Goal: Task Accomplishment & Management: Complete application form

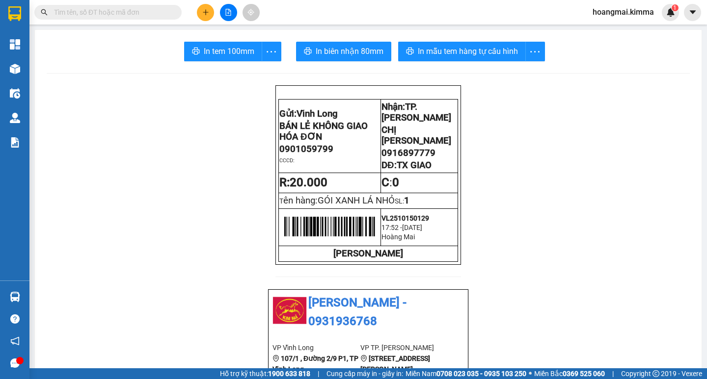
click at [204, 18] on button at bounding box center [205, 12] width 17 height 17
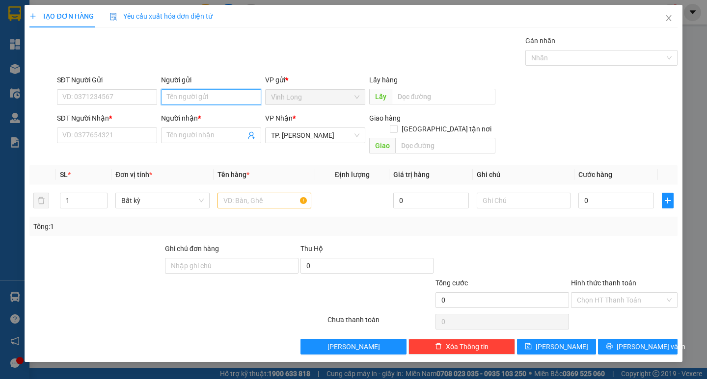
click at [215, 102] on input "Người gửi" at bounding box center [211, 97] width 100 height 16
click at [125, 96] on input "SĐT Người Gửi" at bounding box center [107, 97] width 100 height 16
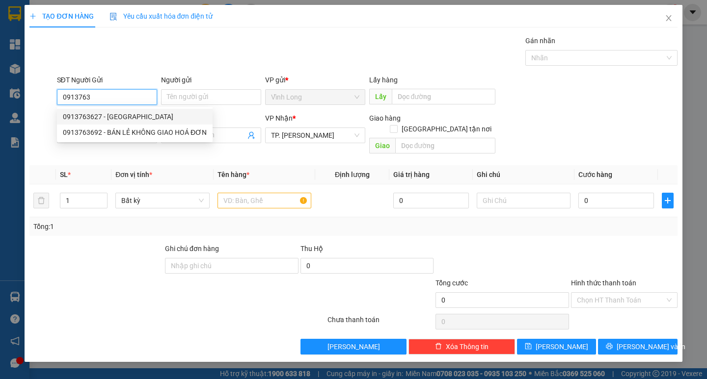
click at [139, 110] on div "0913763627 - ANH QUỐC" at bounding box center [135, 117] width 156 height 16
type input "0913763627"
type input "ANH QUỐC"
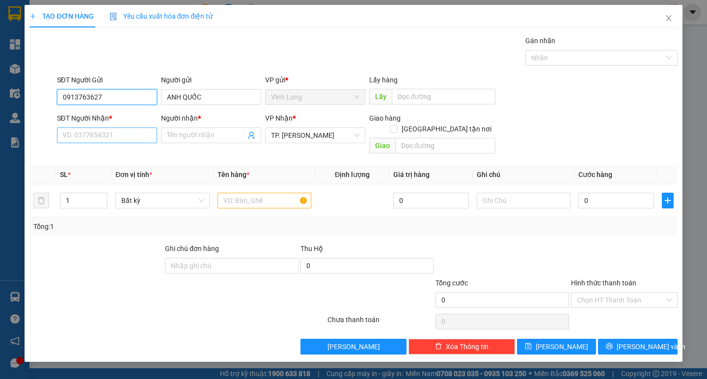
type input "0913763627"
click at [135, 133] on input "SĐT Người Nhận *" at bounding box center [107, 136] width 100 height 16
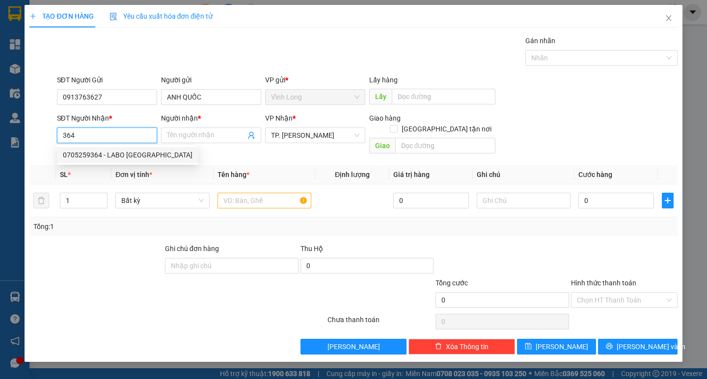
click at [145, 154] on div "0705259364 - LABO VIỆT MỸ" at bounding box center [128, 155] width 130 height 11
type input "0705259364"
type input "LABO [GEOGRAPHIC_DATA]"
type input "0705259364"
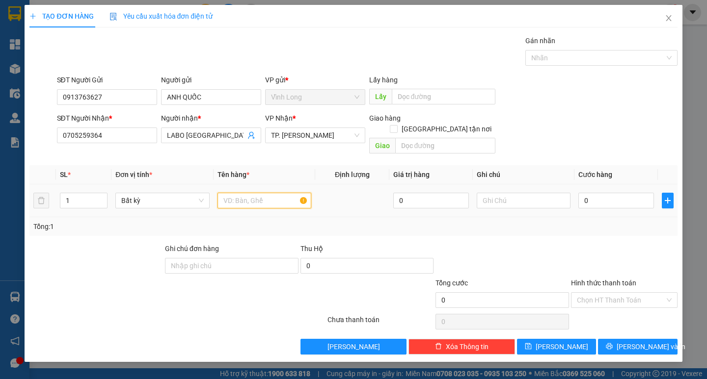
click at [228, 193] on input "text" at bounding box center [264, 201] width 94 height 16
type input "HỘP"
type input "HẰNG"
type input "2"
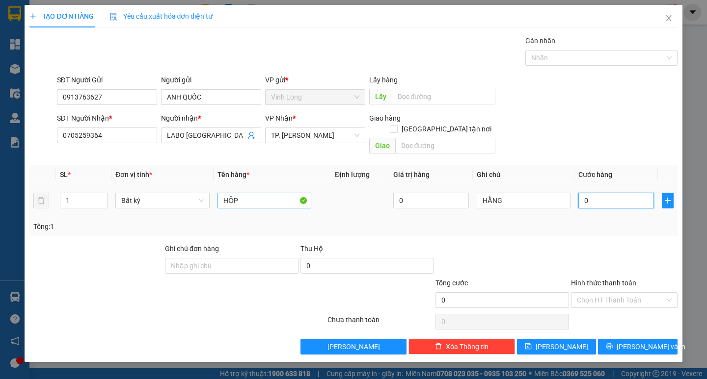
type input "2"
type input "20"
type input "20.000"
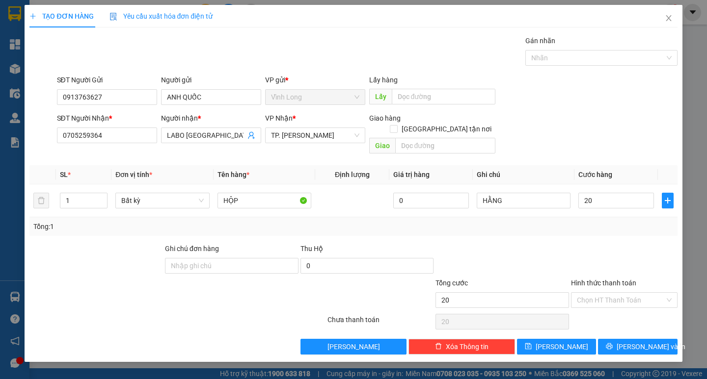
type input "20.000"
click at [625, 253] on div at bounding box center [624, 260] width 108 height 34
click at [628, 293] on input "Hình thức thanh toán" at bounding box center [621, 300] width 88 height 15
click at [625, 309] on div "Tại văn phòng" at bounding box center [624, 309] width 95 height 11
type input "0"
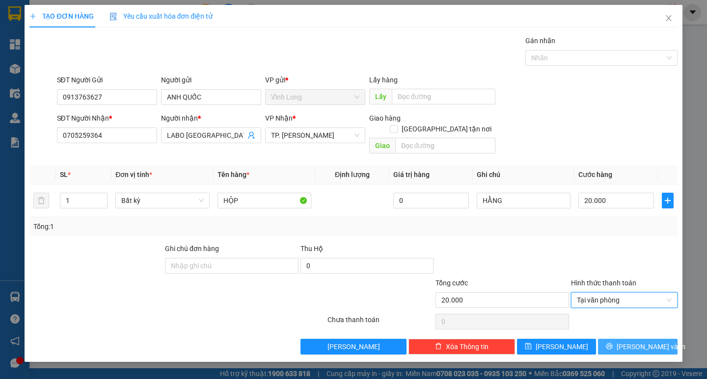
click at [641, 341] on span "[PERSON_NAME] và In" at bounding box center [650, 346] width 69 height 11
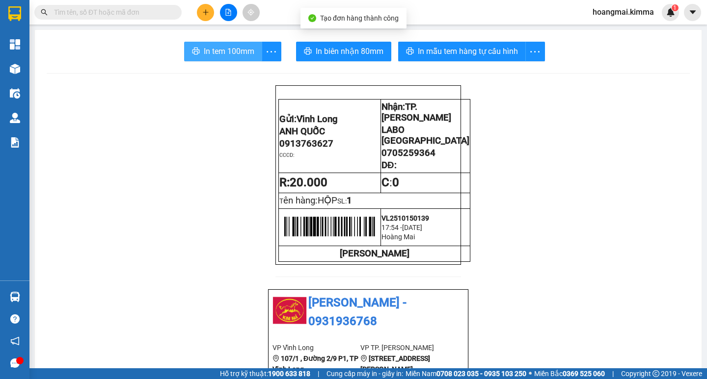
click at [248, 53] on span "In tem 100mm" at bounding box center [229, 51] width 51 height 12
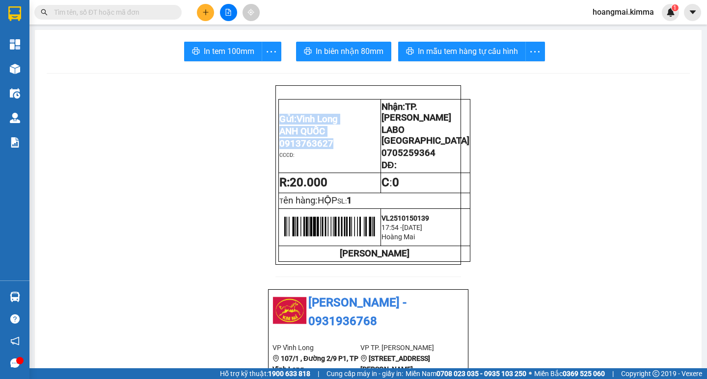
drag, startPoint x: 329, startPoint y: 142, endPoint x: 279, endPoint y: 139, distance: 49.6
click at [275, 143] on div "Gửi: Vĩnh Long ANH QUỐC 0913763627 CCCD: Nhận: TP. Hồ Chí Minh LABO VIỆT MỸ …" at bounding box center [367, 175] width 185 height 180
click at [293, 146] on span "0913763627" at bounding box center [306, 143] width 54 height 11
drag, startPoint x: 330, startPoint y: 143, endPoint x: 275, endPoint y: 152, distance: 55.6
click at [279, 152] on td "Gửi: Vĩnh Long ANH QUỐC 0913763627 CCCD:" at bounding box center [330, 137] width 102 height 74
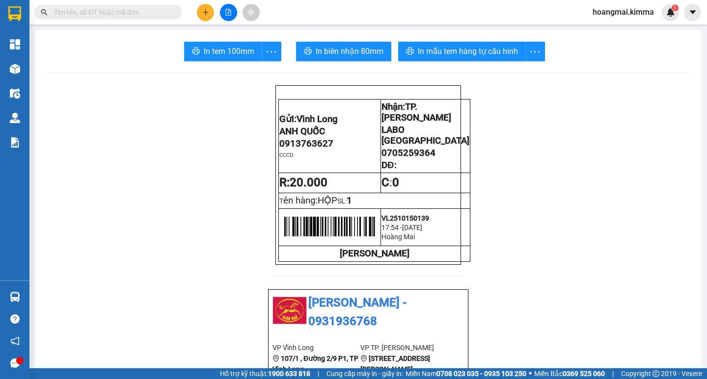
click at [286, 143] on span "0913763627" at bounding box center [306, 143] width 54 height 11
copy span "0913763627"
click at [203, 10] on icon "plus" at bounding box center [205, 12] width 7 height 7
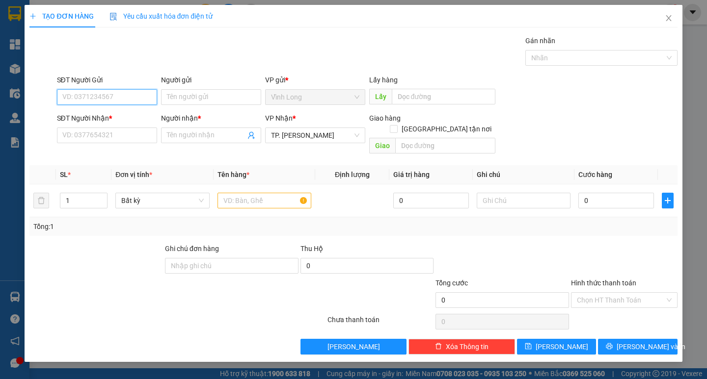
paste input "0913763627"
type input "0913763627"
click at [126, 100] on input "0913763627" at bounding box center [107, 97] width 100 height 16
click at [116, 113] on div "0913763627 - ANH QUỐC" at bounding box center [118, 116] width 110 height 11
type input "ANH QUỐC"
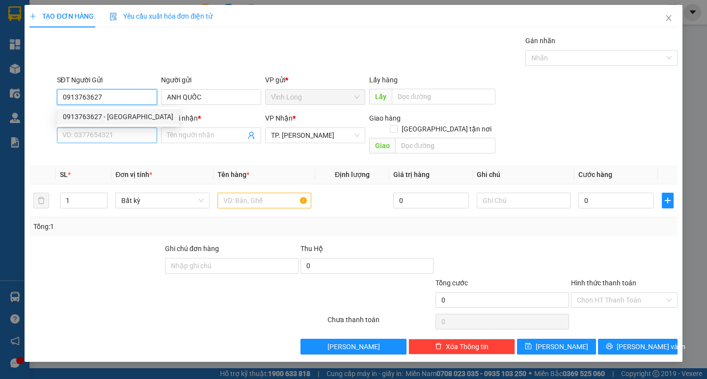
type input "0913763627"
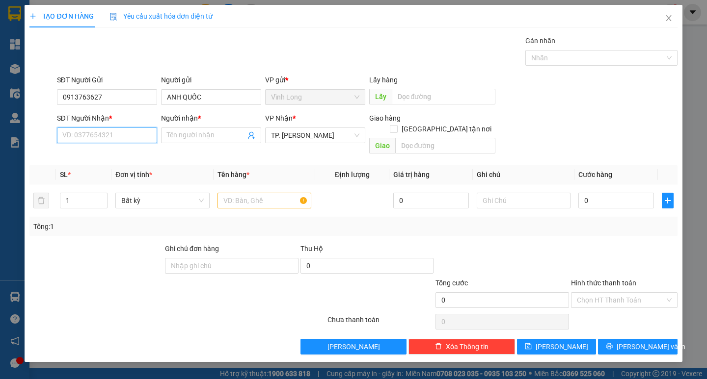
click at [128, 131] on input "SĐT Người Nhận *" at bounding box center [107, 136] width 100 height 16
type input "0943627038"
click at [182, 137] on input "Người nhận *" at bounding box center [206, 135] width 79 height 11
type input "P"
click at [182, 137] on input "TUÁNA PHONG" at bounding box center [206, 135] width 79 height 11
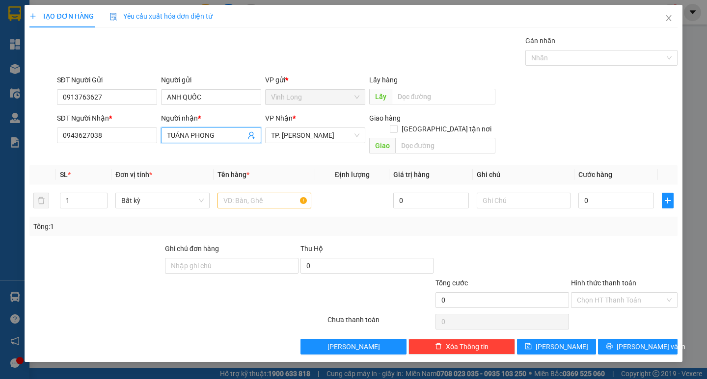
click at [182, 137] on input "TUÁNA PHONG" at bounding box center [206, 135] width 79 height 11
type input "TUẤN PHONG"
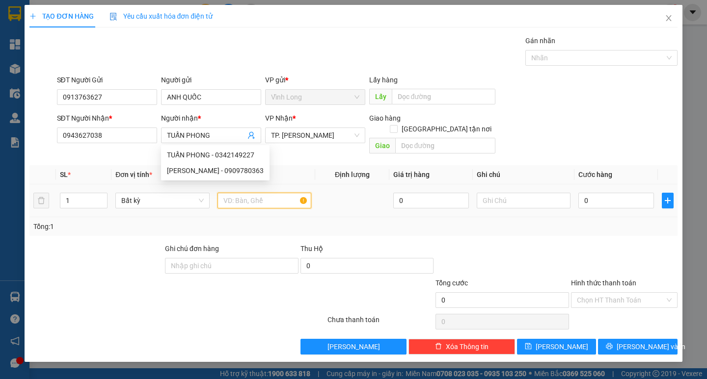
click at [253, 193] on input "text" at bounding box center [264, 201] width 94 height 16
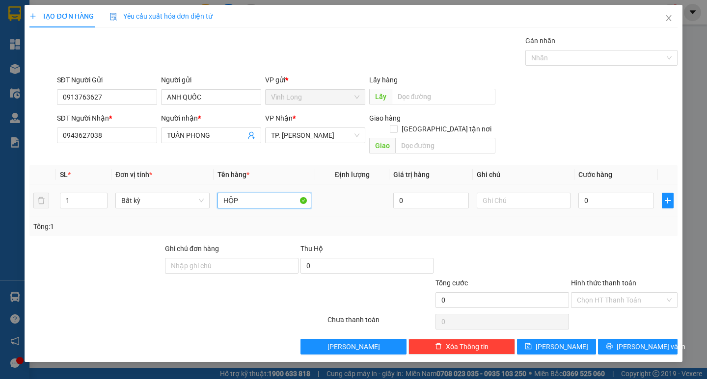
type input "HỘP"
type input "HẰNG"
type input "2"
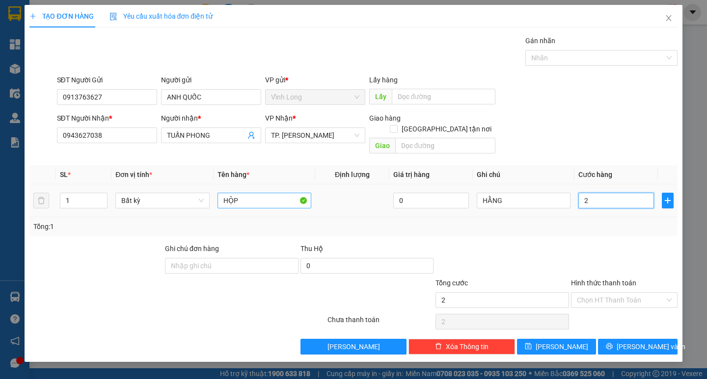
type input "20"
type input "20.000"
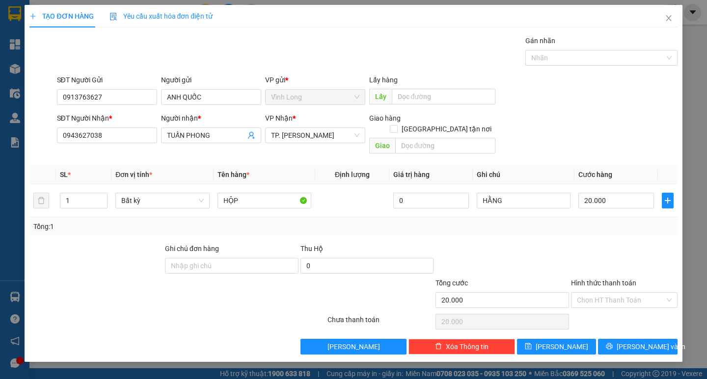
click at [551, 257] on div at bounding box center [501, 260] width 135 height 34
click at [597, 296] on input "Hình thức thanh toán" at bounding box center [621, 300] width 88 height 15
click at [600, 310] on div "Tại văn phòng" at bounding box center [624, 309] width 95 height 11
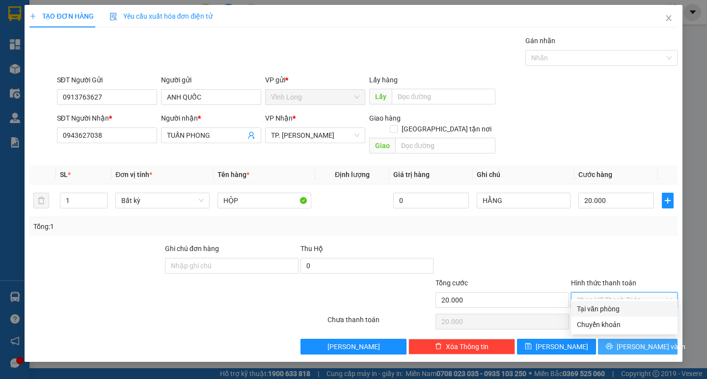
type input "0"
click at [642, 341] on span "[PERSON_NAME] và In" at bounding box center [650, 346] width 69 height 11
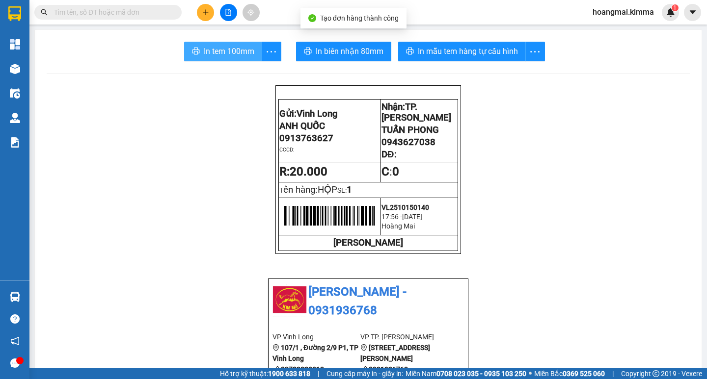
click at [221, 46] on span "In tem 100mm" at bounding box center [229, 51] width 51 height 12
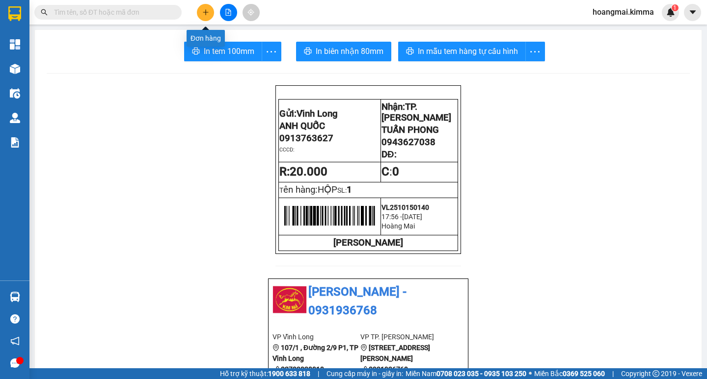
click at [209, 12] on button at bounding box center [205, 12] width 17 height 17
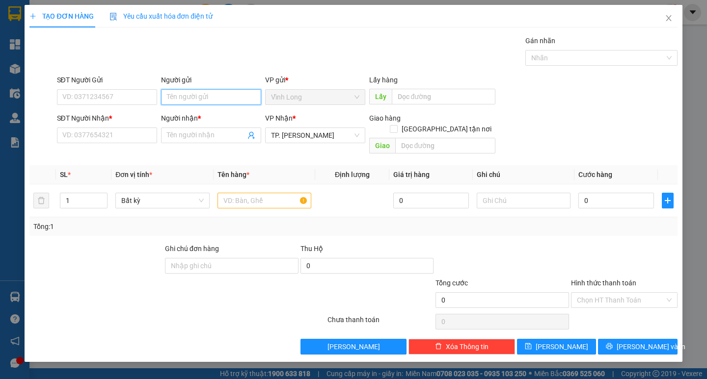
click at [214, 102] on input "Người gửi" at bounding box center [211, 97] width 100 height 16
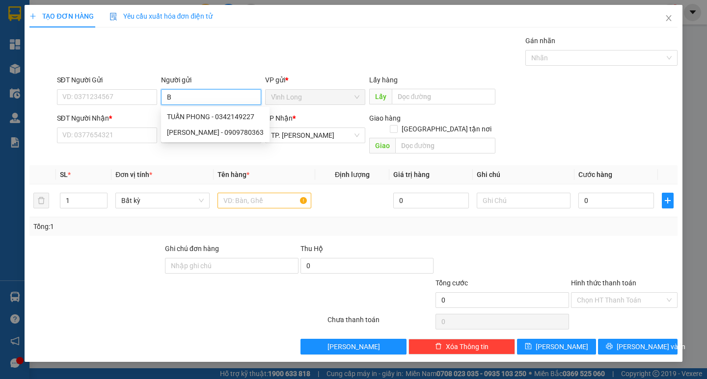
type input "BA"
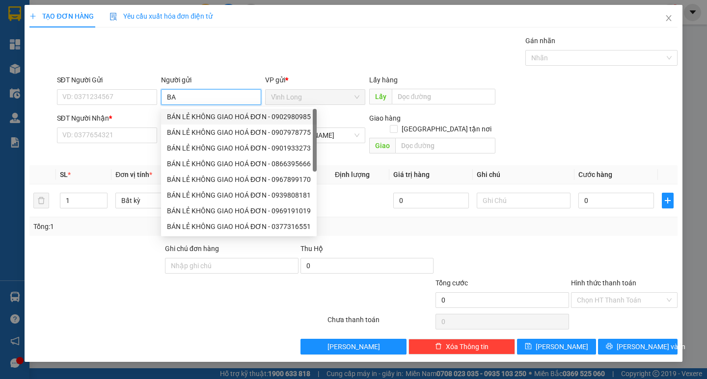
click at [185, 117] on div "BÁN LẺ KHÔNG GIAO HOÁ ĐƠN - 0902980985" at bounding box center [239, 116] width 144 height 11
type input "0902980985"
type input "BÁN LẺ KHÔNG GIAO HOÁ ĐƠN"
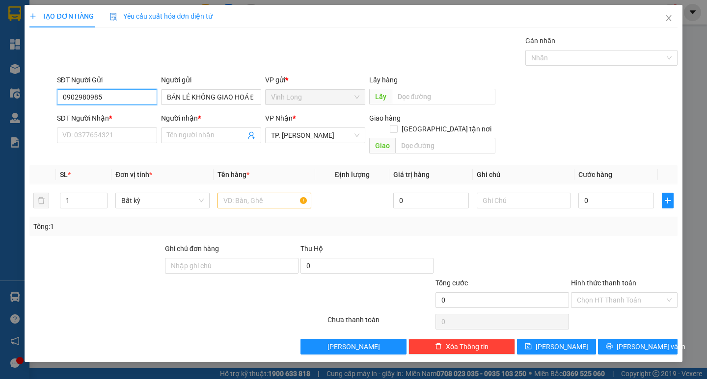
drag, startPoint x: 133, startPoint y: 93, endPoint x: 0, endPoint y: 118, distance: 135.3
click at [0, 118] on div "TẠO ĐƠN HÀNG Yêu cầu xuất hóa đơn điện tử Transit Pickup Surcharge Ids Transit …" at bounding box center [353, 189] width 707 height 379
click at [140, 136] on input "SĐT Người Nhận *" at bounding box center [107, 136] width 100 height 16
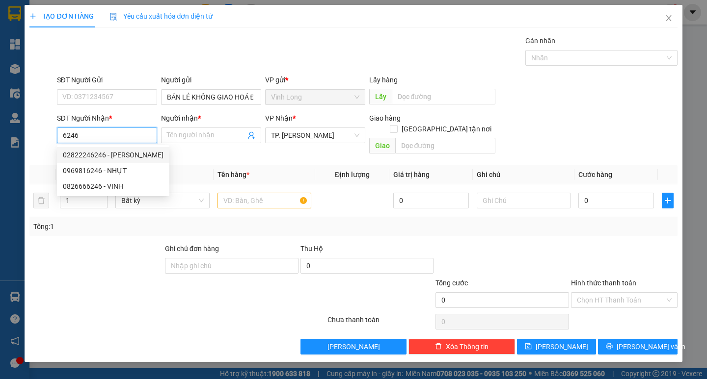
click at [139, 158] on div "02822246246 - CTY NGUYÊN KIM" at bounding box center [113, 155] width 101 height 11
type input "02822246246"
type input "CTY NGUYÊN KIM"
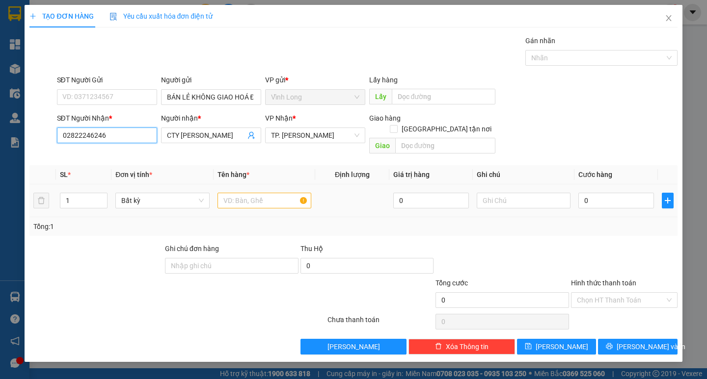
type input "02822246246"
click at [228, 193] on input "text" at bounding box center [264, 201] width 94 height 16
type input "GÓI"
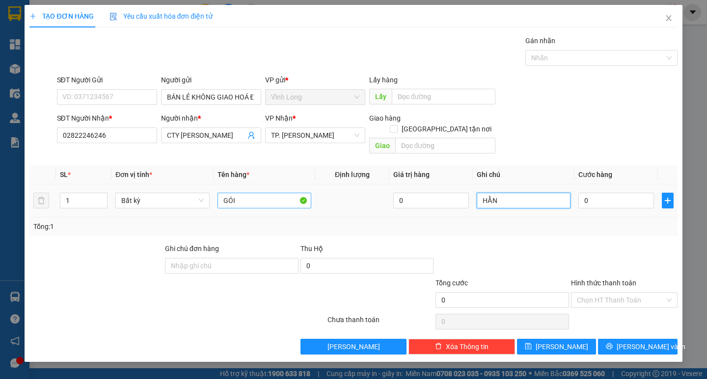
type input "HẰNG"
type input "2"
type input "20"
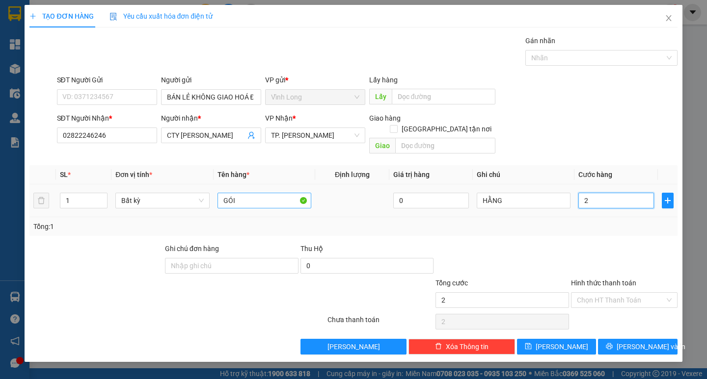
type input "20"
type input "20.000"
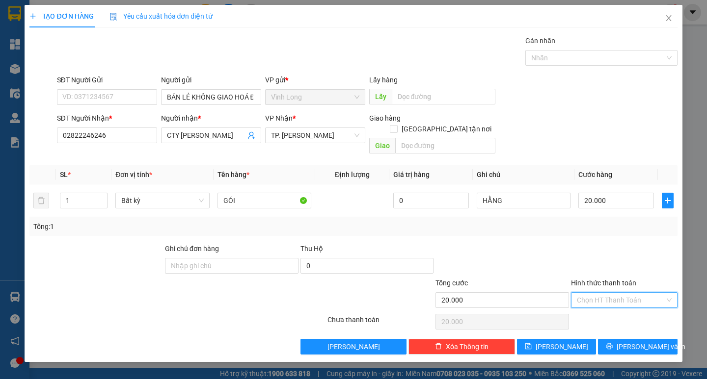
drag, startPoint x: 607, startPoint y: 284, endPoint x: 610, endPoint y: 306, distance: 22.2
click at [607, 293] on input "Hình thức thanh toán" at bounding box center [621, 300] width 88 height 15
drag, startPoint x: 610, startPoint y: 306, endPoint x: 628, endPoint y: 328, distance: 29.0
click at [617, 312] on div "Tại văn phòng" at bounding box center [624, 309] width 95 height 11
type input "0"
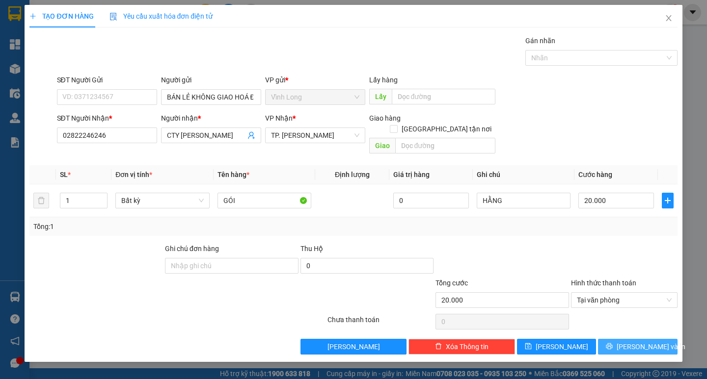
click at [629, 341] on span "[PERSON_NAME] và In" at bounding box center [650, 346] width 69 height 11
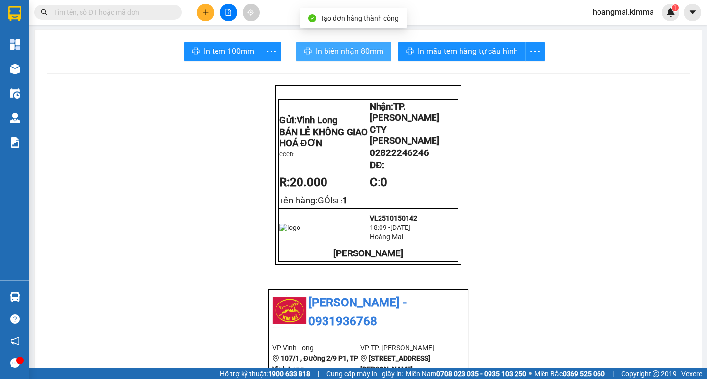
click at [335, 55] on span "In biên nhận 80mm" at bounding box center [349, 51] width 68 height 12
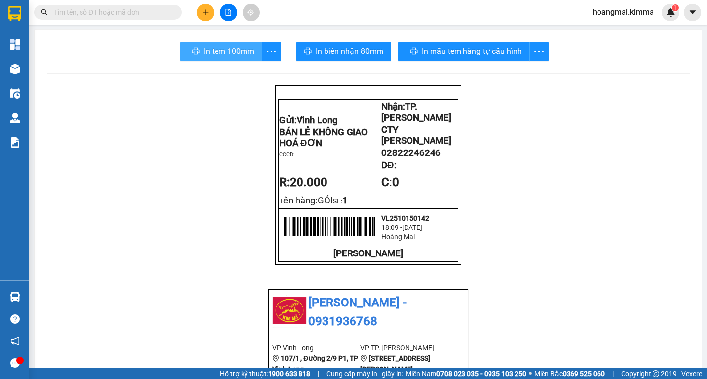
click at [208, 50] on span "In tem 100mm" at bounding box center [229, 51] width 51 height 12
click at [214, 17] on div at bounding box center [228, 12] width 74 height 17
click at [210, 14] on button at bounding box center [205, 12] width 17 height 17
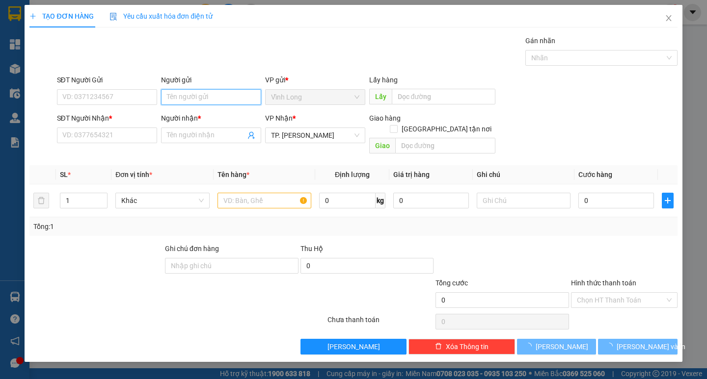
click at [211, 100] on input "Người gửi" at bounding box center [211, 97] width 100 height 16
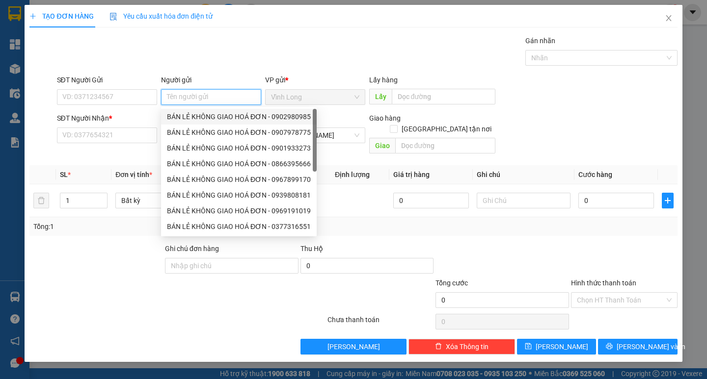
click at [213, 109] on div "BÁN LẺ KHÔNG GIAO HOÁ ĐƠN - 0902980985" at bounding box center [239, 117] width 156 height 16
type input "0902980985"
type input "BÁN LẺ KHÔNG GIAO HOÁ ĐƠN"
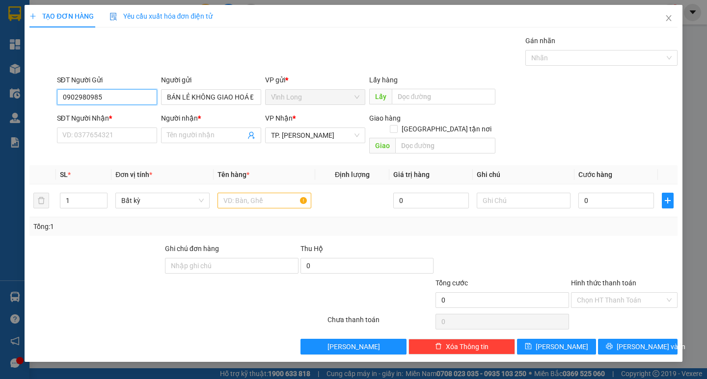
drag, startPoint x: 89, startPoint y: 92, endPoint x: 39, endPoint y: 103, distance: 51.2
click at [39, 103] on div "SĐT Người Gửi 0902980985 0902980985 Người gửi BÁN LẺ KHÔNG GIAO HOÁ ĐƠN VP gửi …" at bounding box center [352, 92] width 649 height 34
click at [93, 132] on input "SĐT Người Nhận *" at bounding box center [107, 136] width 100 height 16
click at [261, 193] on input "text" at bounding box center [264, 201] width 94 height 16
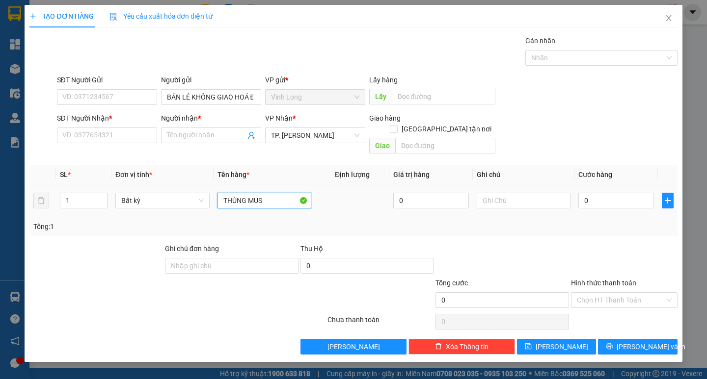
type input "THÙNG MUS"
type input "HẰNG"
type input "3"
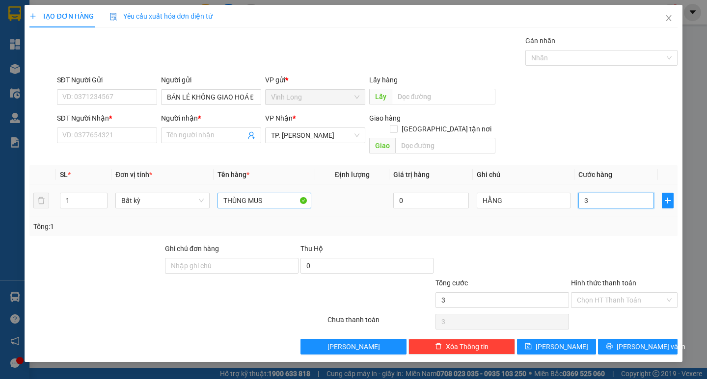
type input "30"
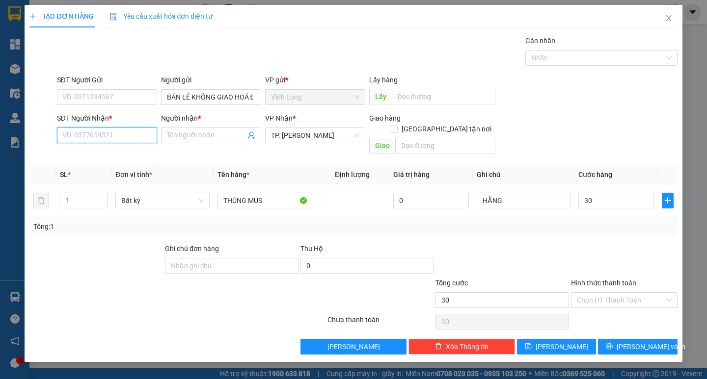
type input "30.000"
click at [119, 136] on input "SĐT Người Nhận *" at bounding box center [107, 136] width 100 height 16
type input "0903847148"
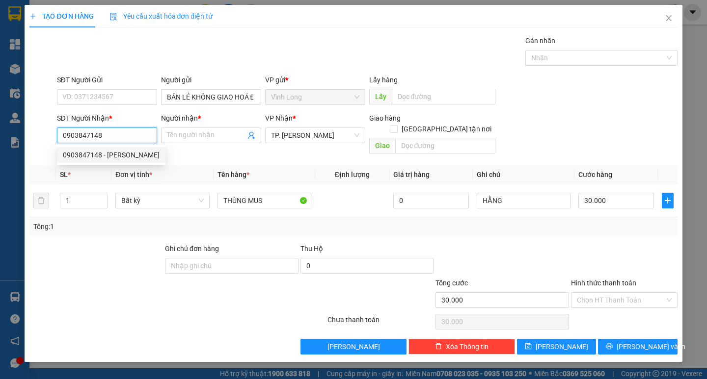
click at [125, 151] on div "0903847148 - TUẤN ANH" at bounding box center [111, 155] width 97 height 11
type input "TUẤN ANH"
type input "0903847148"
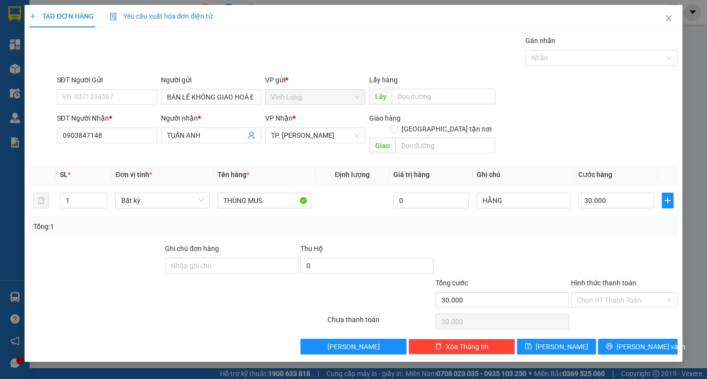
click at [525, 243] on div at bounding box center [501, 260] width 135 height 34
click at [632, 293] on input "Hình thức thanh toán" at bounding box center [621, 300] width 88 height 15
click at [623, 309] on div "Tại văn phòng" at bounding box center [624, 309] width 95 height 11
type input "0"
click at [638, 341] on span "[PERSON_NAME] và In" at bounding box center [650, 346] width 69 height 11
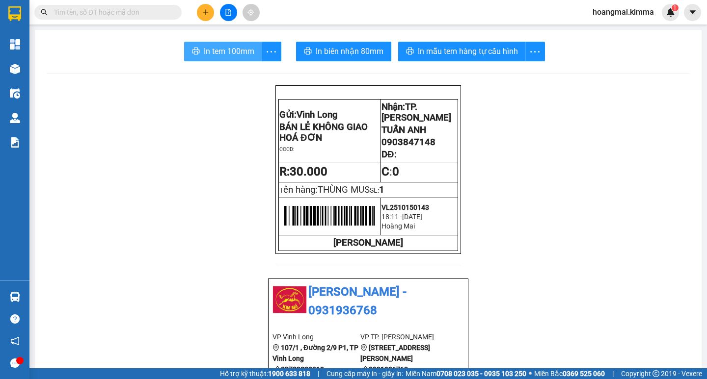
click at [224, 51] on span "In tem 100mm" at bounding box center [229, 51] width 51 height 12
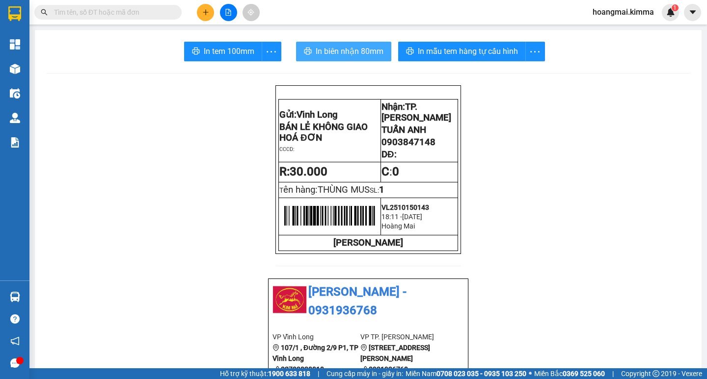
click at [328, 46] on span "In biên nhận 80mm" at bounding box center [349, 51] width 68 height 12
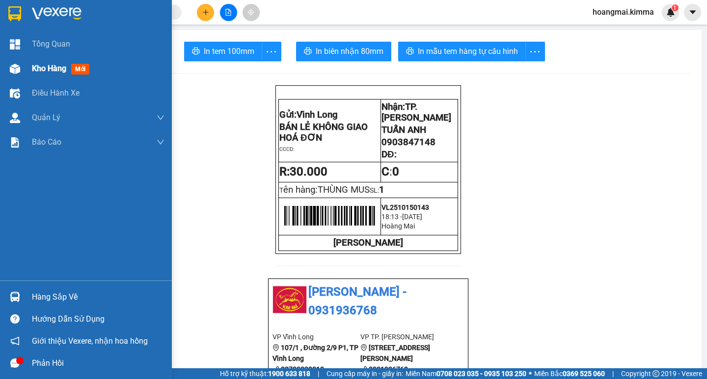
click at [23, 75] on div at bounding box center [14, 68] width 17 height 17
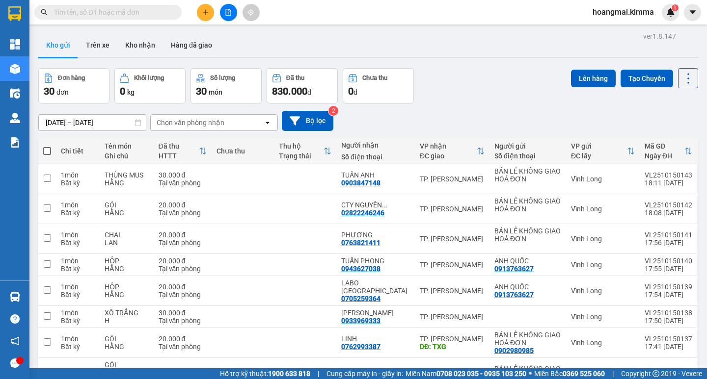
click at [270, 90] on button "Đã thu 830.000 đ" at bounding box center [301, 85] width 71 height 35
click at [211, 10] on button at bounding box center [205, 12] width 17 height 17
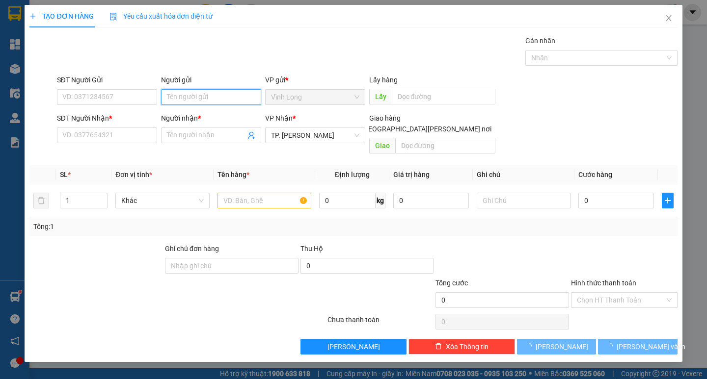
click at [220, 97] on input "Người gửi" at bounding box center [211, 97] width 100 height 16
click at [182, 92] on input "Người gửi" at bounding box center [211, 97] width 100 height 16
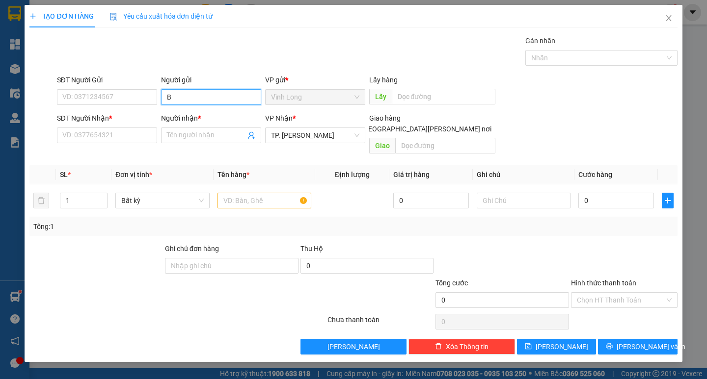
type input "BA"
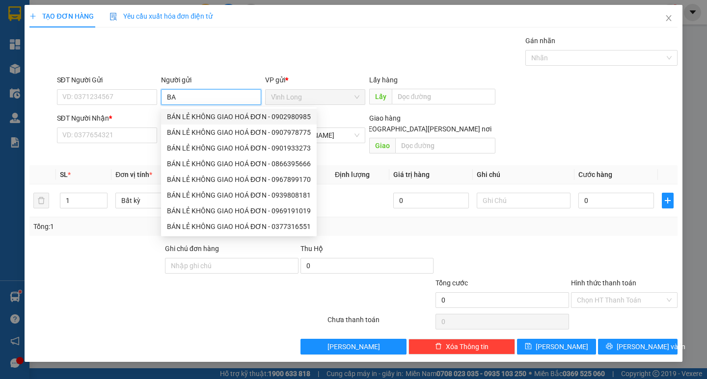
click at [168, 120] on div "BÁN LẺ KHÔNG GIAO HOÁ ĐƠN - 0902980985" at bounding box center [239, 116] width 144 height 11
type input "0902980985"
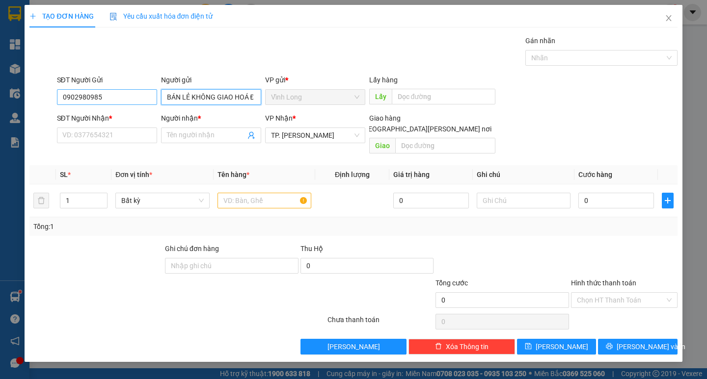
type input "BÁN LẺ KHÔNG GIAO HOÁ ĐƠN"
drag, startPoint x: 103, startPoint y: 95, endPoint x: 0, endPoint y: 64, distance: 107.6
click at [0, 65] on div "TẠO ĐƠN HÀNG Yêu cầu xuất hóa đơn điện tử Transit Pickup Surcharge Ids Transit …" at bounding box center [353, 189] width 707 height 379
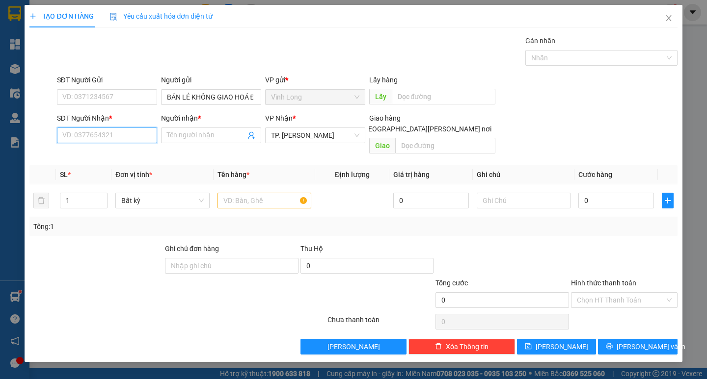
click at [130, 132] on input "SĐT Người Nhận *" at bounding box center [107, 136] width 100 height 16
drag, startPoint x: 131, startPoint y: 150, endPoint x: 302, endPoint y: 225, distance: 187.4
click at [131, 151] on div "0982402441 - LAB AN NHIÊN" at bounding box center [111, 155] width 97 height 11
type input "0982402441"
type input "LAB AN NHIÊN"
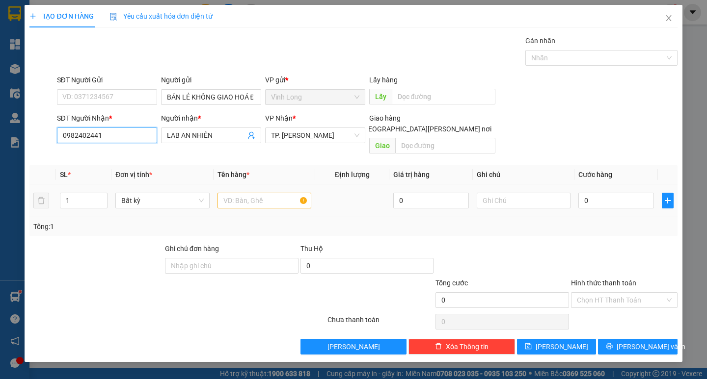
type input "0982402441"
click at [261, 193] on input "text" at bounding box center [264, 201] width 94 height 16
type input "HỘP"
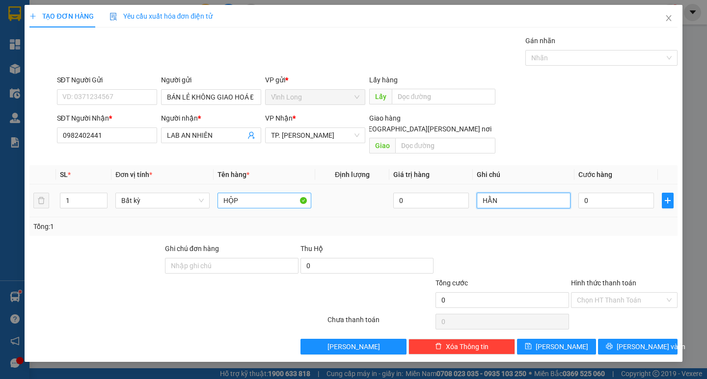
type input "HẰNG"
type input "2"
type input "20"
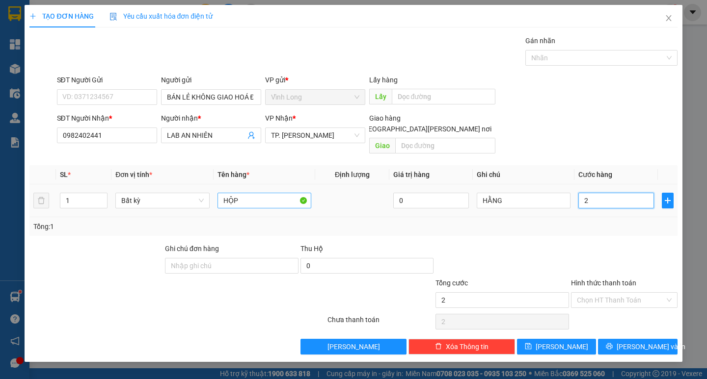
type input "20"
type input "20.000"
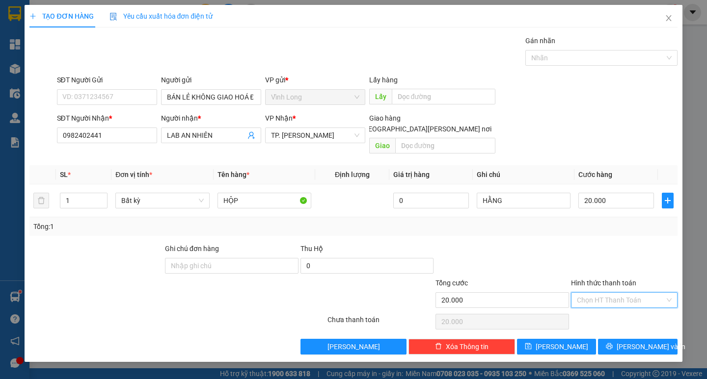
click at [627, 293] on input "Hình thức thanh toán" at bounding box center [621, 300] width 88 height 15
click at [622, 305] on div "Tại văn phòng" at bounding box center [624, 309] width 95 height 11
type input "0"
click at [641, 341] on span "[PERSON_NAME] và In" at bounding box center [650, 346] width 69 height 11
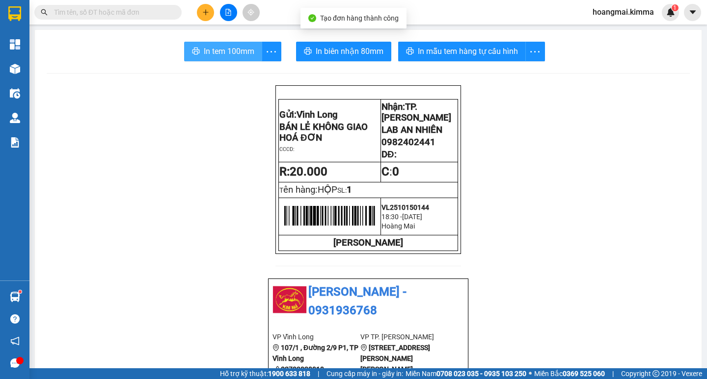
click at [234, 56] on span "In tem 100mm" at bounding box center [229, 51] width 51 height 12
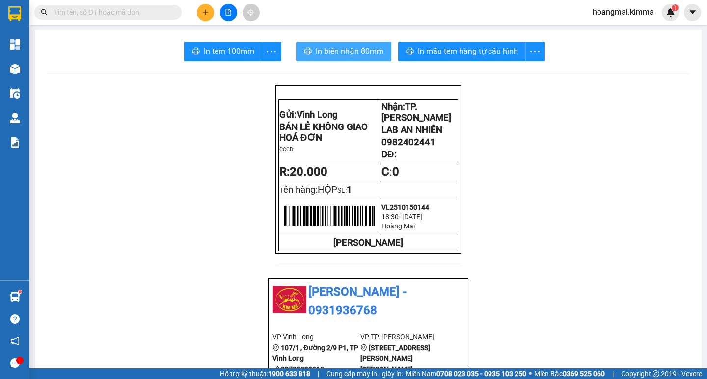
click at [370, 54] on span "In biên nhận 80mm" at bounding box center [349, 51] width 68 height 12
click at [204, 9] on icon "plus" at bounding box center [205, 12] width 7 height 7
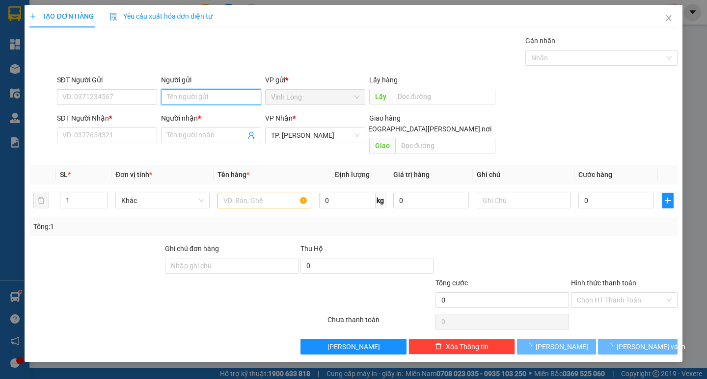
click at [228, 96] on input "Người gửi" at bounding box center [211, 97] width 100 height 16
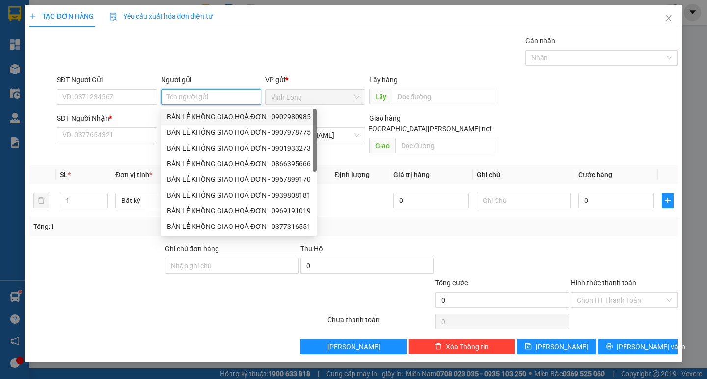
click at [221, 118] on div "BÁN LẺ KHÔNG GIAO HOÁ ĐƠN - 0902980985" at bounding box center [239, 116] width 144 height 11
type input "0902980985"
type input "BÁN LẺ KHÔNG GIAO HOÁ ĐƠN"
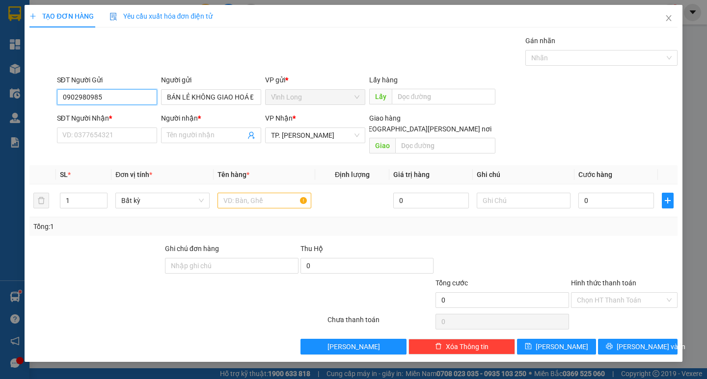
drag, startPoint x: 140, startPoint y: 99, endPoint x: 0, endPoint y: 124, distance: 142.6
click at [0, 124] on div "TẠO ĐƠN HÀNG Yêu cầu xuất hóa đơn điện tử Transit Pickup Surcharge Ids Transit …" at bounding box center [353, 189] width 707 height 379
click at [111, 136] on input "SĐT Người Nhận *" at bounding box center [107, 136] width 100 height 16
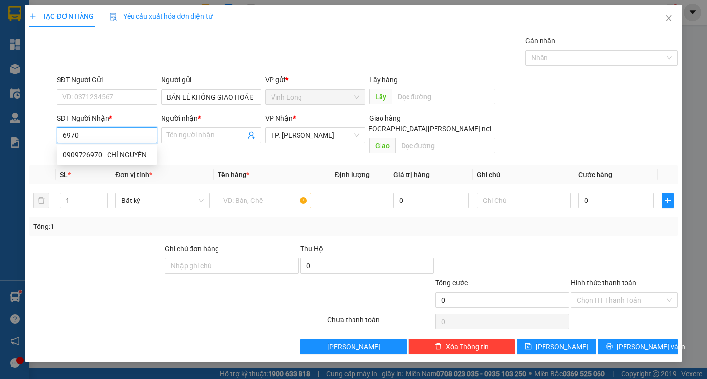
drag, startPoint x: 119, startPoint y: 153, endPoint x: 145, endPoint y: 167, distance: 30.1
click at [127, 158] on div "0909726970 - CHÍ NGUYÊN" at bounding box center [107, 155] width 88 height 11
type input "0909726970"
type input "CHÍ NGUYÊN"
type input "0909726970"
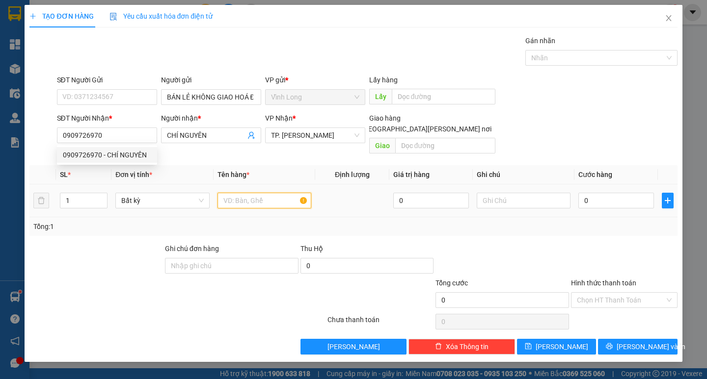
click at [235, 196] on input "text" at bounding box center [264, 201] width 94 height 16
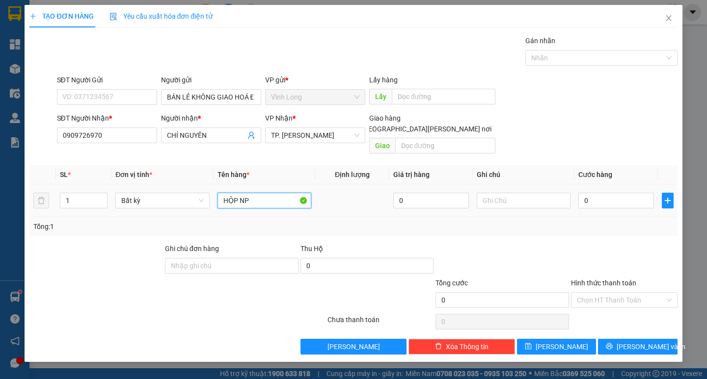
type input "HỘP NP"
type input "J"
type input "HẰNG"
type input "4"
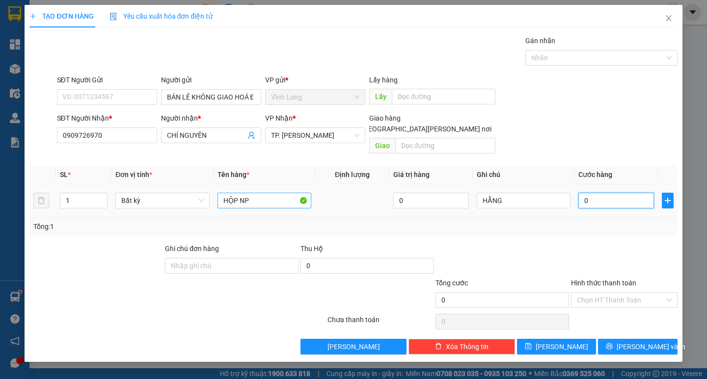
type input "4"
type input "40"
type input "40.000"
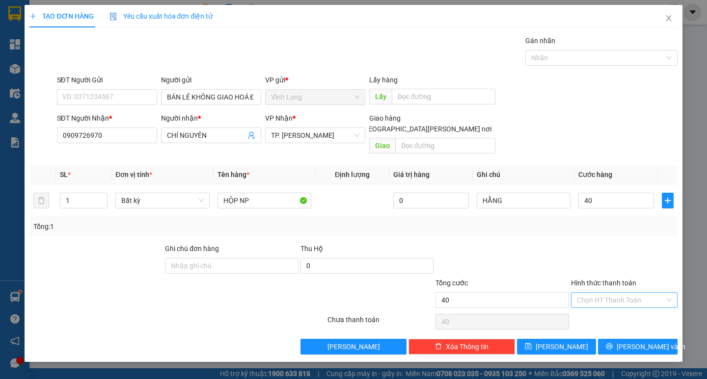
type input "40.000"
click at [651, 293] on input "Hình thức thanh toán" at bounding box center [621, 300] width 88 height 15
click at [636, 305] on div "Tại văn phòng" at bounding box center [624, 309] width 95 height 11
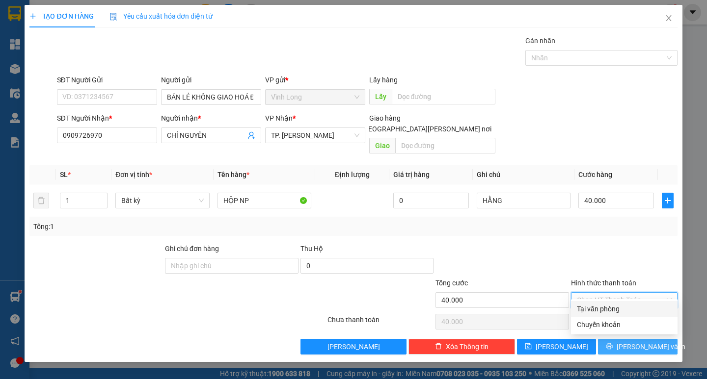
type input "0"
click at [641, 339] on button "[PERSON_NAME] và In" at bounding box center [637, 347] width 79 height 16
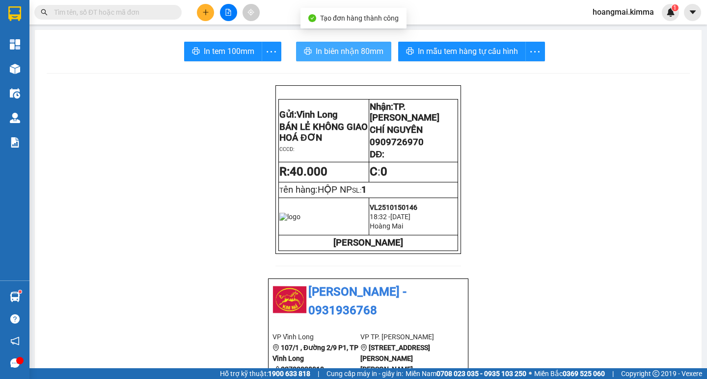
click at [344, 58] on button "In biên nhận 80mm" at bounding box center [343, 52] width 95 height 20
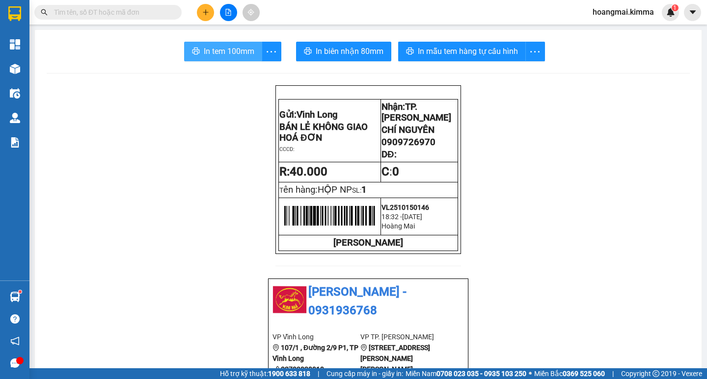
click at [249, 60] on button "In tem 100mm" at bounding box center [223, 52] width 78 height 20
click at [208, 10] on icon "plus" at bounding box center [205, 12] width 7 height 7
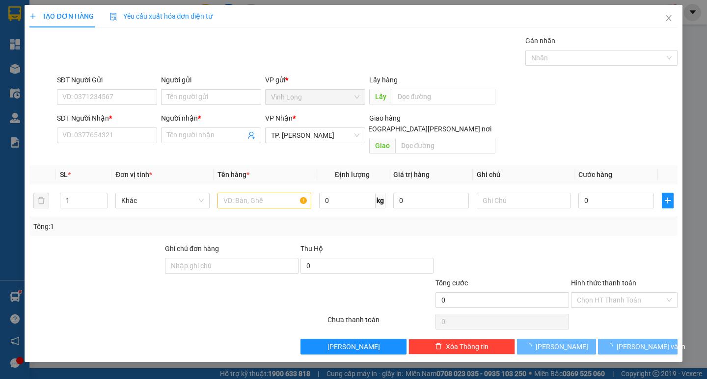
click at [223, 88] on div "Người gửi" at bounding box center [211, 82] width 100 height 15
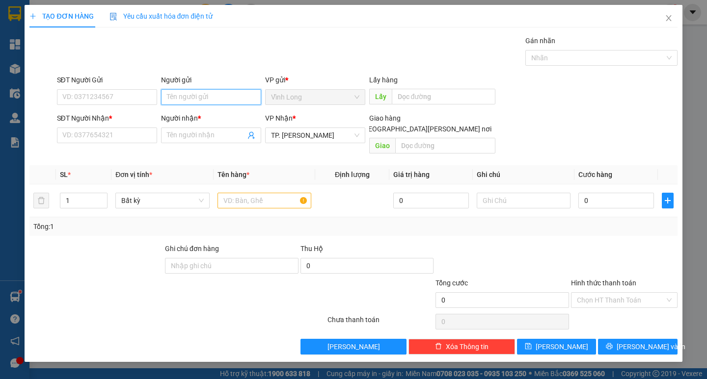
click at [225, 93] on input "Người gửi" at bounding box center [211, 97] width 100 height 16
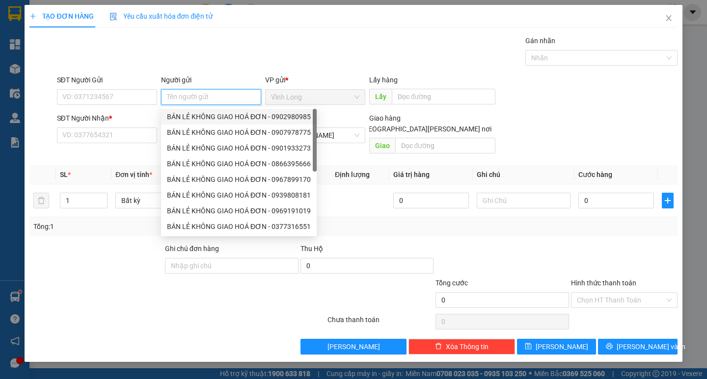
click at [245, 112] on div "BÁN LẺ KHÔNG GIAO HOÁ ĐƠN - 0902980985" at bounding box center [239, 116] width 144 height 11
type input "0902980985"
type input "BÁN LẺ KHÔNG GIAO HOÁ ĐƠN"
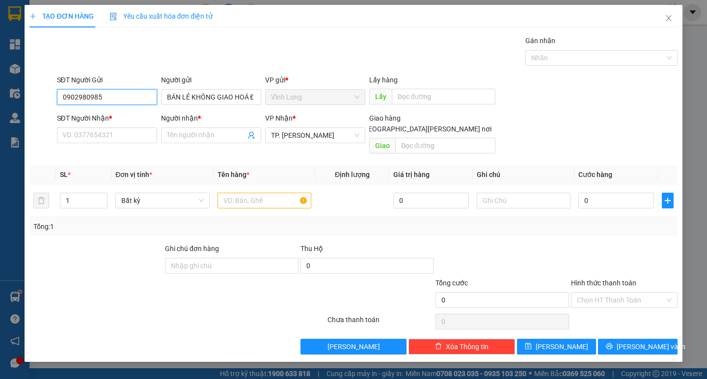
drag, startPoint x: 112, startPoint y: 100, endPoint x: 47, endPoint y: 89, distance: 66.1
click at [47, 89] on div "SĐT Người Gửi 0902980985 Người gửi BÁN LẺ KHÔNG GIAO HOÁ ĐƠN BÁN LẺ KHÔNG GIAO …" at bounding box center [352, 92] width 649 height 34
click at [109, 136] on input "SĐT Người Nhận *" at bounding box center [107, 136] width 100 height 16
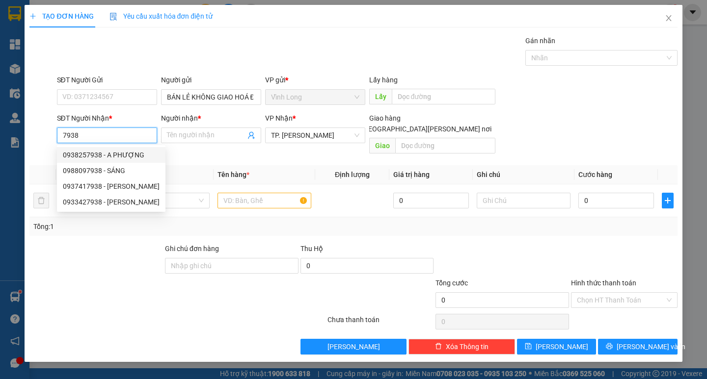
click at [132, 152] on div "0938257938 - A PHƯỢNG" at bounding box center [111, 155] width 97 height 11
type input "0938257938"
type input "A PHƯỢNG"
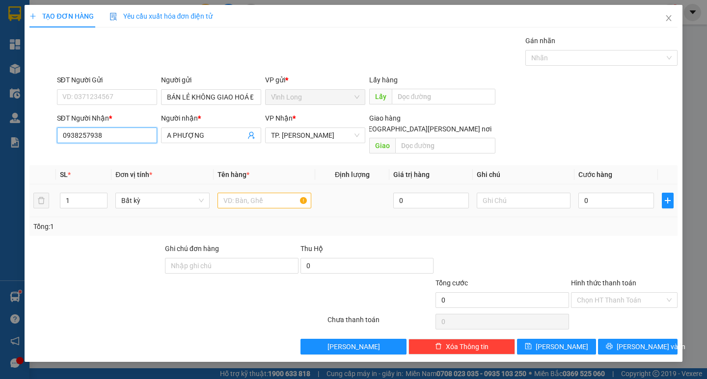
type input "0938257938"
click at [236, 193] on input "text" at bounding box center [264, 201] width 94 height 16
type input "HỘP"
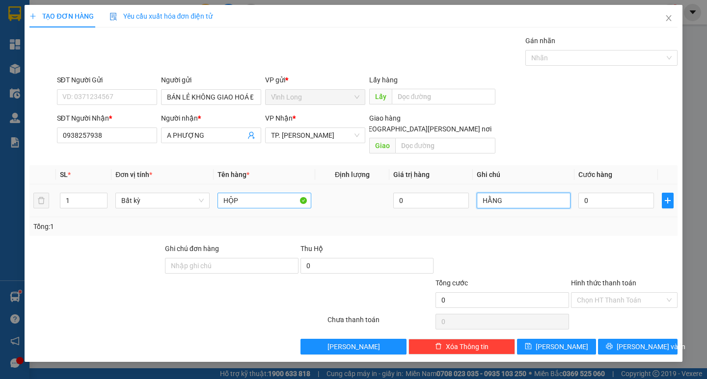
type input "HẰNG"
type input "2"
type input "20"
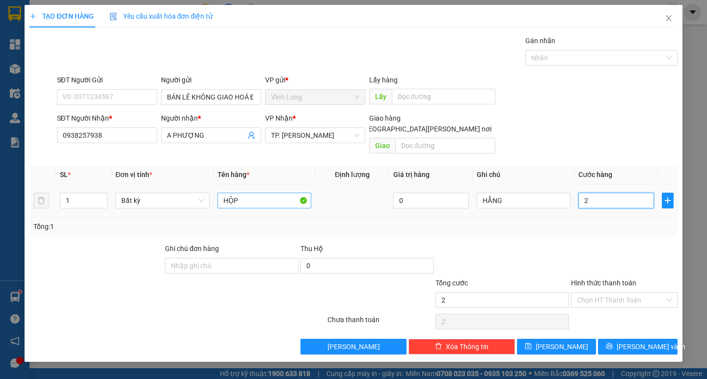
type input "20"
type input "20.000"
click at [604, 293] on input "Hình thức thanh toán" at bounding box center [621, 300] width 88 height 15
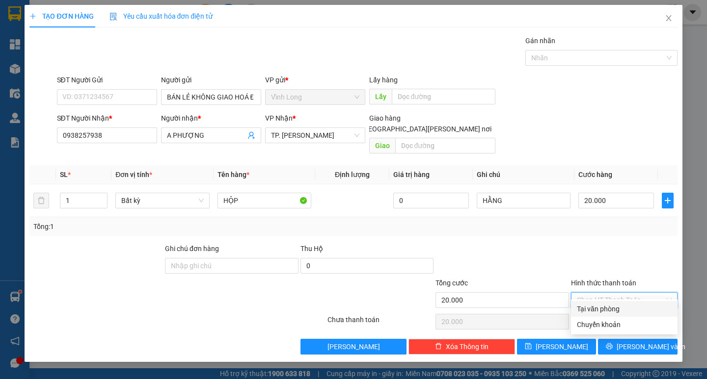
click at [614, 308] on div "Tại văn phòng" at bounding box center [624, 309] width 95 height 11
type input "0"
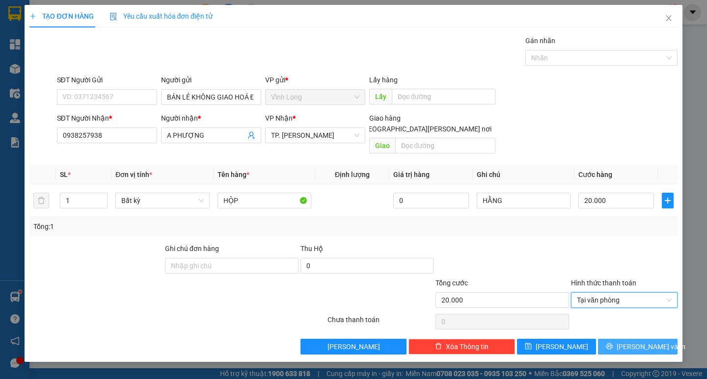
click at [633, 341] on span "[PERSON_NAME] và In" at bounding box center [650, 346] width 69 height 11
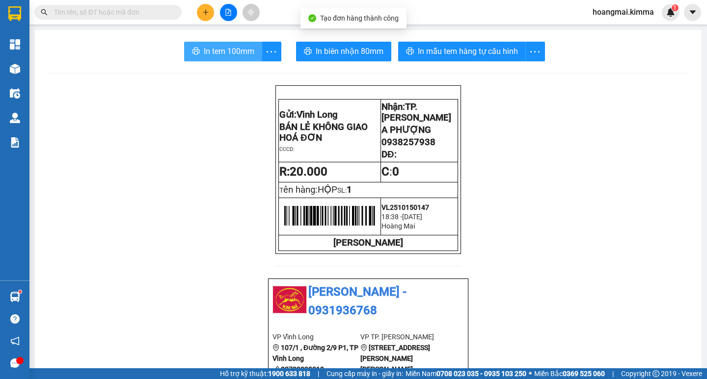
click at [198, 56] on button "In tem 100mm" at bounding box center [223, 52] width 78 height 20
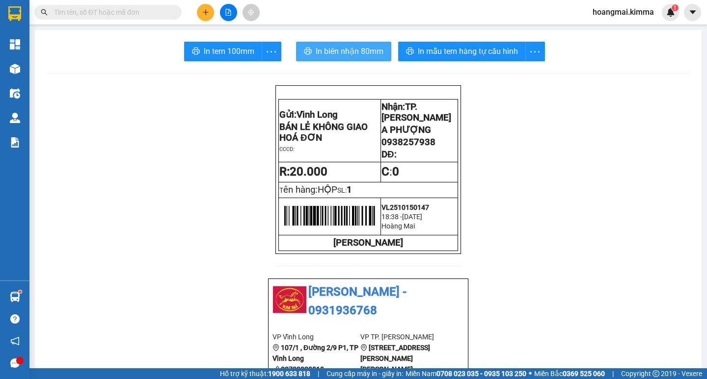
click at [341, 46] on span "In biên nhận 80mm" at bounding box center [349, 51] width 68 height 12
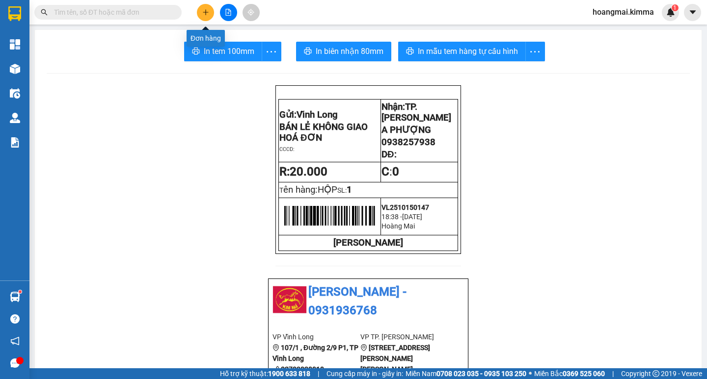
click at [198, 11] on button at bounding box center [205, 12] width 17 height 17
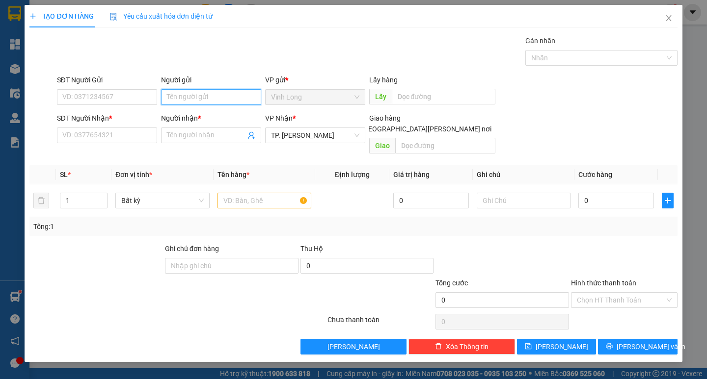
click at [211, 93] on input "Người gửi" at bounding box center [211, 97] width 100 height 16
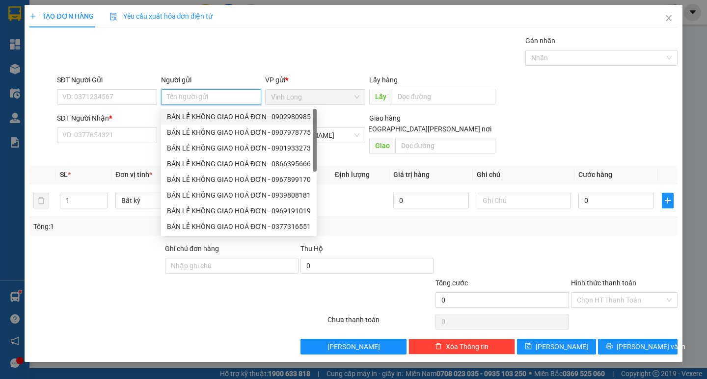
click at [219, 118] on div "BÁN LẺ KHÔNG GIAO HOÁ ĐƠN - 0902980985" at bounding box center [239, 116] width 144 height 11
type input "0902980985"
type input "BÁN LẺ KHÔNG GIAO HOÁ ĐƠN"
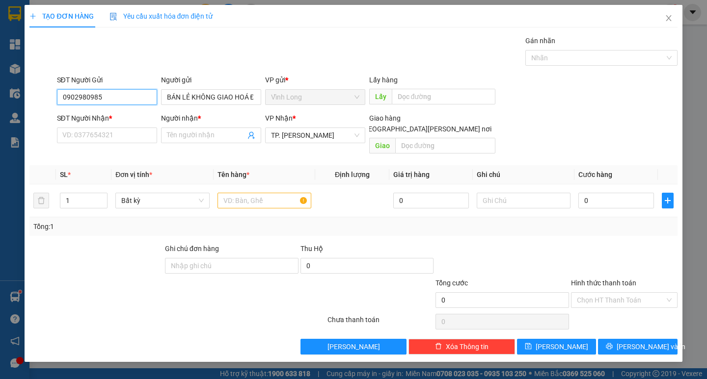
drag, startPoint x: 126, startPoint y: 96, endPoint x: 8, endPoint y: 116, distance: 119.1
click at [8, 116] on div "TẠO ĐƠN HÀNG Yêu cầu xuất hóa đơn điện tử Transit Pickup Surcharge Ids Transit …" at bounding box center [353, 189] width 707 height 379
click at [113, 139] on input "SĐT Người Nhận *" at bounding box center [107, 136] width 100 height 16
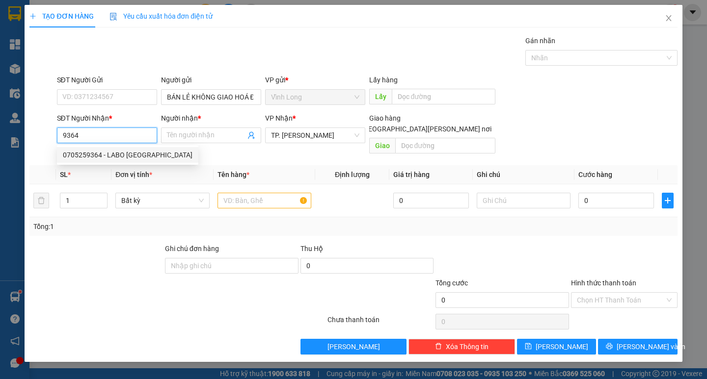
click at [132, 150] on div "0705259364 - LABO VIỆT MỸ" at bounding box center [128, 155] width 130 height 11
type input "0705259364"
type input "LABO [GEOGRAPHIC_DATA]"
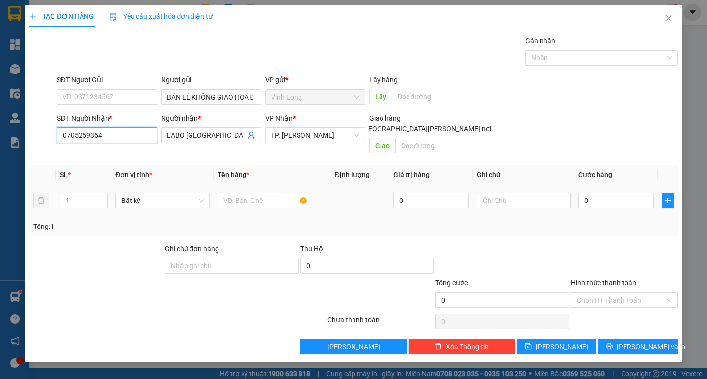
type input "0705259364"
click at [232, 193] on input "text" at bounding box center [264, 201] width 94 height 16
type input "HỘP"
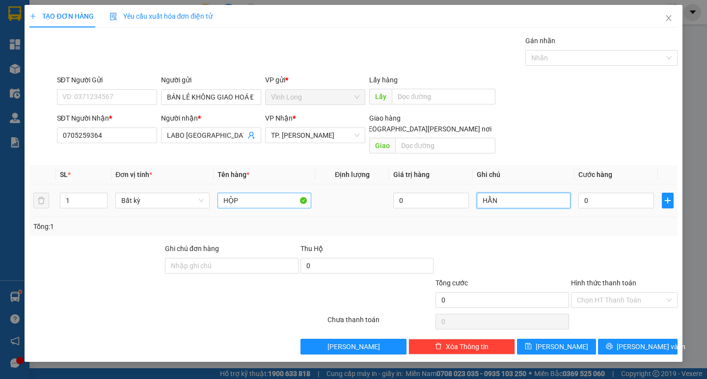
type input "HẰNG"
type input "2"
type input "20"
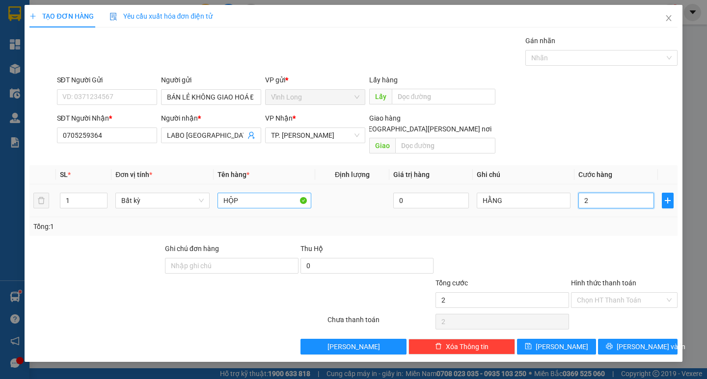
type input "20"
type input "20.000"
click at [606, 264] on div at bounding box center [624, 260] width 108 height 34
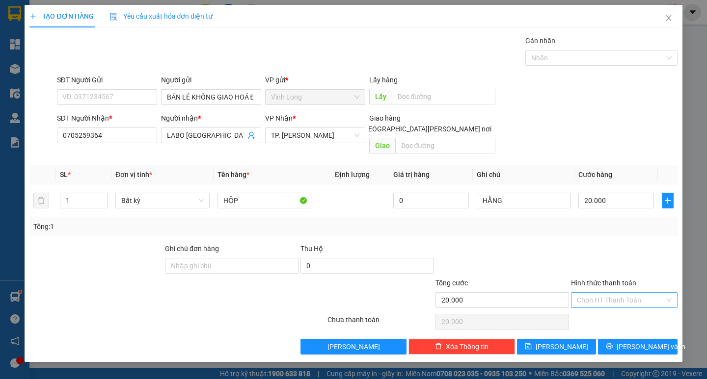
click at [606, 294] on input "Hình thức thanh toán" at bounding box center [621, 300] width 88 height 15
drag, startPoint x: 605, startPoint y: 304, endPoint x: 625, endPoint y: 320, distance: 25.4
click at [611, 309] on div "Tại văn phòng" at bounding box center [624, 309] width 95 height 11
type input "0"
drag, startPoint x: 629, startPoint y: 337, endPoint x: 615, endPoint y: 331, distance: 14.8
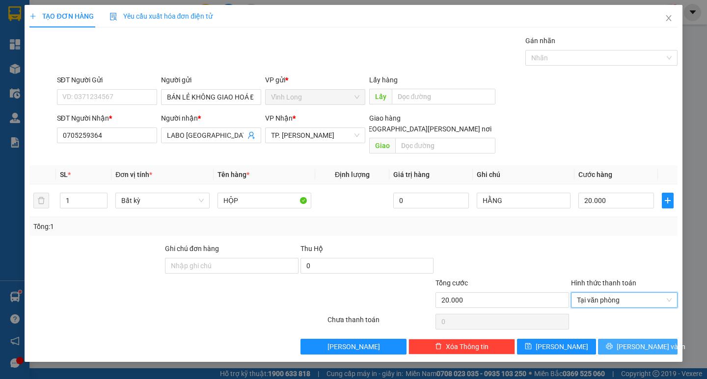
click at [629, 341] on span "[PERSON_NAME] và In" at bounding box center [650, 346] width 69 height 11
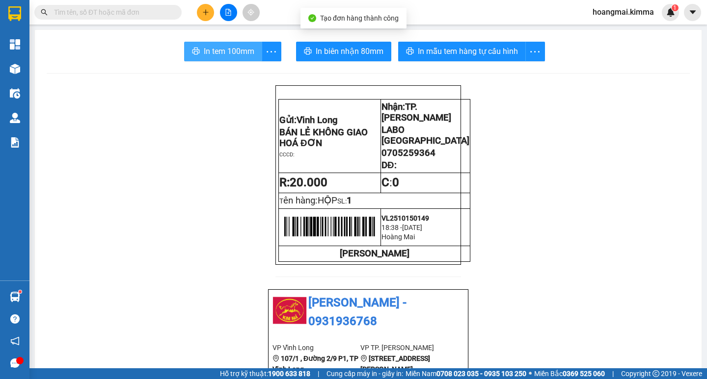
click at [236, 43] on button "In tem 100mm" at bounding box center [223, 52] width 78 height 20
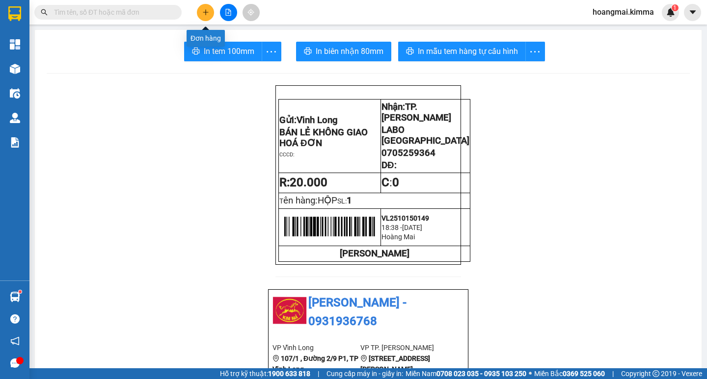
click at [213, 12] on button at bounding box center [205, 12] width 17 height 17
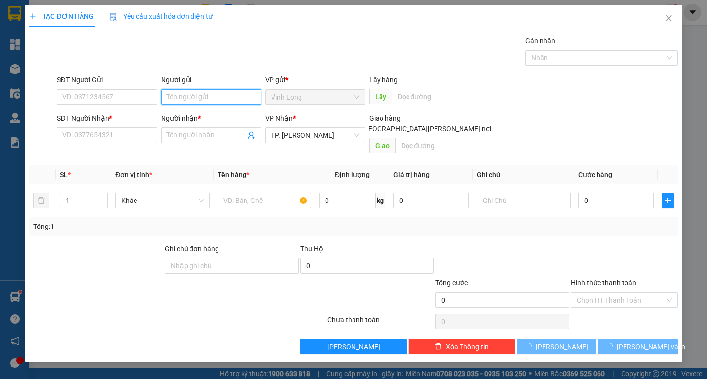
click at [216, 91] on input "Người gửi" at bounding box center [211, 97] width 100 height 16
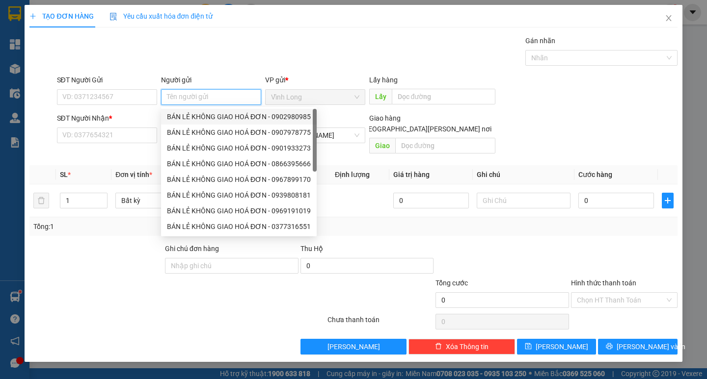
drag, startPoint x: 214, startPoint y: 115, endPoint x: 200, endPoint y: 114, distance: 13.8
click at [212, 115] on div "BÁN LẺ KHÔNG GIAO HOÁ ĐƠN - 0902980985" at bounding box center [239, 116] width 144 height 11
type input "0902980985"
type input "BÁN LẺ KHÔNG GIAO HOÁ ĐƠN"
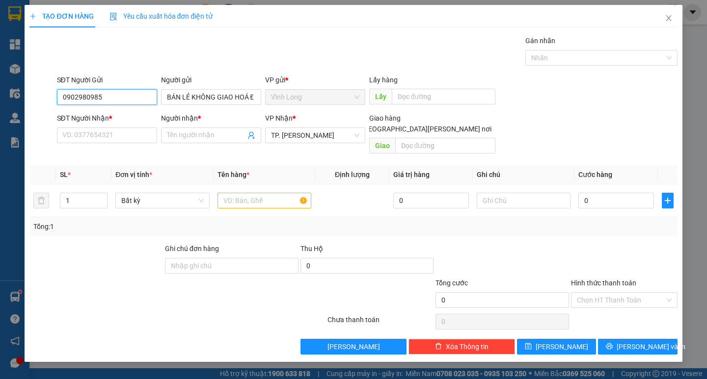
drag, startPoint x: 126, startPoint y: 95, endPoint x: 0, endPoint y: 102, distance: 125.8
click at [0, 102] on div "TẠO ĐƠN HÀNG Yêu cầu xuất hóa đơn điện tử Transit Pickup Surcharge Ids Transit …" at bounding box center [353, 189] width 707 height 379
click at [130, 137] on input "SĐT Người Nhận *" at bounding box center [107, 136] width 100 height 16
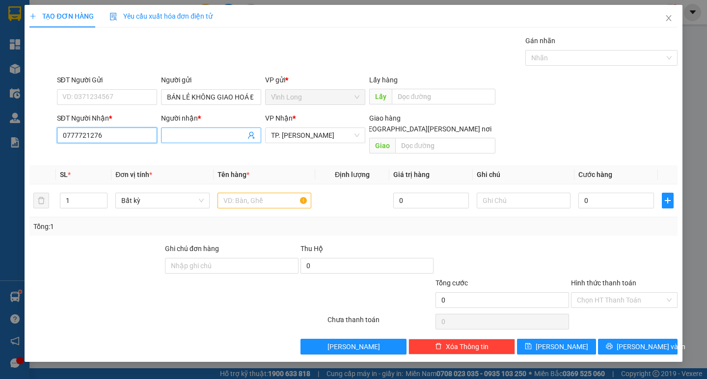
type input "0777721276"
click at [205, 140] on input "Người nhận *" at bounding box center [206, 135] width 79 height 11
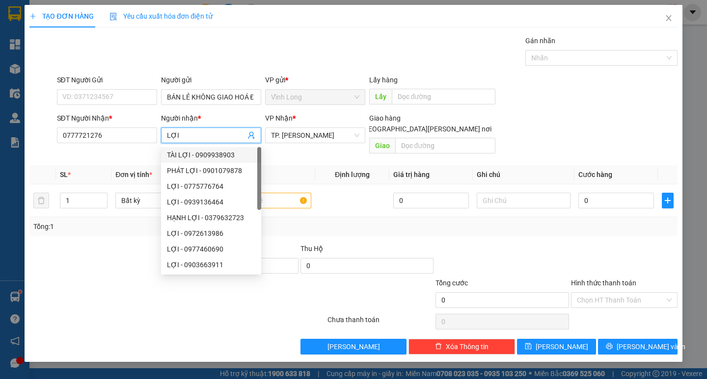
type input "LỢI"
click at [132, 165] on th "Đơn vị tính *" at bounding box center [162, 174] width 102 height 19
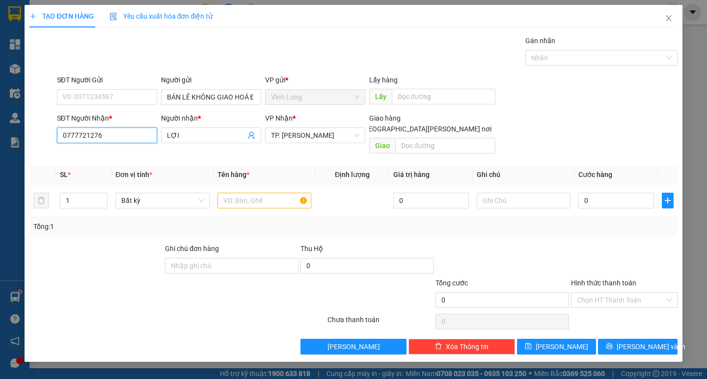
click at [112, 132] on input "0777721276" at bounding box center [107, 136] width 100 height 16
click at [81, 134] on input "0777721276" at bounding box center [107, 136] width 100 height 16
click at [103, 133] on input "0777721276" at bounding box center [107, 136] width 100 height 16
click at [229, 193] on input "text" at bounding box center [264, 201] width 94 height 16
type input "D"
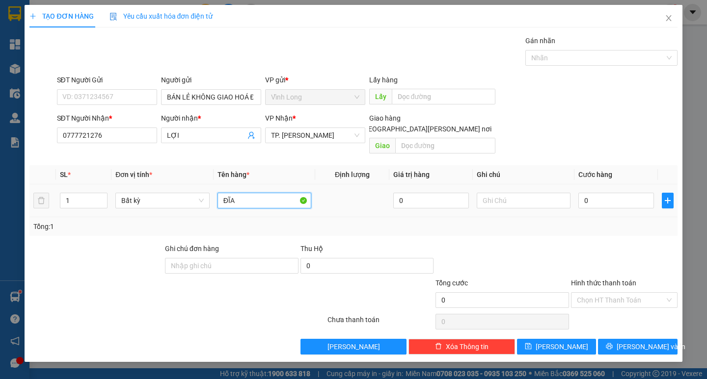
type input "ĐĨA"
type input "HẰNG"
type input "3"
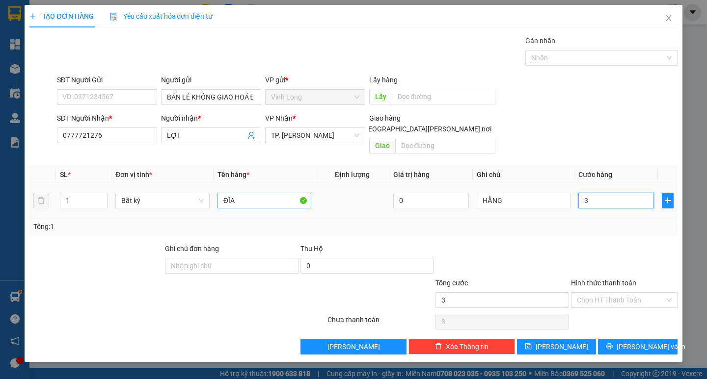
type input "30"
type input "30.000"
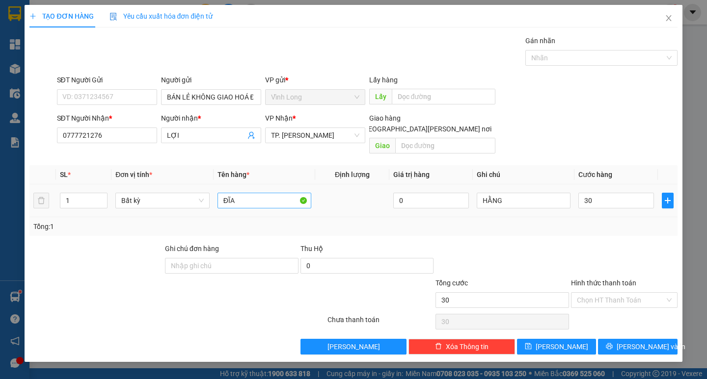
type input "30.000"
drag, startPoint x: 247, startPoint y: 197, endPoint x: 254, endPoint y: 191, distance: 9.4
click at [249, 195] on div "ĐĨA" at bounding box center [264, 201] width 94 height 20
click at [254, 193] on input "ĐĨA" at bounding box center [264, 201] width 94 height 16
type input "ĐĨA XE"
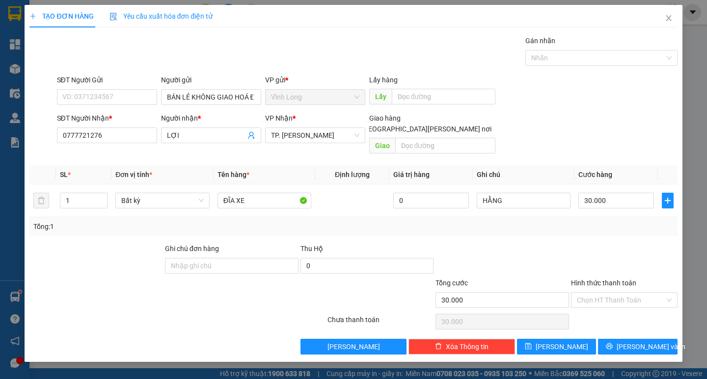
click at [566, 228] on div "Transit Pickup Surcharge Ids Transit Deliver Surcharge Ids Transit Deliver Surc…" at bounding box center [352, 194] width 647 height 319
click at [618, 293] on input "Hình thức thanh toán" at bounding box center [621, 300] width 88 height 15
click at [612, 317] on div "Chuyển khoản" at bounding box center [624, 325] width 106 height 16
type input "0"
click at [619, 294] on span "Chuyển khoản" at bounding box center [624, 300] width 95 height 15
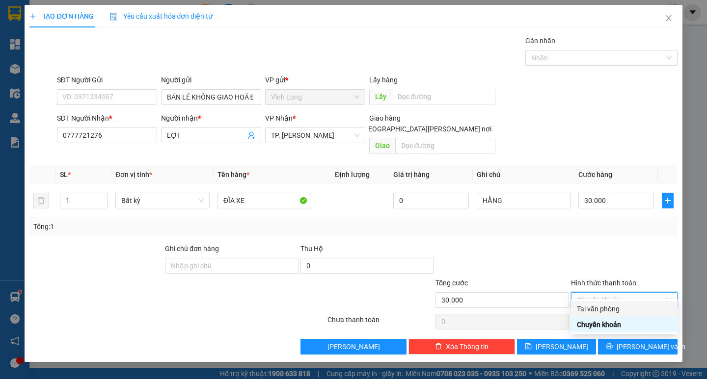
click at [612, 308] on div "Tại văn phòng" at bounding box center [624, 309] width 95 height 11
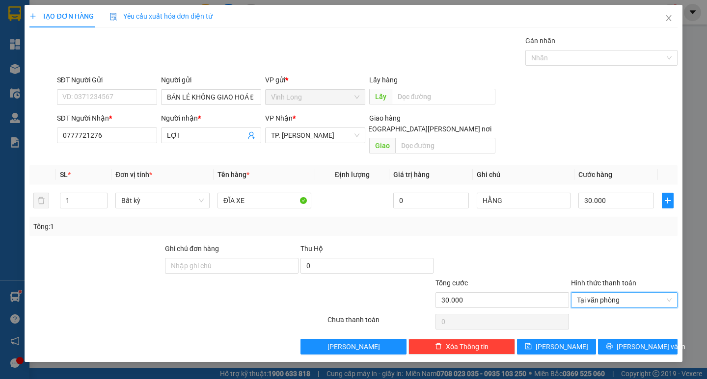
click at [634, 345] on div "TẠO ĐƠN HÀNG Yêu cầu xuất hóa đơn điện tử Transit Pickup Surcharge Ids Transit …" at bounding box center [353, 183] width 657 height 357
click at [633, 341] on span "[PERSON_NAME] và In" at bounding box center [650, 346] width 69 height 11
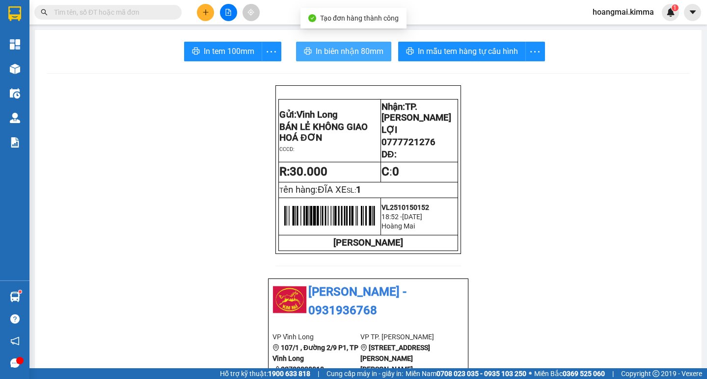
click at [339, 55] on span "In biên nhận 80mm" at bounding box center [349, 51] width 68 height 12
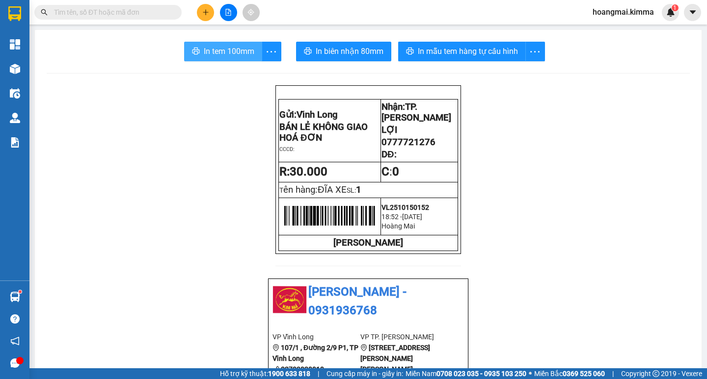
click at [202, 45] on button "In tem 100mm" at bounding box center [223, 52] width 78 height 20
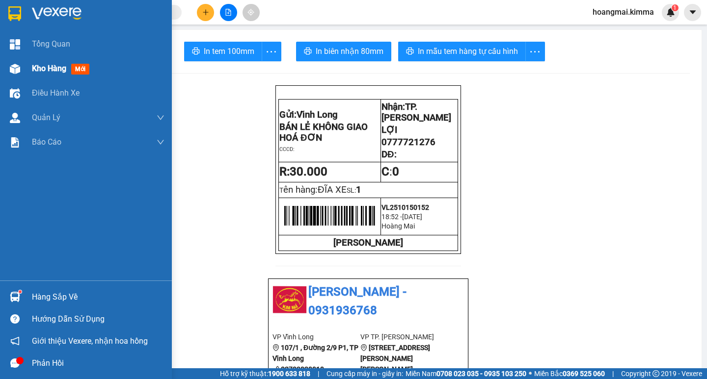
click at [11, 70] on img at bounding box center [15, 69] width 10 height 10
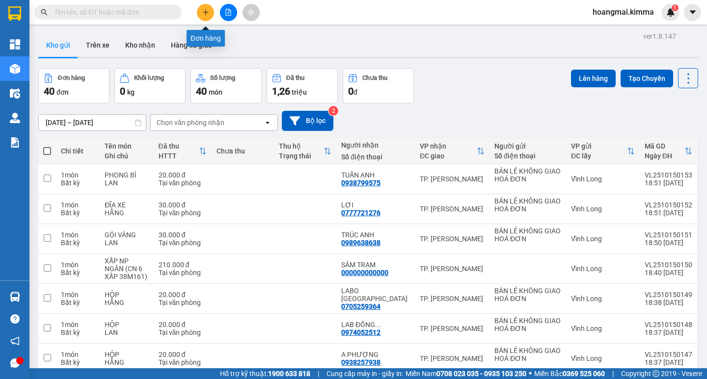
click at [212, 9] on button at bounding box center [205, 12] width 17 height 17
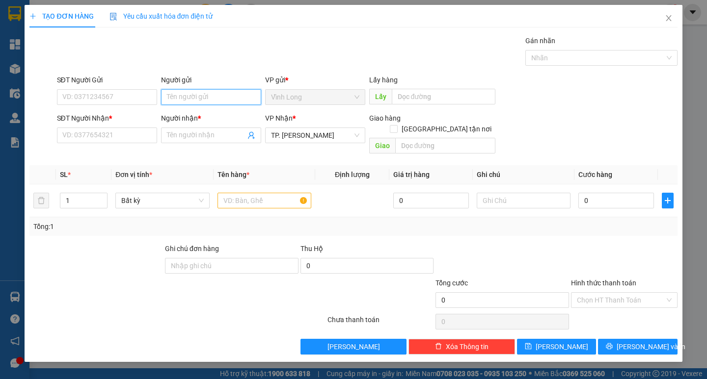
click at [191, 95] on input "Người gửi" at bounding box center [211, 97] width 100 height 16
type input "BA"
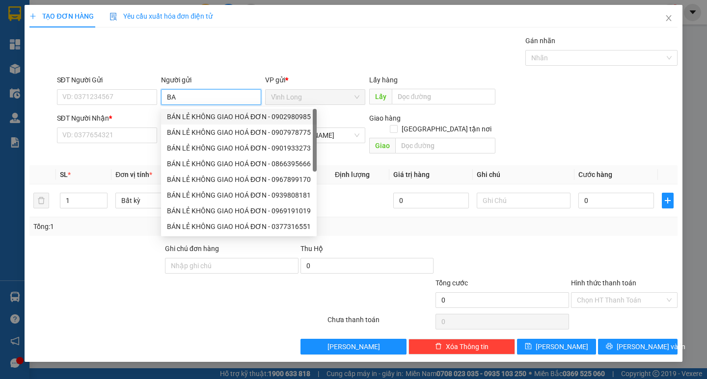
drag, startPoint x: 199, startPoint y: 113, endPoint x: 119, endPoint y: 112, distance: 80.5
click at [198, 114] on div "BÁN LẺ KHÔNG GIAO HOÁ ĐƠN - 0902980985" at bounding box center [239, 116] width 144 height 11
type input "0902980985"
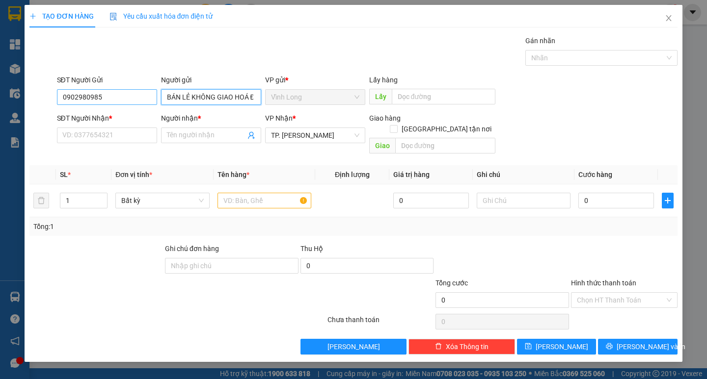
type input "BÁN LẺ KHÔNG GIAO HOÁ ĐƠN"
click at [128, 91] on input "0902980985" at bounding box center [107, 97] width 100 height 16
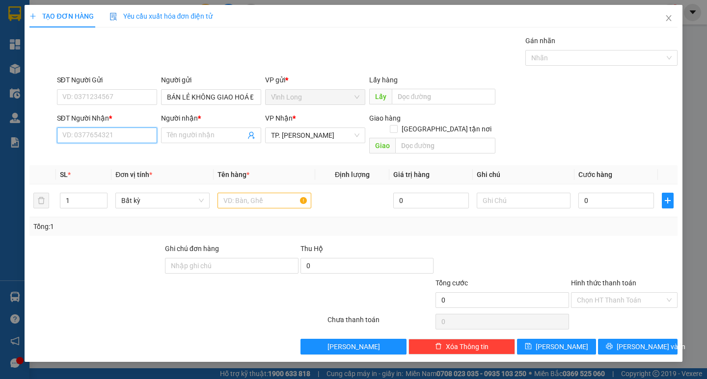
click at [105, 135] on input "SĐT Người Nhận *" at bounding box center [107, 136] width 100 height 16
type input "0896417678"
click at [127, 158] on div "0896417678 - LỘC" at bounding box center [107, 155] width 88 height 11
type input "LỘC"
click at [106, 134] on input "0896417678" at bounding box center [107, 136] width 100 height 16
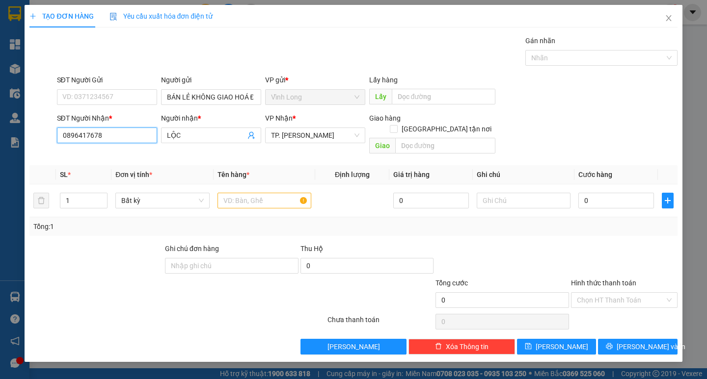
click at [106, 134] on input "0896417678" at bounding box center [107, 136] width 100 height 16
type input "0896417678"
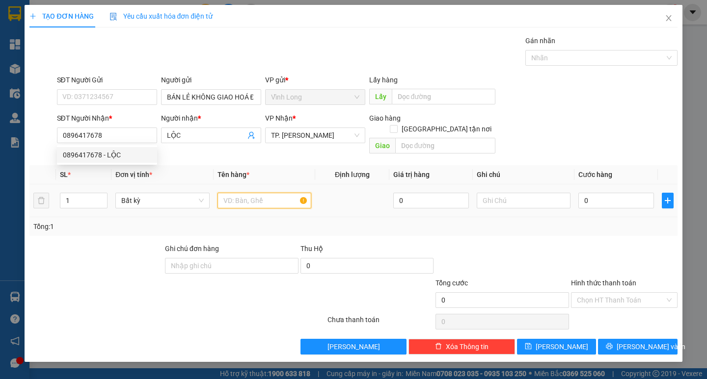
click at [275, 193] on input "text" at bounding box center [264, 201] width 94 height 16
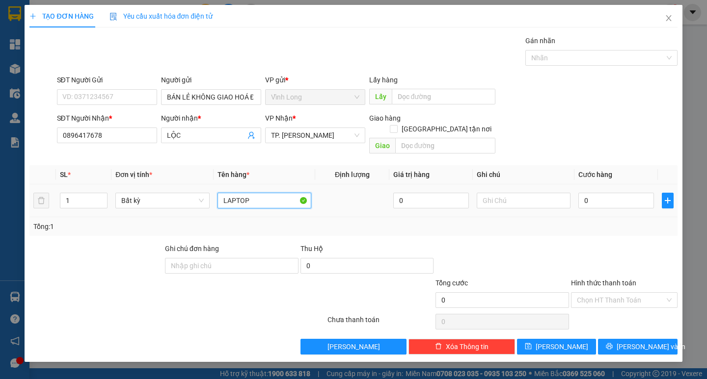
type input "LAPTOP"
type input "HẰNG"
type input "3"
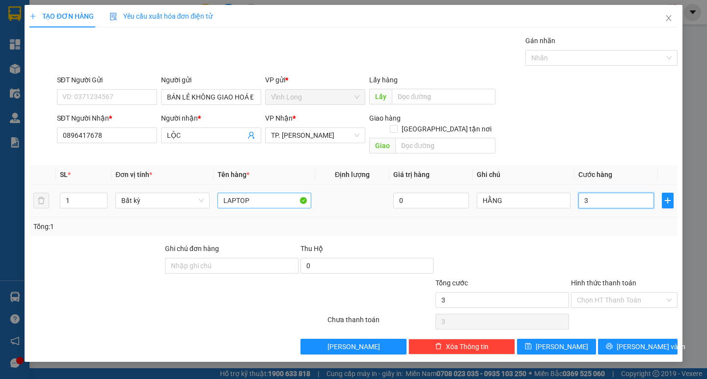
type input "30"
type input "30.000"
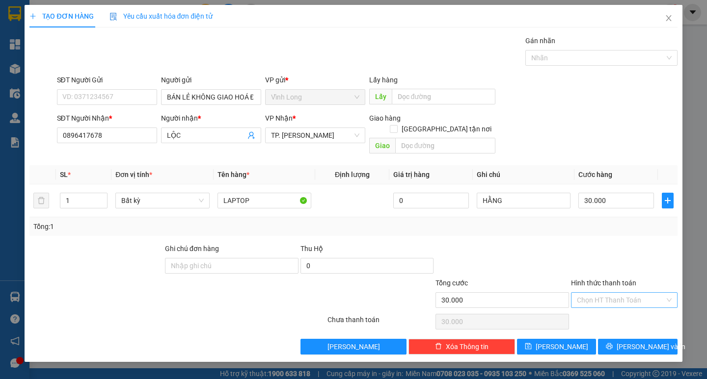
click at [613, 293] on input "Hình thức thanh toán" at bounding box center [621, 300] width 88 height 15
click at [604, 303] on div "Tại văn phòng" at bounding box center [624, 309] width 106 height 16
type input "0"
click at [617, 326] on div "Transit Pickup Surcharge Ids Transit Deliver Surcharge Ids Transit Deliver Surc…" at bounding box center [352, 194] width 647 height 319
click at [620, 339] on button "[PERSON_NAME] và In" at bounding box center [637, 347] width 79 height 16
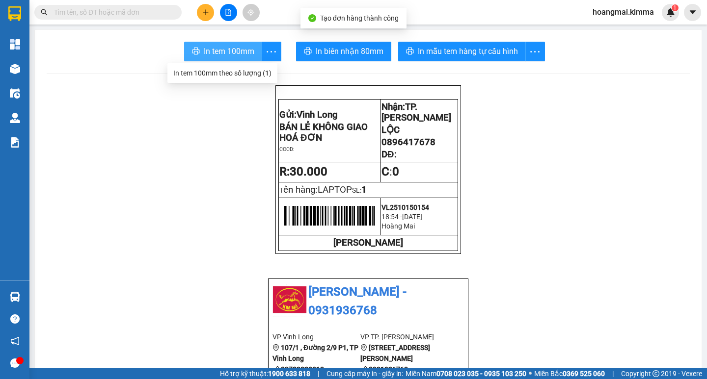
click at [245, 56] on span "In tem 100mm" at bounding box center [229, 51] width 51 height 12
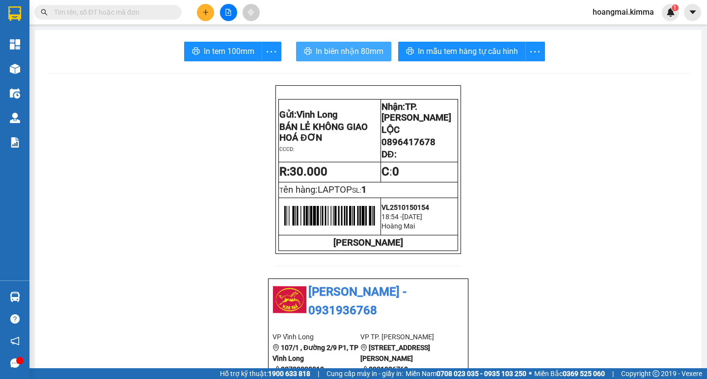
click at [327, 52] on span "In biên nhận 80mm" at bounding box center [349, 51] width 68 height 12
click at [209, 12] on button at bounding box center [205, 12] width 17 height 17
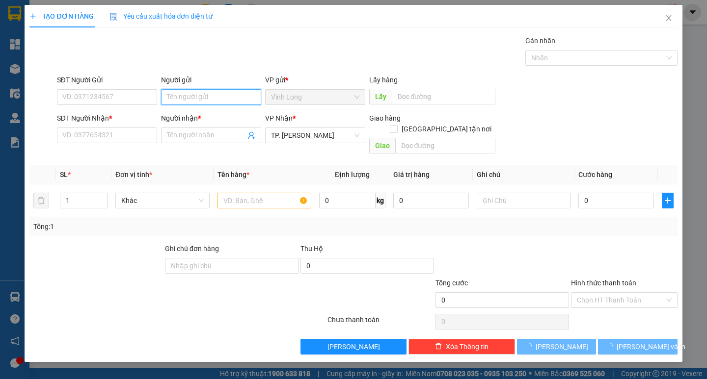
click at [234, 92] on input "Người gửi" at bounding box center [211, 97] width 100 height 16
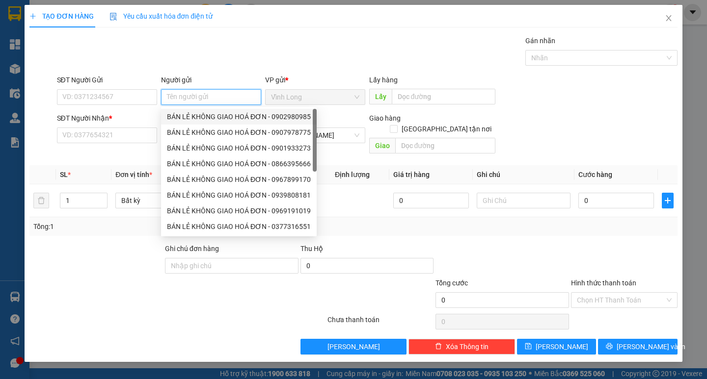
drag, startPoint x: 235, startPoint y: 112, endPoint x: 142, endPoint y: 110, distance: 93.2
click at [235, 112] on div "BÁN LẺ KHÔNG GIAO HOÁ ĐƠN - 0902980985" at bounding box center [239, 116] width 144 height 11
type input "0902980985"
type input "BÁN LẺ KHÔNG GIAO HOÁ ĐƠN"
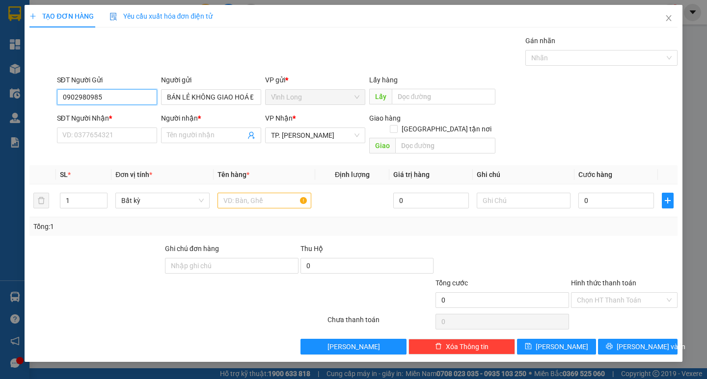
drag, startPoint x: 139, startPoint y: 93, endPoint x: 0, endPoint y: 134, distance: 144.8
click at [0, 133] on div "TẠO ĐƠN HÀNG Yêu cầu xuất hóa đơn điện tử Transit Pickup Surcharge Ids Transit …" at bounding box center [353, 189] width 707 height 379
click at [283, 193] on input "text" at bounding box center [264, 201] width 94 height 16
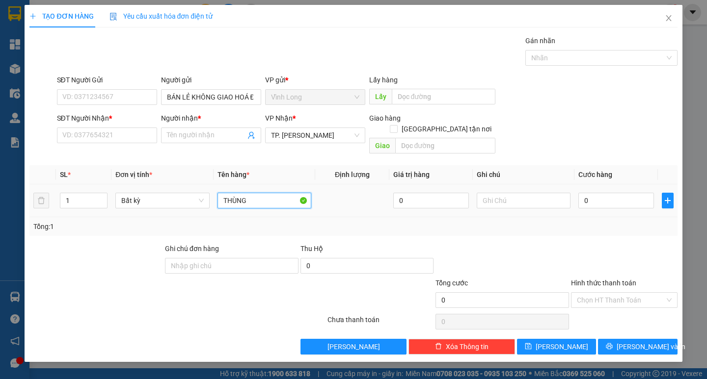
type input "THÙNG"
type input "HẰNG"
type input "4"
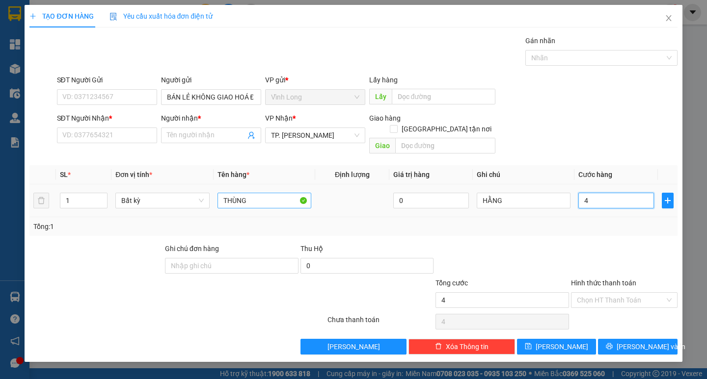
type input "40"
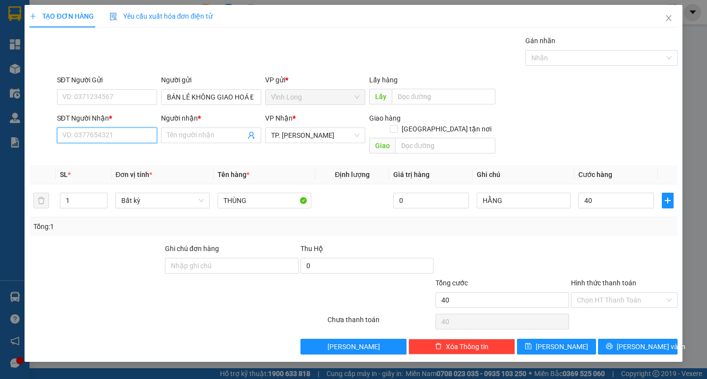
type input "40.000"
click at [114, 129] on input "SĐT Người Nhận *" at bounding box center [107, 136] width 100 height 16
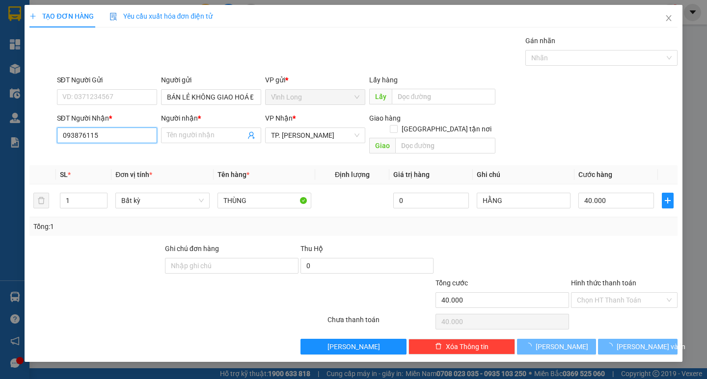
type input "0938761153"
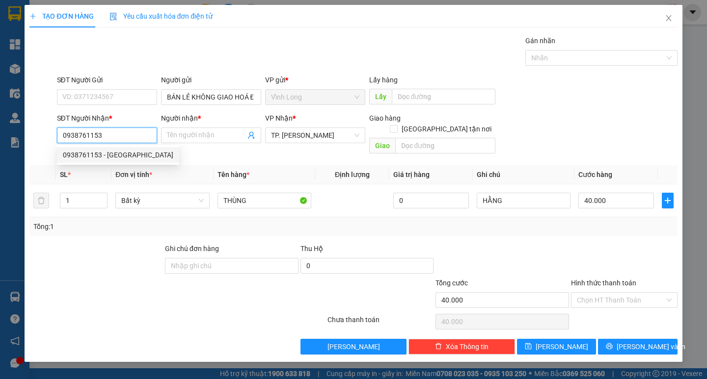
click at [127, 152] on div "0938761153 - [GEOGRAPHIC_DATA]" at bounding box center [118, 155] width 110 height 11
type input "HOÀ HIẾU"
type input "0938761153"
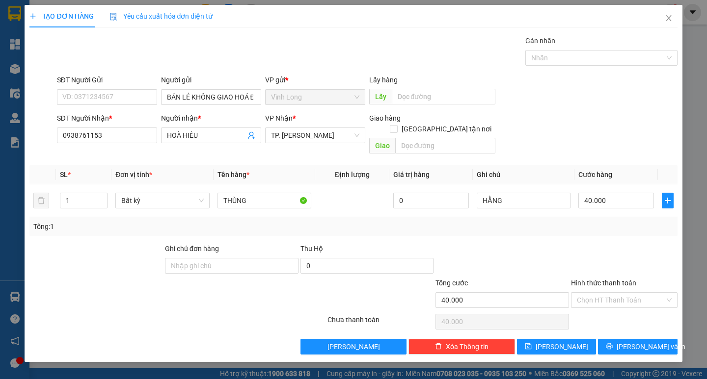
click at [602, 256] on div at bounding box center [624, 260] width 108 height 34
click at [622, 294] on input "Hình thức thanh toán" at bounding box center [621, 300] width 88 height 15
click at [612, 305] on div "Tại văn phòng" at bounding box center [624, 309] width 95 height 11
type input "0"
click at [629, 341] on span "[PERSON_NAME] và In" at bounding box center [650, 346] width 69 height 11
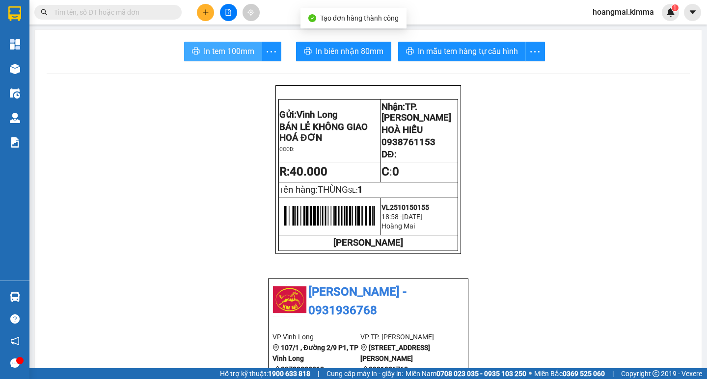
click at [198, 43] on button "In tem 100mm" at bounding box center [223, 52] width 78 height 20
click at [213, 11] on button at bounding box center [205, 12] width 17 height 17
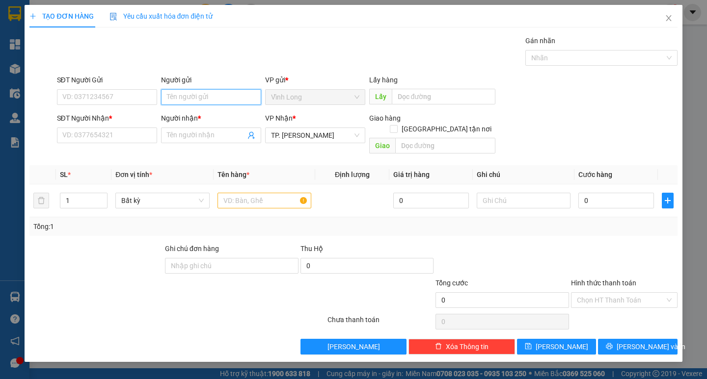
click at [230, 102] on input "Người gửi" at bounding box center [211, 97] width 100 height 16
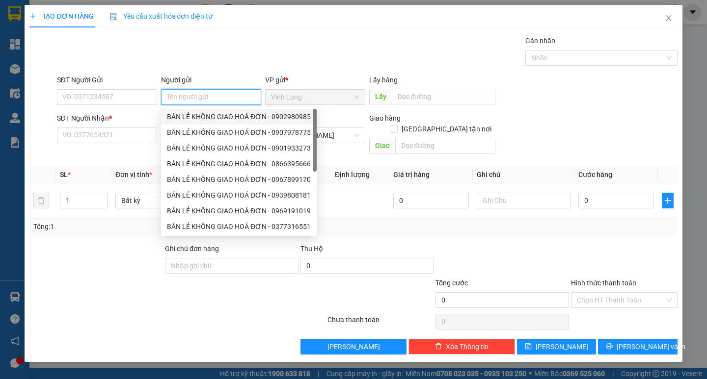
click at [234, 118] on div "BÁN LẺ KHÔNG GIAO HOÁ ĐƠN - 0902980985" at bounding box center [239, 116] width 144 height 11
type input "0902980985"
type input "BÁN LẺ KHÔNG GIAO HOÁ ĐƠN"
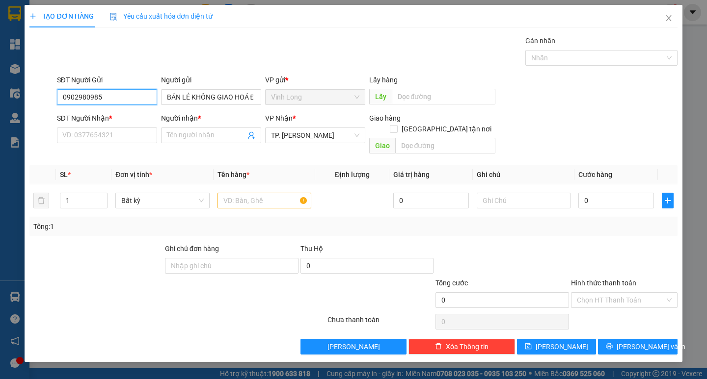
click at [131, 104] on input "0902980985" at bounding box center [107, 97] width 100 height 16
click at [127, 133] on input "SĐT Người Nhận *" at bounding box center [107, 136] width 100 height 16
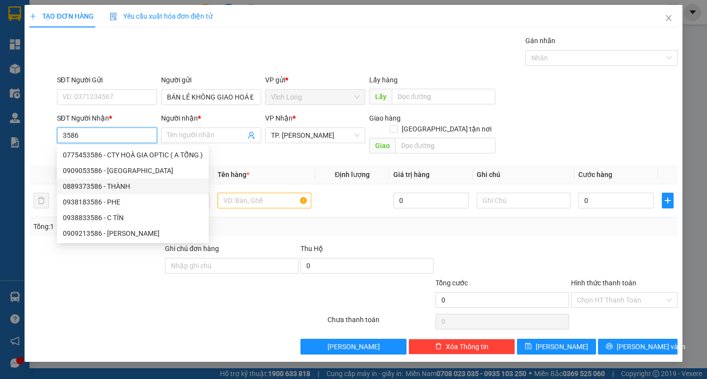
click at [133, 187] on div "0889373586 - THÀNH" at bounding box center [133, 186] width 140 height 11
type input "0889373586"
type input "THÀNH"
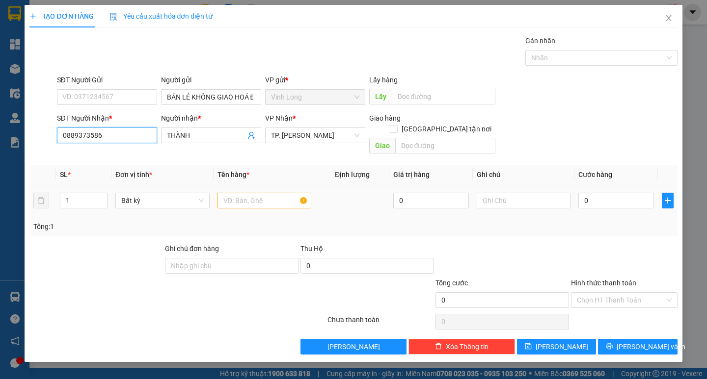
type input "0889373586"
click at [233, 193] on input "text" at bounding box center [264, 201] width 94 height 16
type input "H"
type input "THÙNG NHỎ"
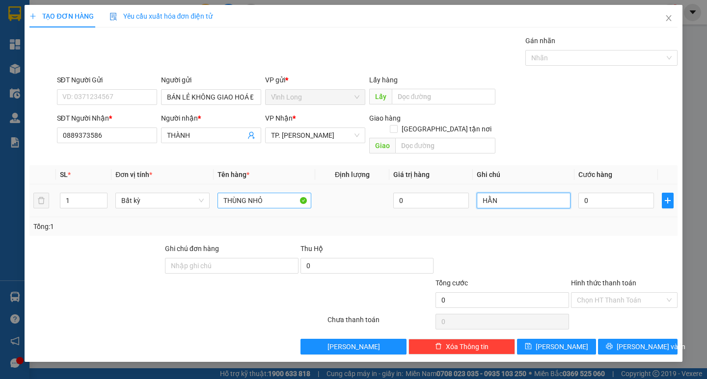
type input "HẰNG"
type input "3"
type input "30"
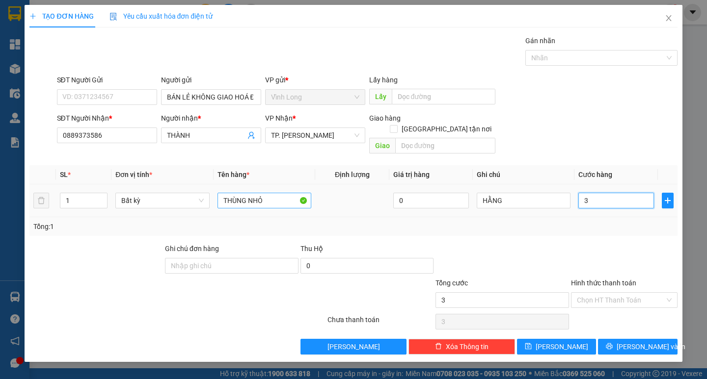
type input "30"
type input "30.000"
click at [614, 293] on input "Hình thức thanh toán" at bounding box center [621, 300] width 88 height 15
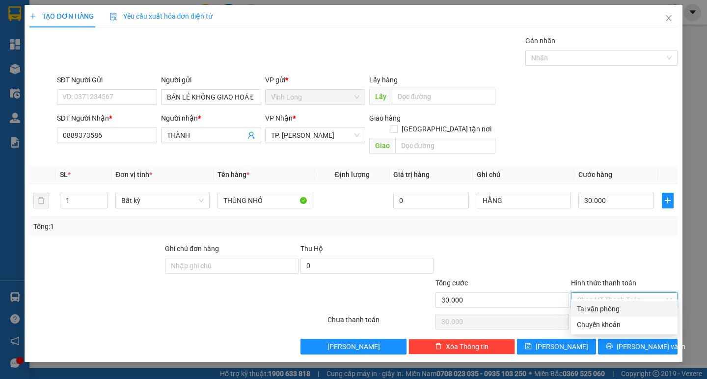
click at [610, 313] on div "Tại văn phòng" at bounding box center [624, 309] width 95 height 11
type input "0"
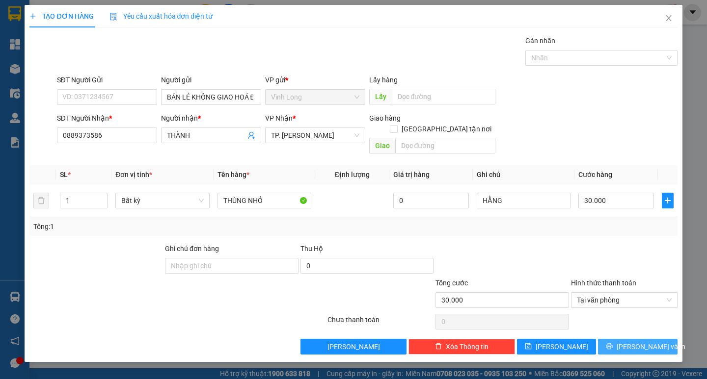
click at [631, 341] on span "[PERSON_NAME] và In" at bounding box center [650, 346] width 69 height 11
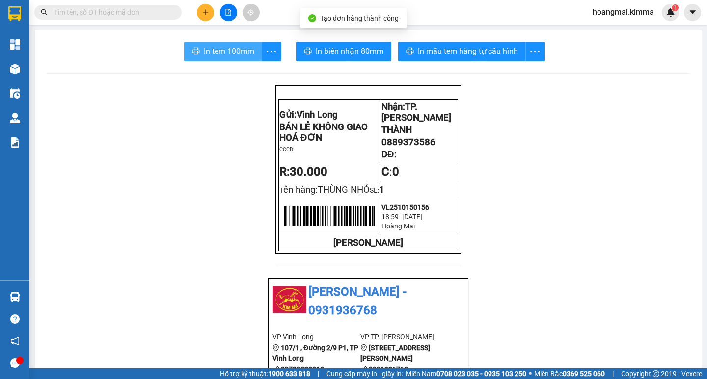
click at [250, 46] on span "In tem 100mm" at bounding box center [229, 51] width 51 height 12
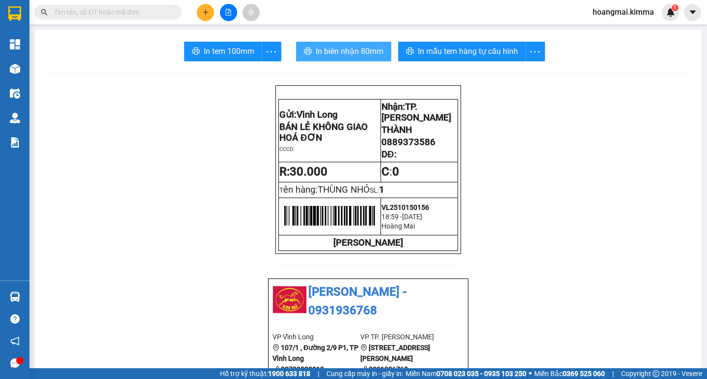
click at [346, 55] on span "In biên nhận 80mm" at bounding box center [349, 51] width 68 height 12
click at [202, 10] on icon "plus" at bounding box center [205, 12] width 7 height 7
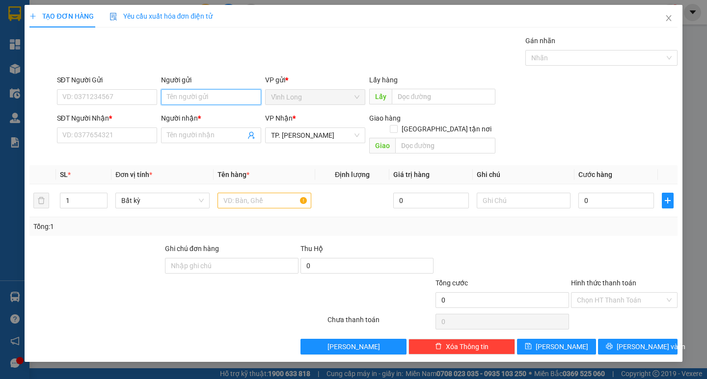
click at [236, 92] on input "Người gửi" at bounding box center [211, 97] width 100 height 16
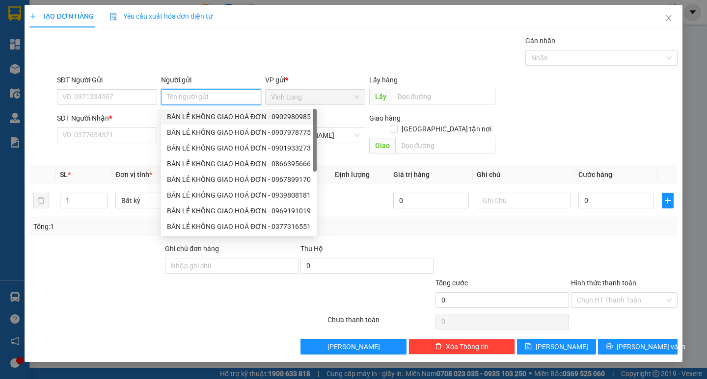
drag, startPoint x: 222, startPoint y: 117, endPoint x: 51, endPoint y: 96, distance: 172.0
click at [191, 111] on div "BÁN LẺ KHÔNG GIAO HOÁ ĐƠN - 0902980985" at bounding box center [239, 116] width 144 height 11
type input "0902980985"
type input "BÁN LẺ KHÔNG GIAO HOÁ ĐƠN"
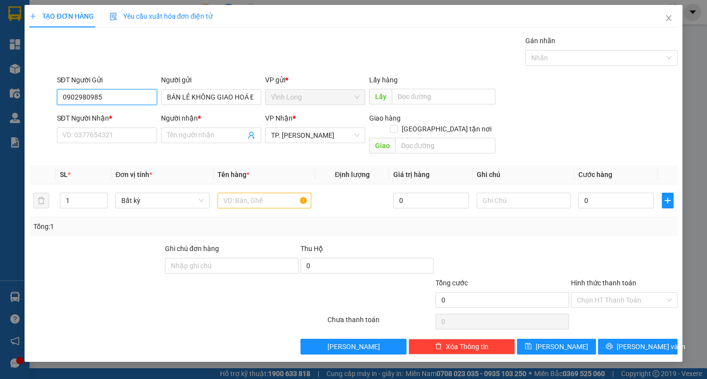
drag, startPoint x: 101, startPoint y: 93, endPoint x: 0, endPoint y: 115, distance: 103.0
click at [0, 115] on div "TẠO ĐƠN HÀNG Yêu cầu xuất hóa đơn điện tử Transit Pickup Surcharge Ids Transit …" at bounding box center [353, 189] width 707 height 379
click at [152, 139] on input "SĐT Người Nhận *" at bounding box center [107, 136] width 100 height 16
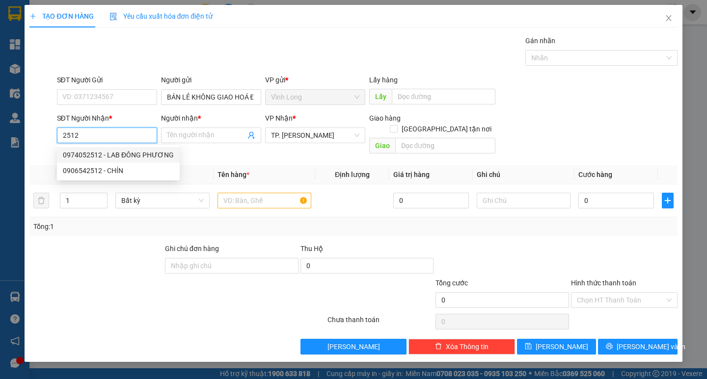
click at [152, 159] on div "0974052512 - LAB ĐÔNG PHƯƠNG" at bounding box center [118, 155] width 111 height 11
type input "0974052512"
type input "LAB ĐÔNG PHƯƠNG"
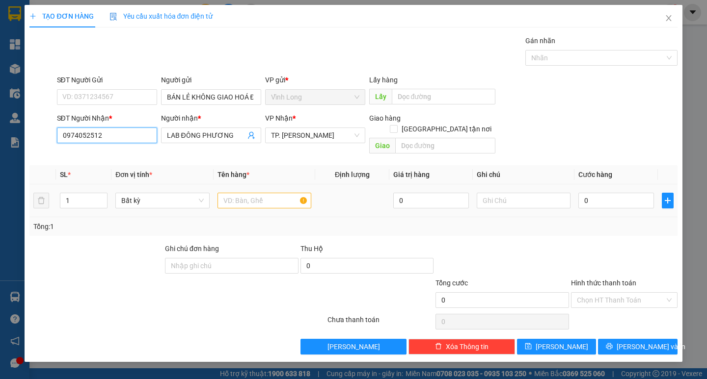
type input "0974052512"
click at [245, 193] on input "text" at bounding box center [264, 201] width 94 height 16
type input "HỘP"
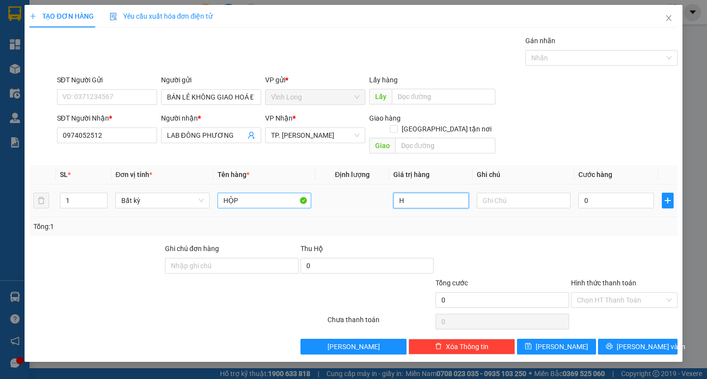
type input "0"
type input "HẰNG"
type input "2"
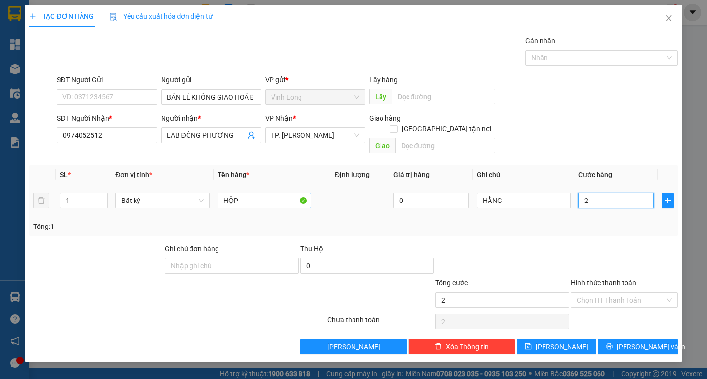
type input "20"
type input "20.000"
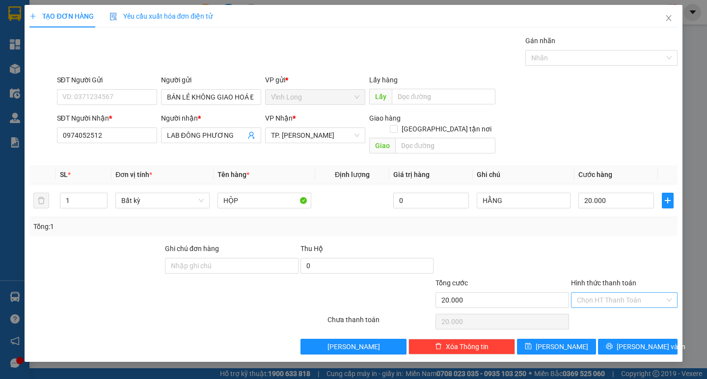
click at [591, 293] on input "Hình thức thanh toán" at bounding box center [621, 300] width 88 height 15
drag, startPoint x: 591, startPoint y: 297, endPoint x: 604, endPoint y: 310, distance: 18.0
click at [592, 298] on div "Hình thức thanh toán Chọn HT Thanh Toán" at bounding box center [624, 295] width 106 height 34
click at [603, 298] on div "Hình thức thanh toán Chọn HT Thanh Toán" at bounding box center [624, 295] width 106 height 34
drag, startPoint x: 607, startPoint y: 288, endPoint x: 605, endPoint y: 299, distance: 11.9
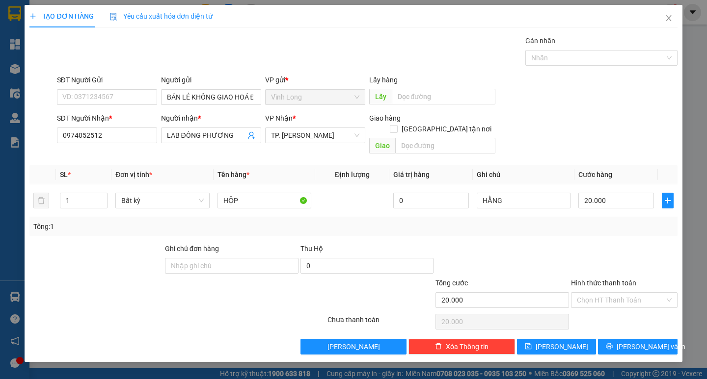
click at [604, 296] on input "Hình thức thanh toán" at bounding box center [621, 300] width 88 height 15
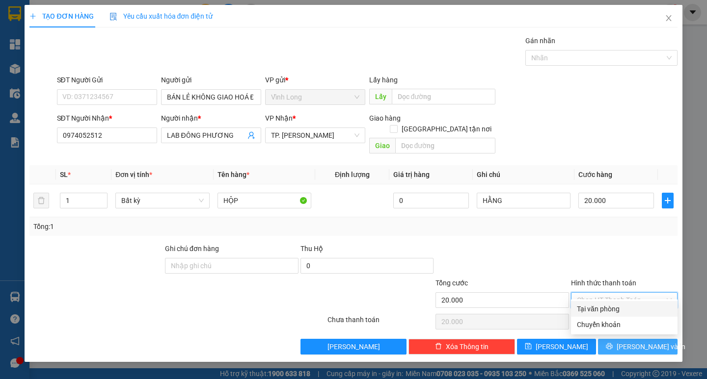
drag, startPoint x: 607, startPoint y: 304, endPoint x: 631, endPoint y: 336, distance: 39.9
click at [608, 306] on div "Tại văn phòng" at bounding box center [624, 309] width 95 height 11
type input "0"
click at [631, 341] on span "[PERSON_NAME] và In" at bounding box center [650, 346] width 69 height 11
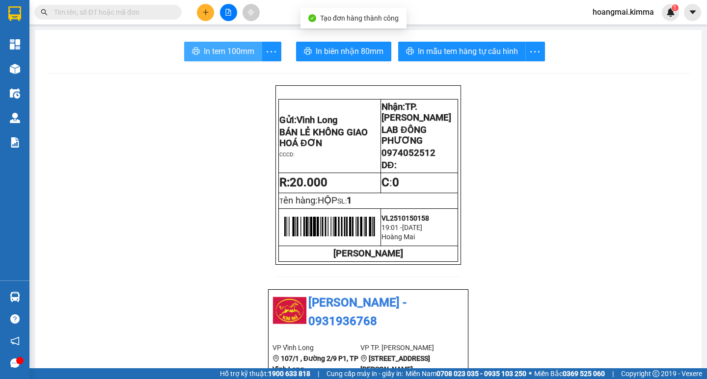
click at [237, 50] on span "In tem 100mm" at bounding box center [229, 51] width 51 height 12
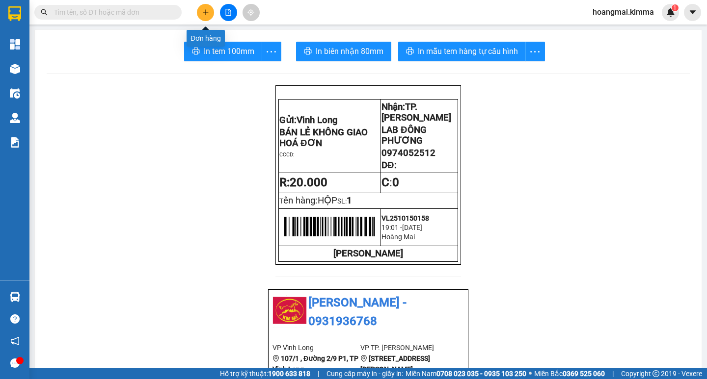
click at [202, 4] on button at bounding box center [205, 12] width 17 height 17
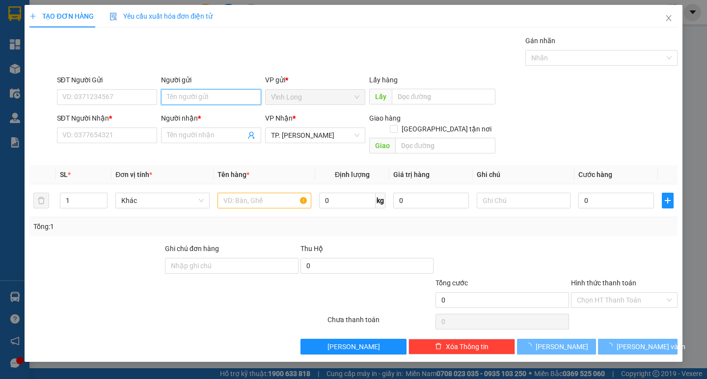
click at [230, 93] on input "Người gửi" at bounding box center [211, 97] width 100 height 16
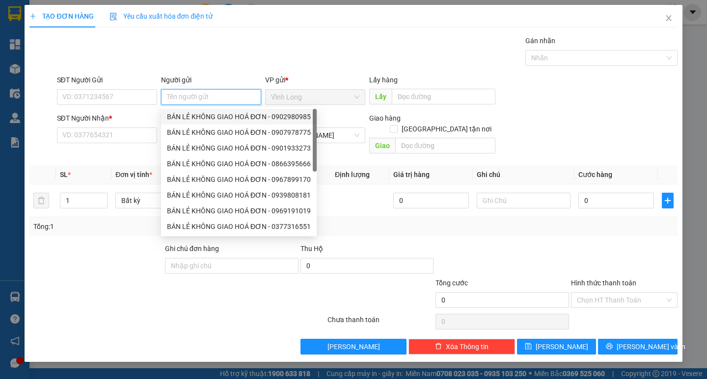
click at [225, 114] on div "BÁN LẺ KHÔNG GIAO HOÁ ĐƠN - 0902980985" at bounding box center [239, 116] width 144 height 11
type input "0902980985"
type input "BÁN LẺ KHÔNG GIAO HOÁ ĐƠN"
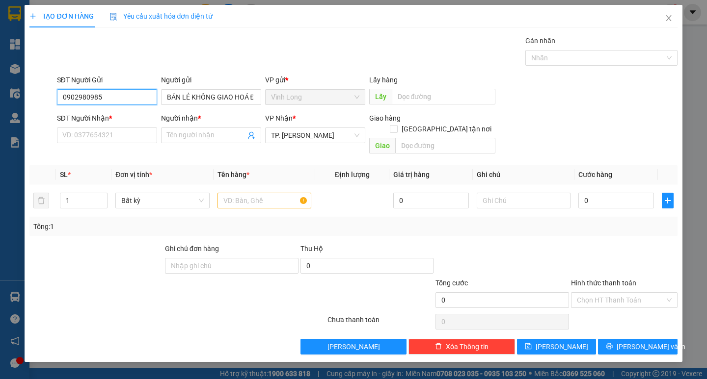
drag, startPoint x: 132, startPoint y: 95, endPoint x: 26, endPoint y: 108, distance: 106.9
click at [26, 108] on div "TẠO ĐƠN HÀNG Yêu cầu xuất hóa đơn điện tử Transit Pickup Surcharge Ids Transit …" at bounding box center [353, 183] width 657 height 357
click at [74, 135] on input "SĐT Người Nhận *" at bounding box center [107, 136] width 100 height 16
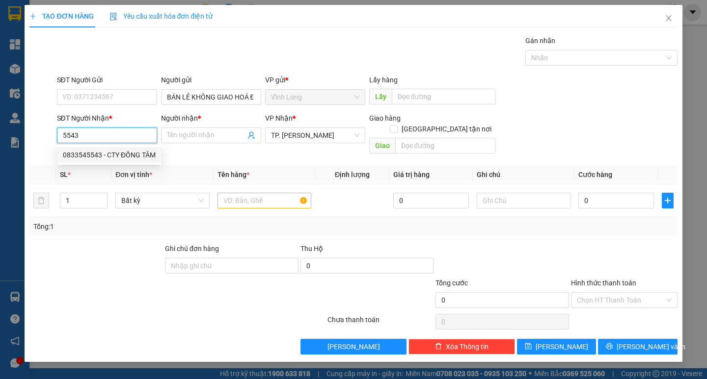
drag, startPoint x: 140, startPoint y: 156, endPoint x: 292, endPoint y: 173, distance: 153.1
click at [141, 156] on div "0833545543 - CTY ĐỒNG TÂM" at bounding box center [109, 155] width 93 height 11
type input "0833545543"
type input "CTY ĐỒNG TÂM"
type input "0833545543"
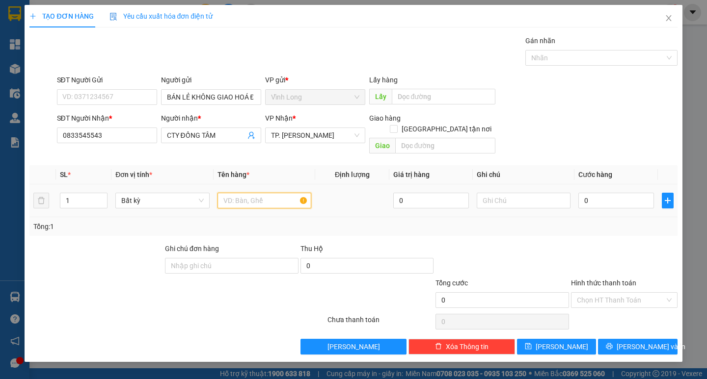
click at [280, 193] on input "text" at bounding box center [264, 201] width 94 height 16
type input "HỘP MUS"
type input "HẰNG"
type input "2"
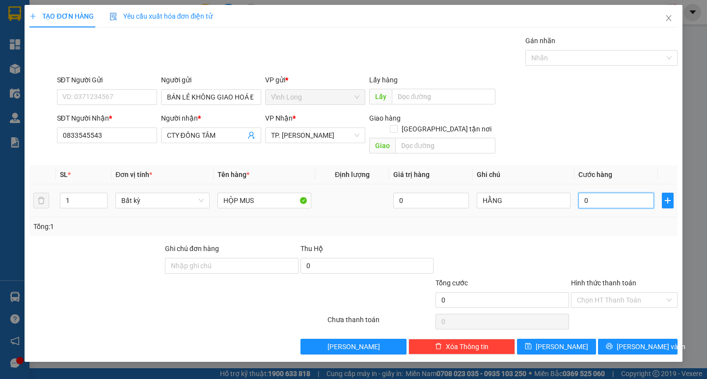
type input "2"
type input "20"
type input "20.000"
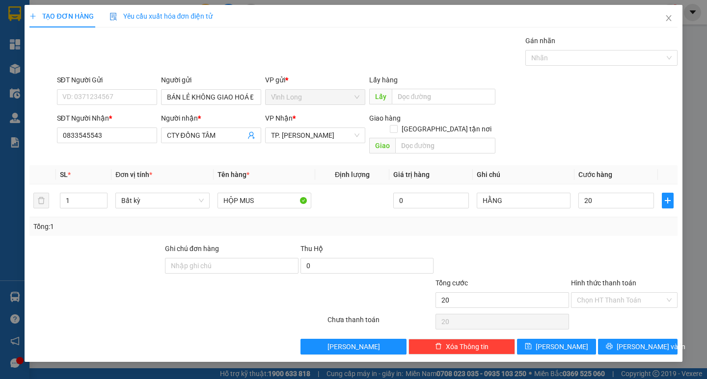
type input "20.000"
click at [597, 229] on div "Transit Pickup Surcharge Ids Transit Deliver Surcharge Ids Transit Deliver Surc…" at bounding box center [352, 194] width 647 height 319
click at [610, 293] on input "Hình thức thanh toán" at bounding box center [621, 300] width 88 height 15
click at [615, 307] on div "Tại văn phòng" at bounding box center [624, 309] width 95 height 11
type input "0"
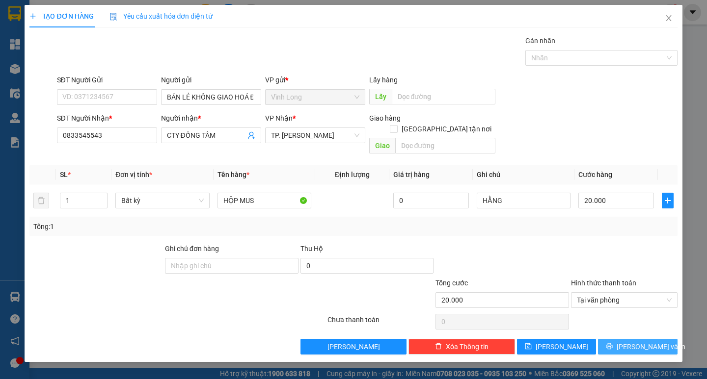
click at [633, 339] on button "[PERSON_NAME] và In" at bounding box center [637, 347] width 79 height 16
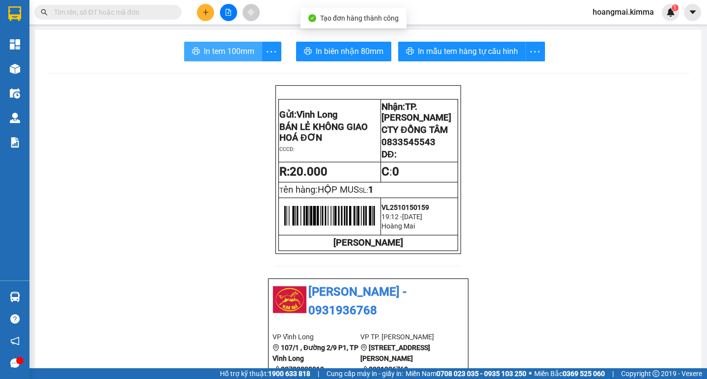
click at [233, 49] on span "In tem 100mm" at bounding box center [229, 51] width 51 height 12
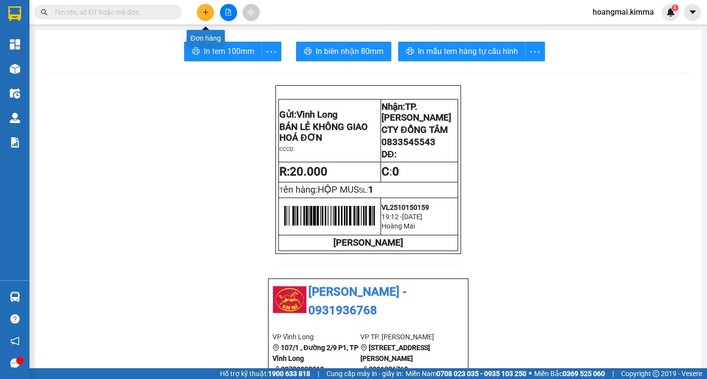
click at [202, 11] on icon "plus" at bounding box center [205, 12] width 7 height 7
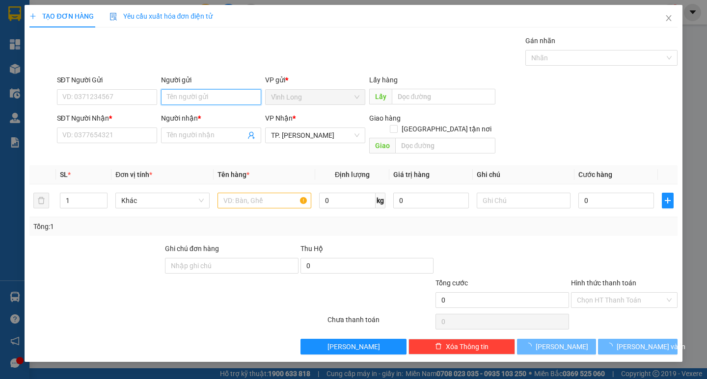
click at [191, 92] on input "Người gửi" at bounding box center [211, 97] width 100 height 16
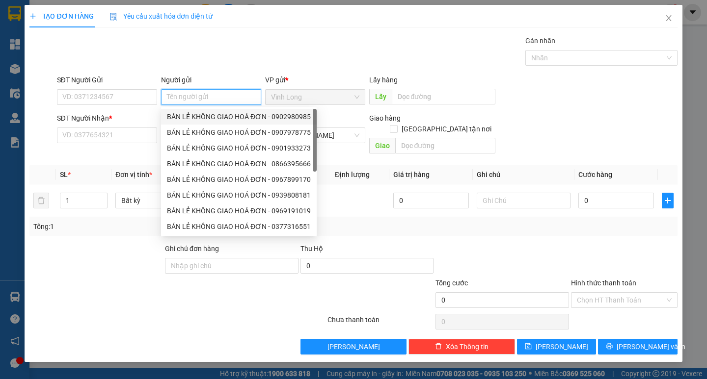
click at [205, 112] on div "BÁN LẺ KHÔNG GIAO HOÁ ĐƠN - 0902980985" at bounding box center [239, 116] width 144 height 11
type input "0902980985"
type input "BÁN LẺ KHÔNG GIAO HOÁ ĐƠN"
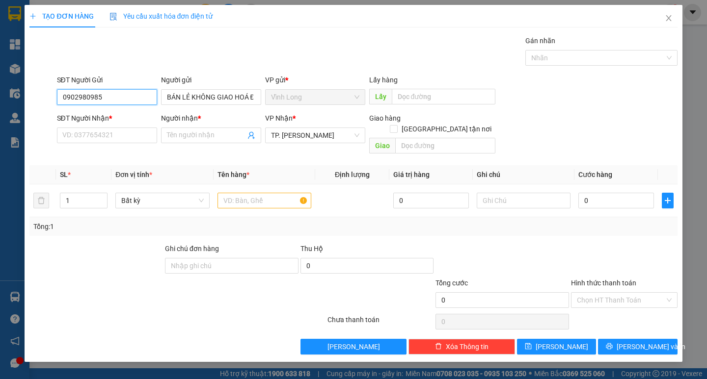
click at [121, 91] on input "0902980985" at bounding box center [107, 97] width 100 height 16
click at [121, 133] on input "SĐT Người Nhận *" at bounding box center [107, 136] width 100 height 16
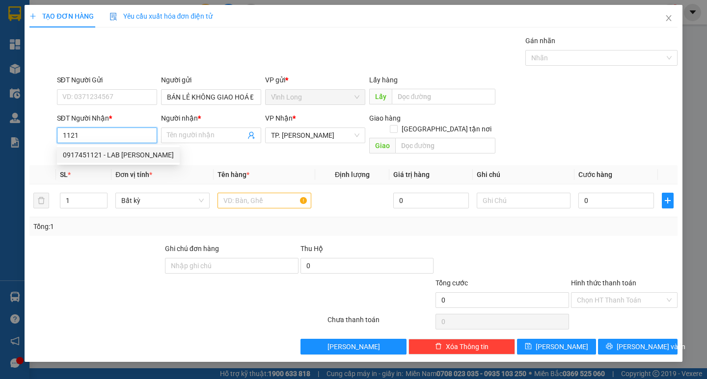
drag, startPoint x: 128, startPoint y: 149, endPoint x: 191, endPoint y: 176, distance: 68.6
click at [129, 150] on div "0917451121 - LAB [PERSON_NAME]" at bounding box center [118, 155] width 123 height 16
type input "0917451121"
type input "LAB [PERSON_NAME]"
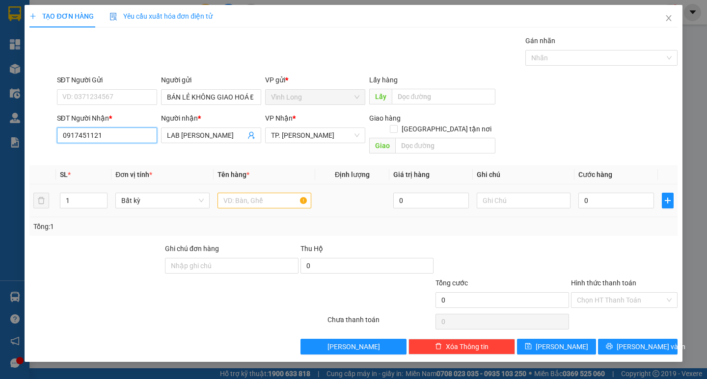
type input "0917451121"
click at [244, 193] on input "text" at bounding box center [264, 201] width 94 height 16
type input "HỘP"
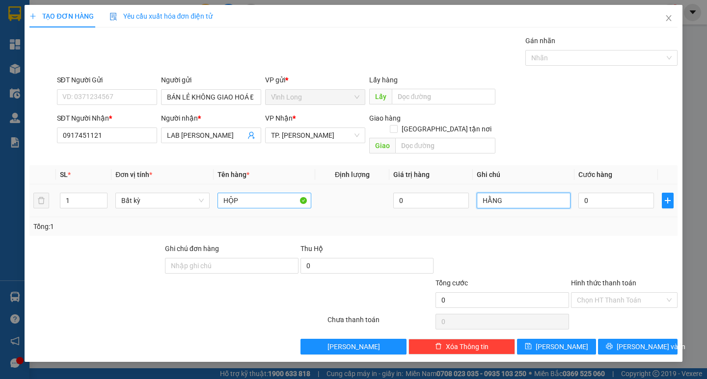
type input "HẰNG"
type input "02"
type input "2"
type input "020"
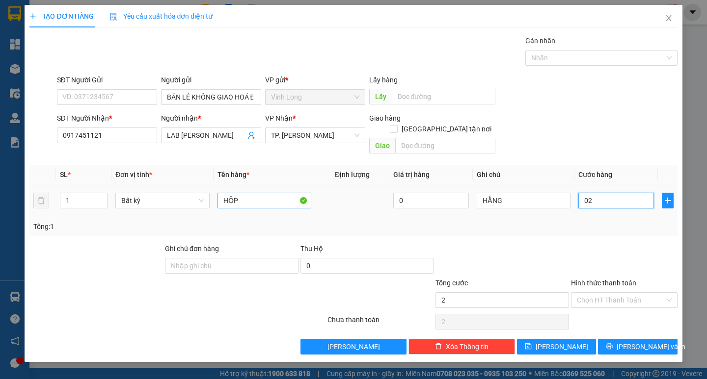
type input "20"
type input "20.000"
click at [593, 293] on input "Hình thức thanh toán" at bounding box center [621, 300] width 88 height 15
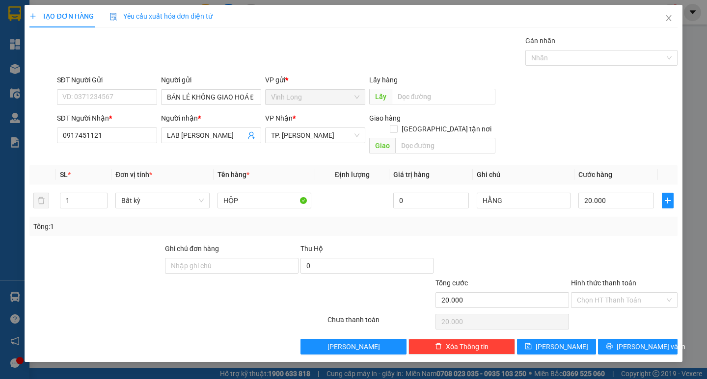
drag, startPoint x: 595, startPoint y: 299, endPoint x: 603, endPoint y: 309, distance: 12.3
click at [597, 303] on div "Transit Pickup Surcharge Ids Transit Deliver Surcharge Ids Transit Deliver Surc…" at bounding box center [352, 194] width 647 height 319
click at [603, 312] on div "Chọn HT Thanh Toán" at bounding box center [624, 322] width 108 height 20
drag, startPoint x: 607, startPoint y: 289, endPoint x: 606, endPoint y: 300, distance: 11.3
click at [606, 295] on input "Hình thức thanh toán" at bounding box center [621, 300] width 88 height 15
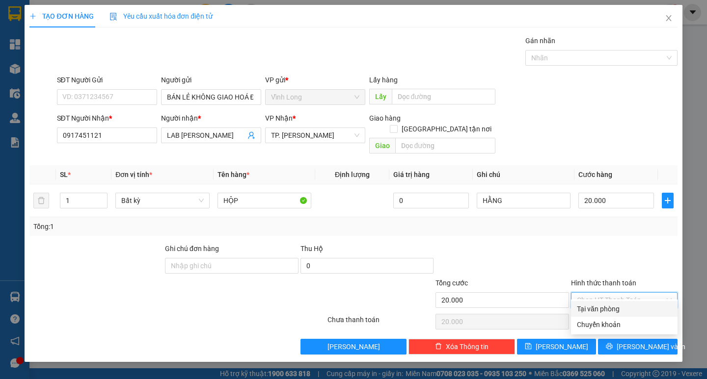
drag, startPoint x: 606, startPoint y: 307, endPoint x: 638, endPoint y: 322, distance: 35.1
click at [608, 309] on div "Tại văn phòng" at bounding box center [624, 309] width 95 height 11
type input "0"
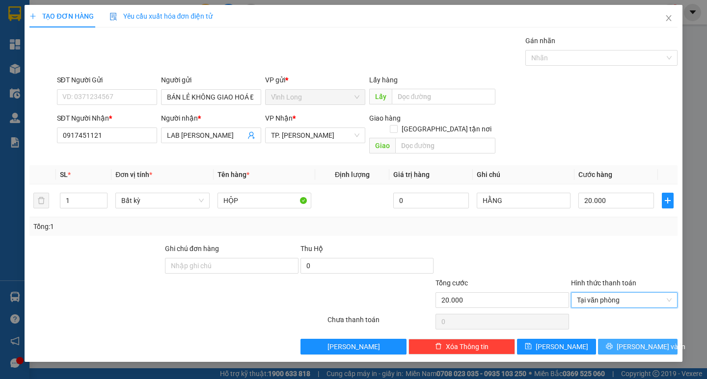
click at [640, 341] on span "[PERSON_NAME] và In" at bounding box center [650, 346] width 69 height 11
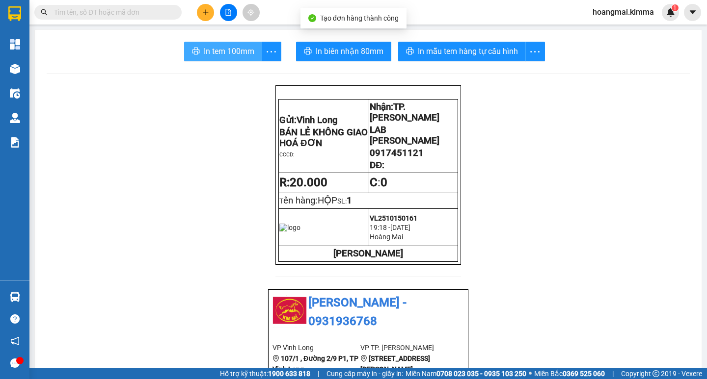
click at [219, 49] on span "In tem 100mm" at bounding box center [229, 51] width 51 height 12
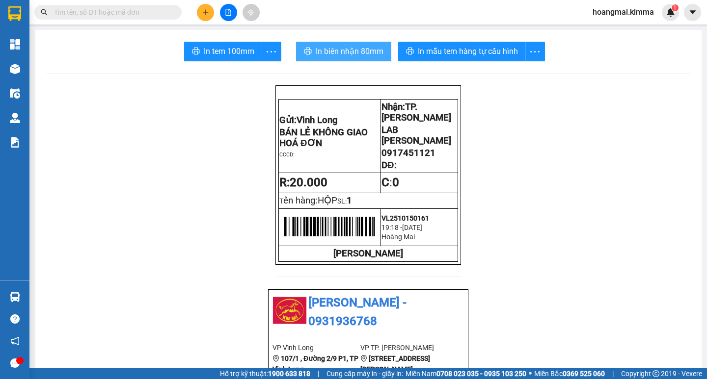
click at [342, 57] on span "In biên nhận 80mm" at bounding box center [349, 51] width 68 height 12
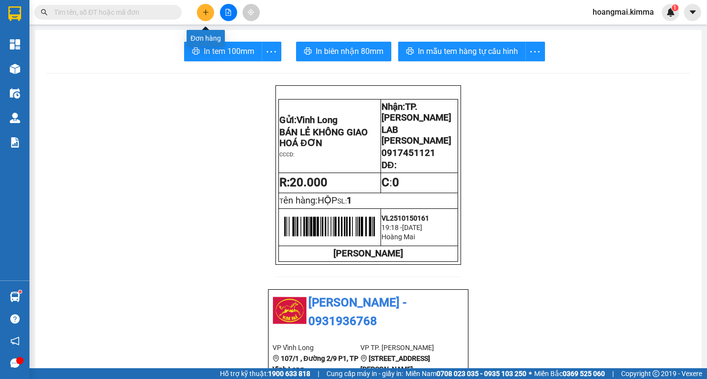
click at [210, 16] on button at bounding box center [205, 12] width 17 height 17
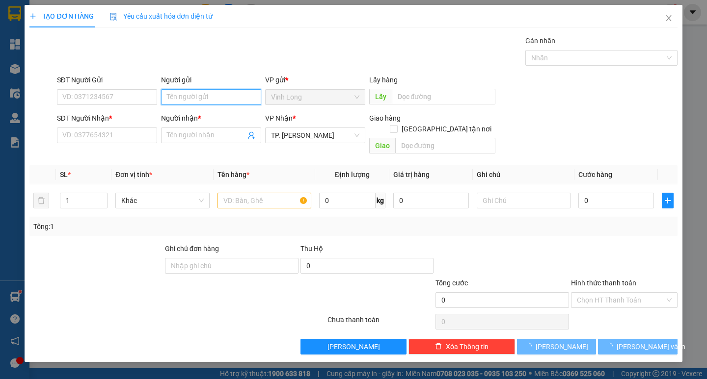
click at [206, 102] on input "Người gửi" at bounding box center [211, 97] width 100 height 16
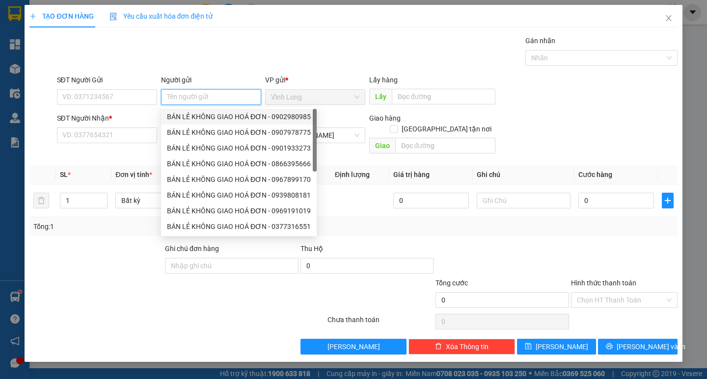
click at [210, 114] on div "BÁN LẺ KHÔNG GIAO HOÁ ĐƠN - 0902980985" at bounding box center [239, 116] width 144 height 11
type input "0902980985"
type input "BÁN LẺ KHÔNG GIAO HOÁ ĐƠN"
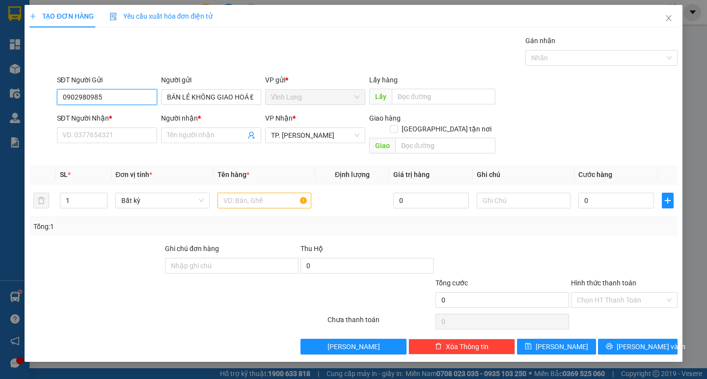
drag, startPoint x: 123, startPoint y: 94, endPoint x: 0, endPoint y: 135, distance: 129.4
click at [0, 135] on div "TẠO ĐƠN HÀNG Yêu cầu xuất hóa đơn điện tử Transit Pickup Surcharge Ids Transit …" at bounding box center [353, 189] width 707 height 379
click at [117, 136] on input "SĐT Người Nhận *" at bounding box center [107, 136] width 100 height 16
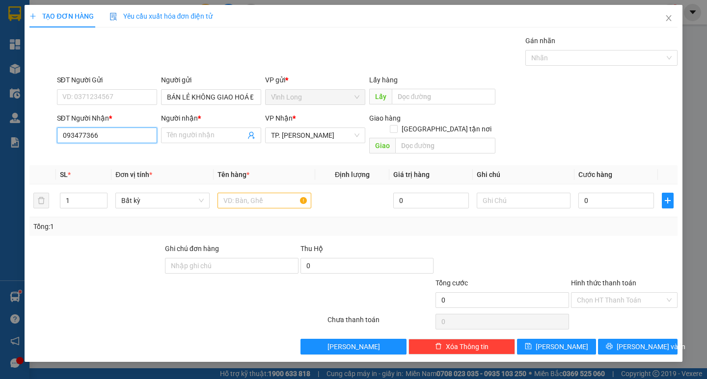
click at [87, 140] on input "093477366" at bounding box center [107, 136] width 100 height 16
click at [130, 134] on input "0934774366" at bounding box center [107, 136] width 100 height 16
type input "0934774366"
click at [172, 139] on input "Người nhận *" at bounding box center [206, 135] width 79 height 11
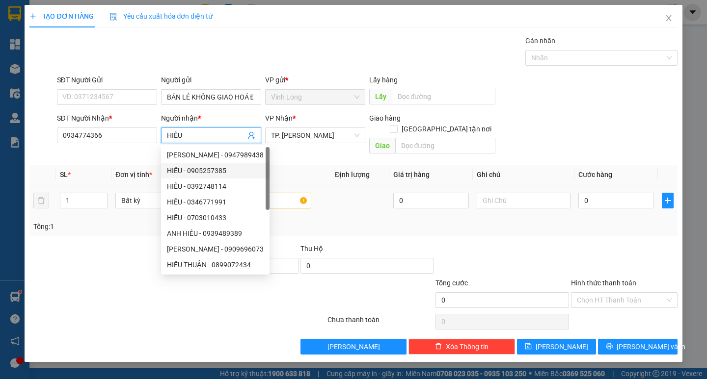
type input "HIẾU"
click at [352, 186] on td at bounding box center [352, 200] width 74 height 33
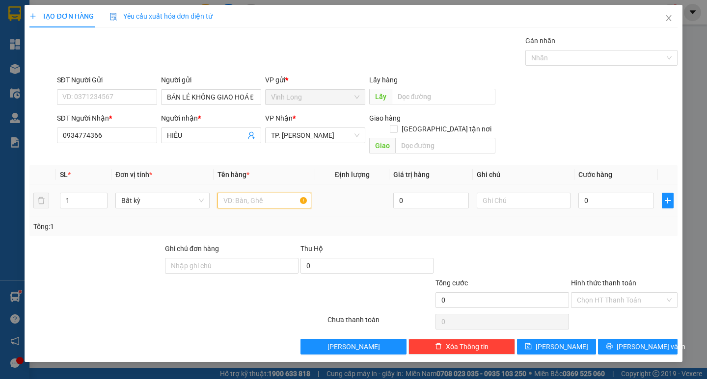
click at [289, 193] on input "text" at bounding box center [264, 201] width 94 height 16
type input "PHONG BÌ"
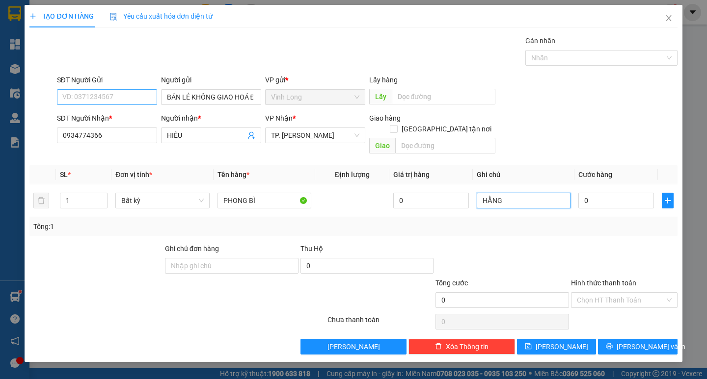
type input "HẰNG"
click at [134, 90] on input "SĐT Người Gửi" at bounding box center [107, 97] width 100 height 16
type input "0901815981"
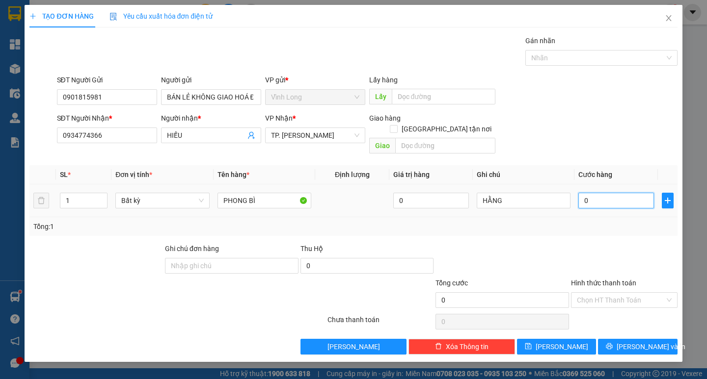
click at [594, 193] on input "0" at bounding box center [616, 201] width 76 height 16
type input "2"
type input "20"
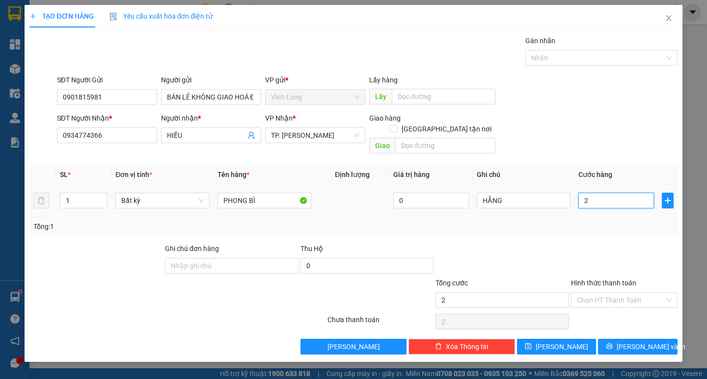
type input "20"
type input "20.000"
click at [639, 243] on div at bounding box center [624, 260] width 108 height 34
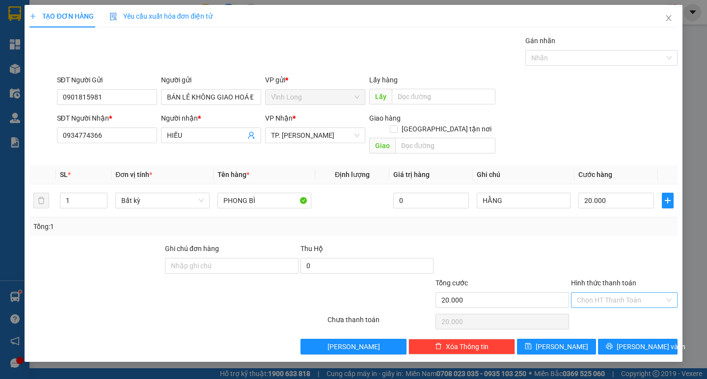
click at [625, 293] on input "Hình thức thanh toán" at bounding box center [621, 300] width 88 height 15
click at [620, 308] on div "Tại văn phòng" at bounding box center [624, 309] width 95 height 11
type input "0"
click at [628, 339] on button "[PERSON_NAME] và In" at bounding box center [637, 347] width 79 height 16
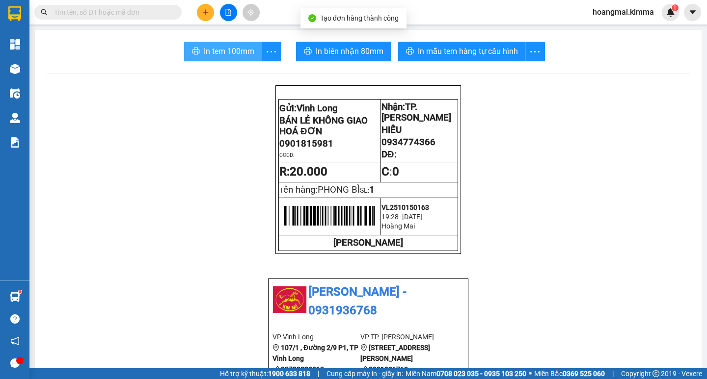
click at [211, 59] on button "In tem 100mm" at bounding box center [223, 52] width 78 height 20
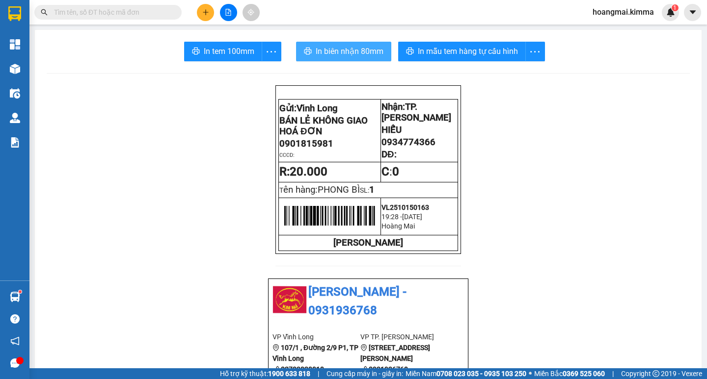
click at [355, 52] on span "In biên nhận 80mm" at bounding box center [349, 51] width 68 height 12
click at [157, 10] on input "text" at bounding box center [112, 12] width 116 height 11
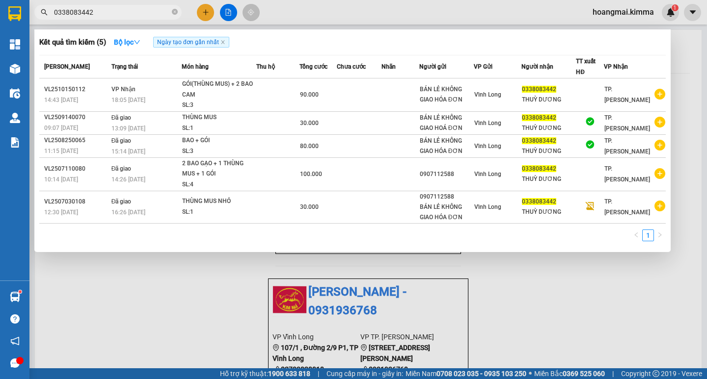
type input "0338083442"
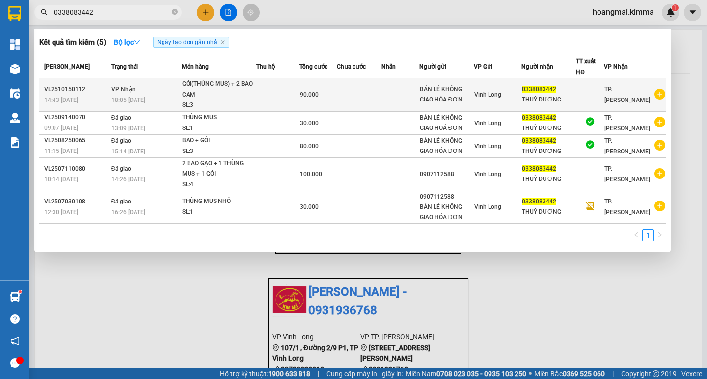
click at [305, 85] on td "90.000" at bounding box center [317, 95] width 37 height 33
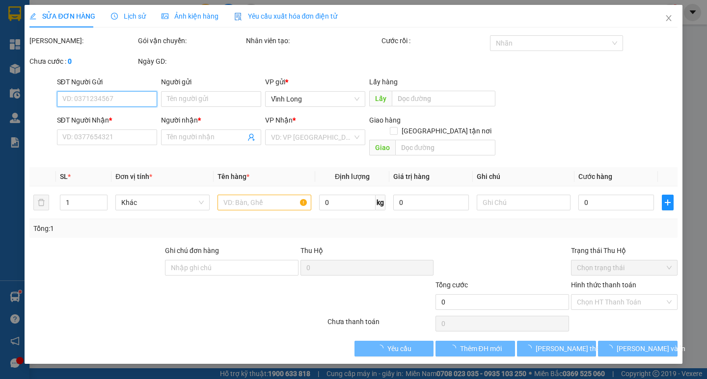
type input "BÁN LẺ KHÔNG GIAO HÓA ĐƠN"
type input "0338083442"
type input "THUỲ DƯƠNG"
type input "90.000"
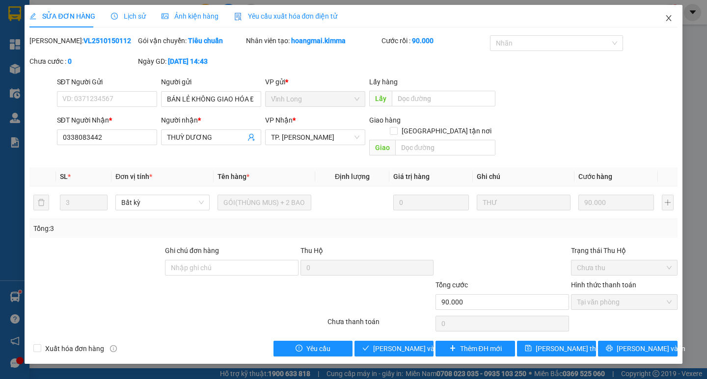
drag, startPoint x: 663, startPoint y: 21, endPoint x: 656, endPoint y: 27, distance: 9.7
click at [656, 27] on span "Close" at bounding box center [668, 18] width 27 height 27
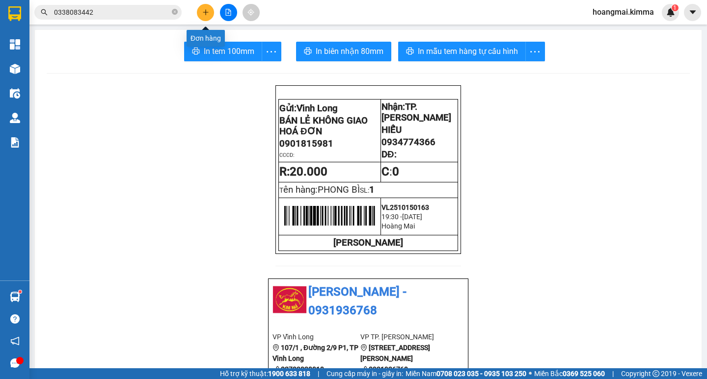
click at [203, 8] on button at bounding box center [205, 12] width 17 height 17
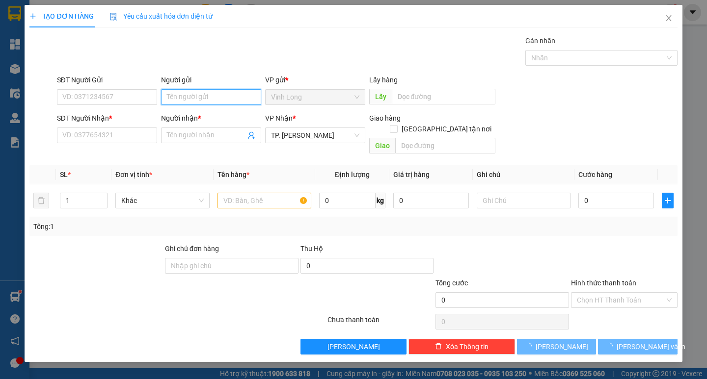
click at [226, 98] on input "Người gửi" at bounding box center [211, 97] width 100 height 16
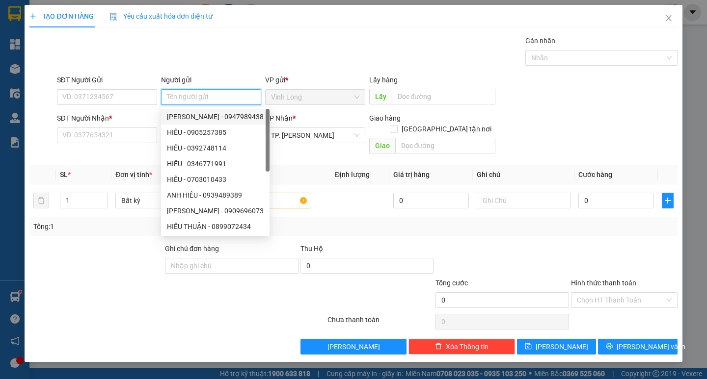
drag, startPoint x: 221, startPoint y: 116, endPoint x: 128, endPoint y: 109, distance: 93.5
click at [219, 116] on div "[PERSON_NAME] - 0947989438" at bounding box center [215, 116] width 97 height 11
type input "0947989438"
type input "[PERSON_NAME]"
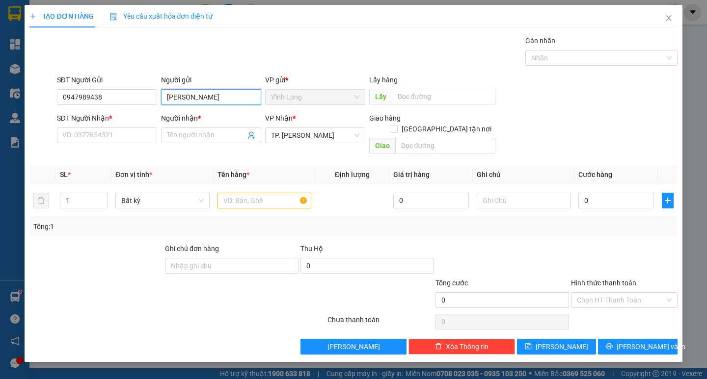
drag, startPoint x: 236, startPoint y: 97, endPoint x: 45, endPoint y: 127, distance: 193.7
click at [45, 127] on form "SĐT Người Gửi 0947989438 Người gửi [PERSON_NAME] VP gửi * [PERSON_NAME] Lấy hàn…" at bounding box center [352, 116] width 647 height 83
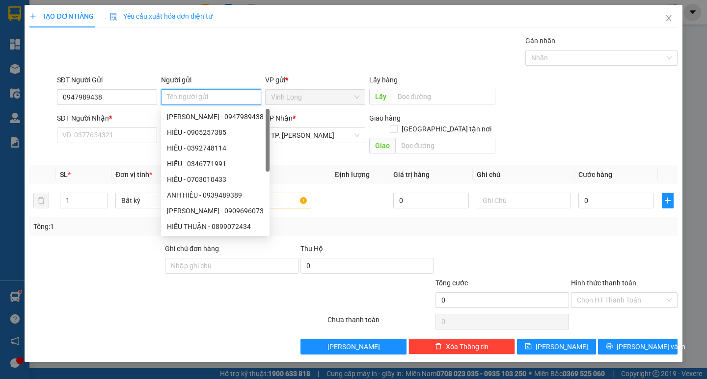
click at [233, 100] on input "Người gửi" at bounding box center [211, 97] width 100 height 16
type input "V"
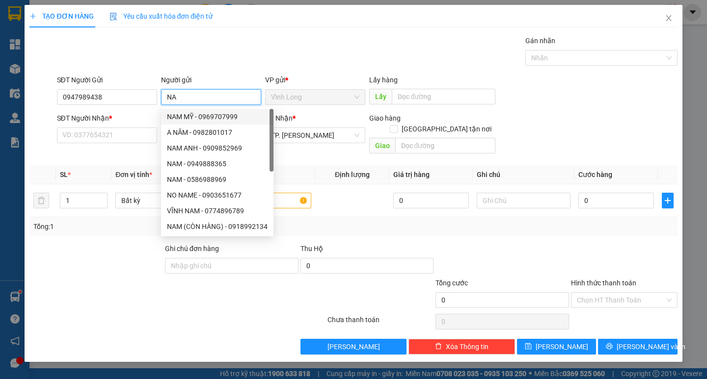
type input "N"
type input "BA"
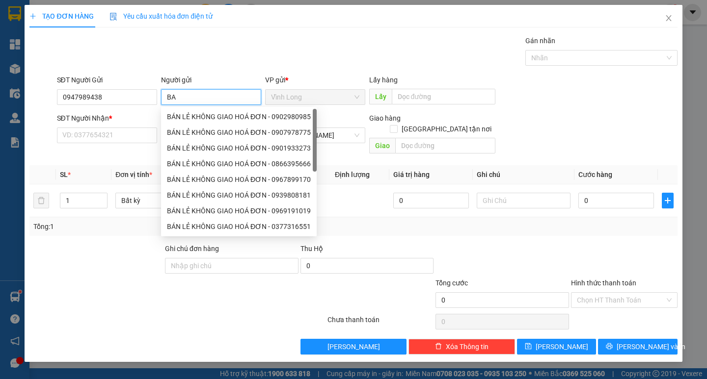
drag, startPoint x: 204, startPoint y: 116, endPoint x: 165, endPoint y: 116, distance: 38.8
click at [202, 116] on div "BÁN LẺ KHÔNG GIAO HOÁ ĐƠN - 0902980985" at bounding box center [239, 116] width 144 height 11
type input "0902980985"
type input "BÁN LẺ KHÔNG GIAO HOÁ ĐƠN"
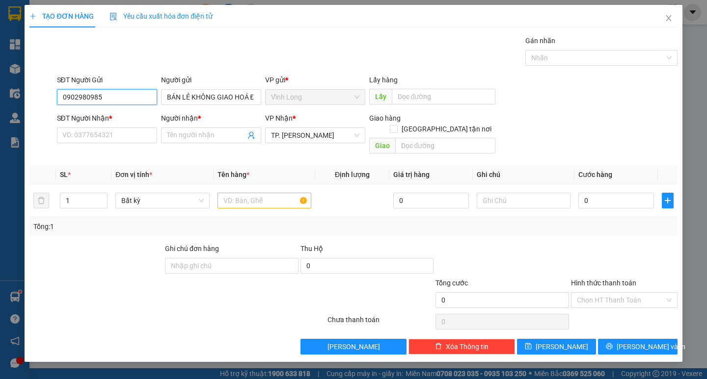
drag, startPoint x: 0, startPoint y: 109, endPoint x: 0, endPoint y: 116, distance: 7.4
click at [0, 116] on div "TẠO ĐƠN HÀNG Yêu cầu xuất hóa đơn điện tử Transit Pickup Surcharge Ids Transit …" at bounding box center [353, 189] width 707 height 379
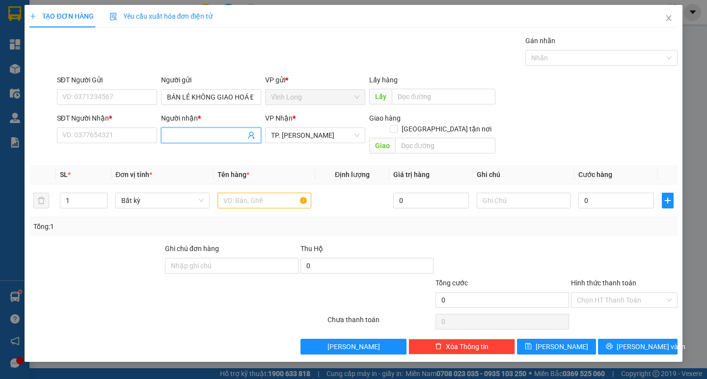
click at [187, 138] on input "Người nhận *" at bounding box center [206, 135] width 79 height 11
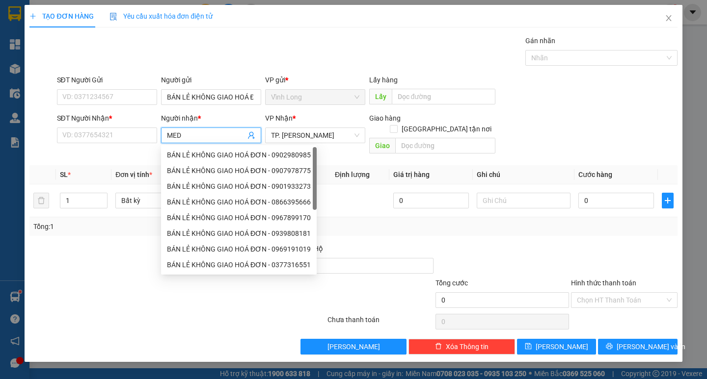
type input "MEDI"
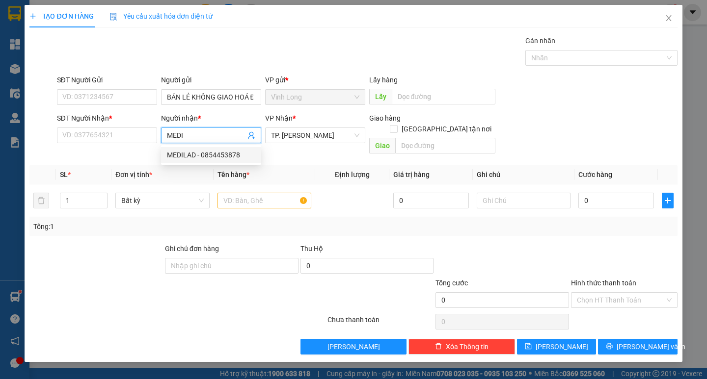
click at [205, 158] on div "MEDILAD - 0854453878" at bounding box center [211, 155] width 88 height 11
type input "0854453878"
type input "MEDILAD"
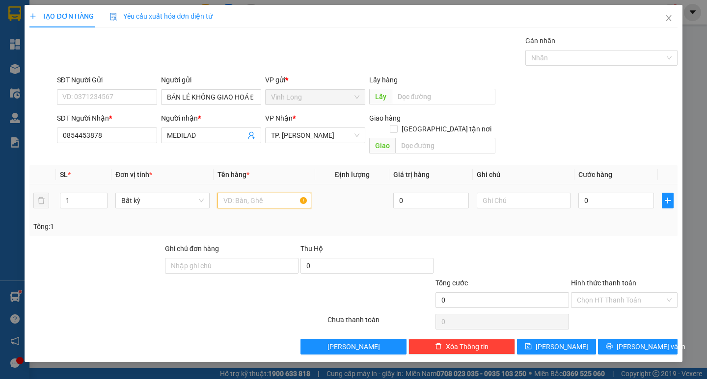
click at [250, 193] on input "text" at bounding box center [264, 201] width 94 height 16
type input "HỘP"
type input "0"
type input "HẰNG"
type input "2"
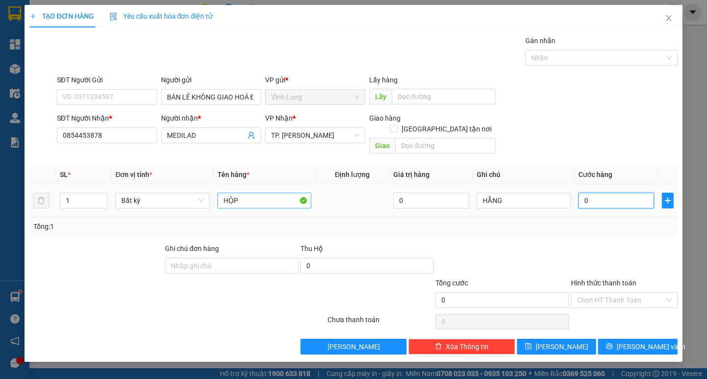
type input "2"
type input "20"
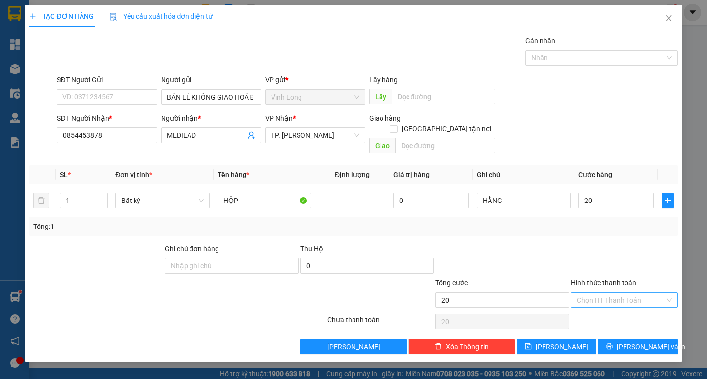
type input "20.000"
click at [648, 293] on input "Hình thức thanh toán" at bounding box center [621, 300] width 88 height 15
drag, startPoint x: 644, startPoint y: 295, endPoint x: 643, endPoint y: 310, distance: 14.8
click at [644, 296] on input "Hình thức thanh toán" at bounding box center [621, 300] width 88 height 15
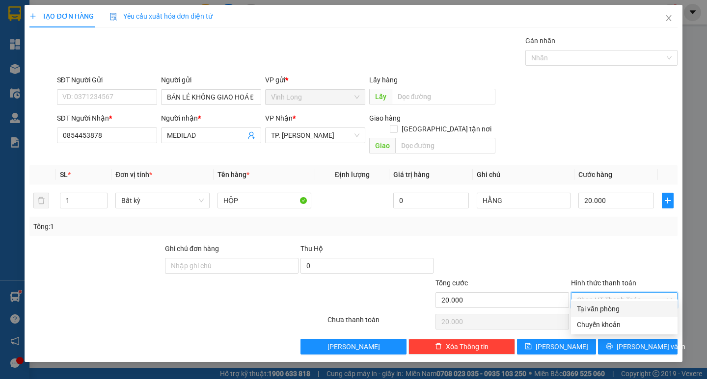
click at [642, 308] on div "Tại văn phòng" at bounding box center [624, 309] width 95 height 11
type input "0"
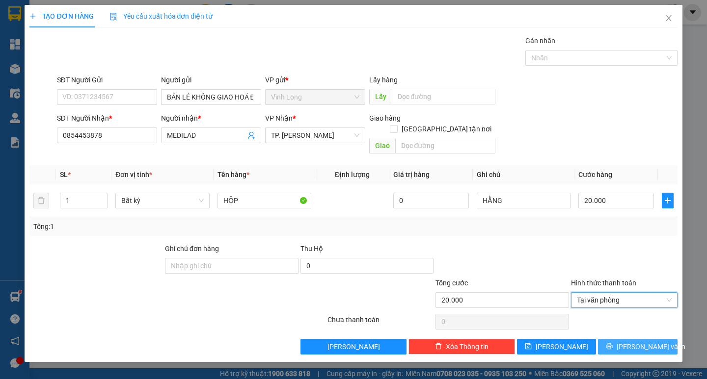
drag, startPoint x: 649, startPoint y: 331, endPoint x: 430, endPoint y: 267, distance: 227.8
click at [649, 341] on span "[PERSON_NAME] và In" at bounding box center [650, 346] width 69 height 11
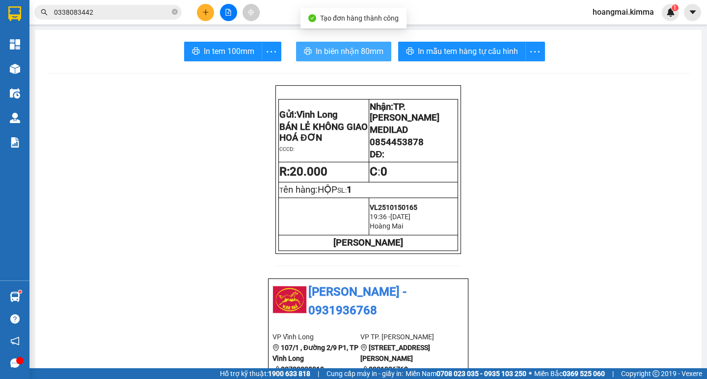
click at [332, 61] on button "In biên nhận 80mm" at bounding box center [343, 52] width 95 height 20
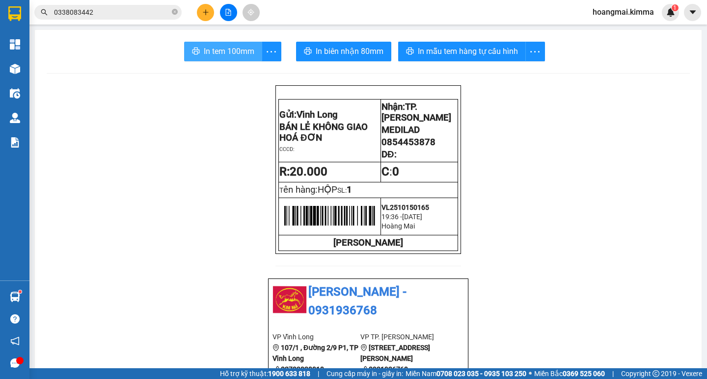
click at [234, 53] on span "In tem 100mm" at bounding box center [229, 51] width 51 height 12
click at [203, 13] on icon "plus" at bounding box center [205, 12] width 7 height 7
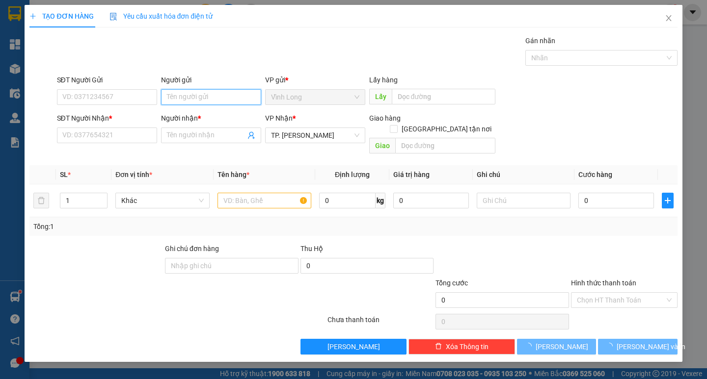
click at [217, 96] on input "Người gửi" at bounding box center [211, 97] width 100 height 16
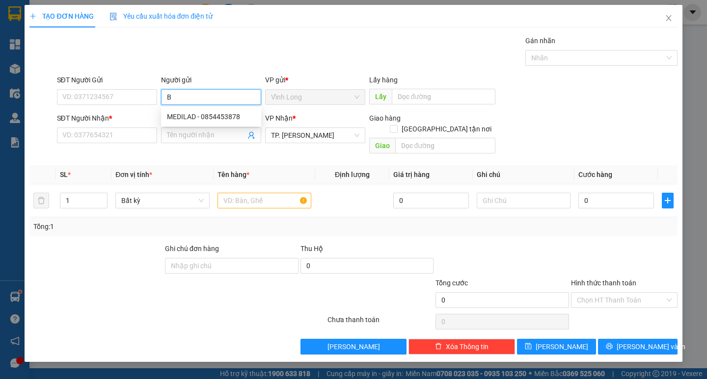
type input "BA"
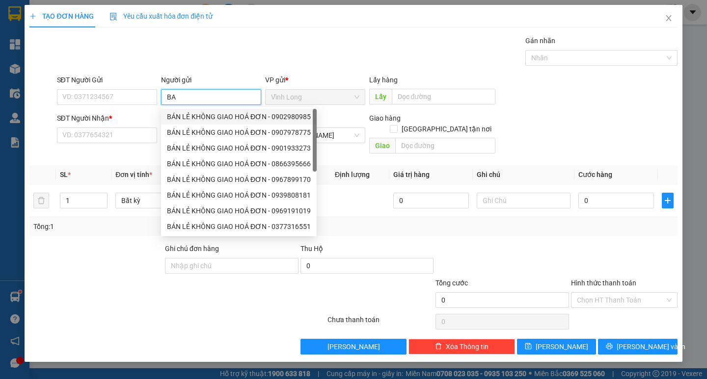
drag, startPoint x: 196, startPoint y: 108, endPoint x: 127, endPoint y: 100, distance: 69.2
click at [193, 113] on div "BÁN LẺ KHÔNG GIAO HOÁ ĐƠN - 0902980985" at bounding box center [239, 116] width 144 height 11
type input "0902980985"
type input "BÁN LẺ KHÔNG GIAO HOÁ ĐƠN"
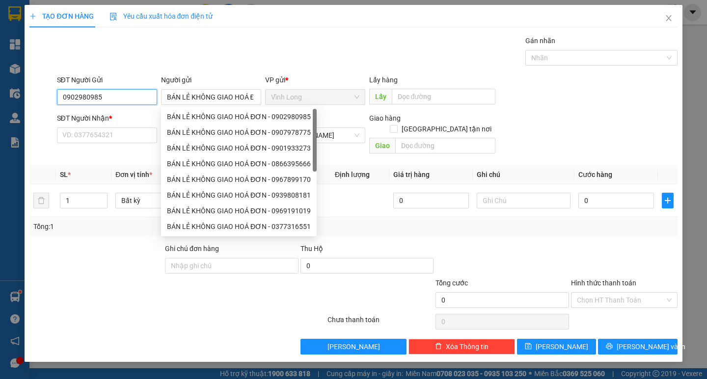
click at [150, 96] on input "0902980985" at bounding box center [107, 97] width 100 height 16
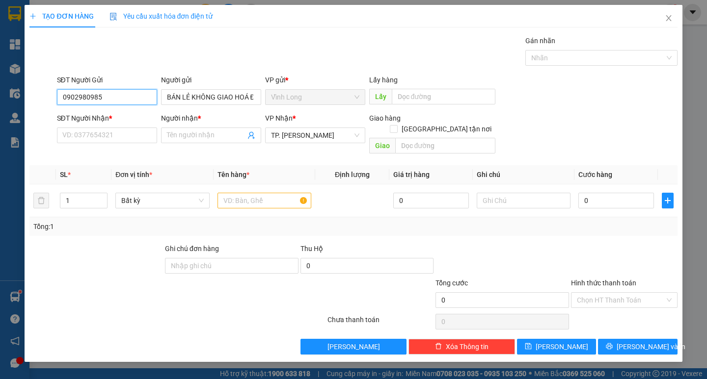
click at [150, 96] on input "0902980985" at bounding box center [107, 97] width 100 height 16
click at [154, 134] on input "SĐT Người Nhận *" at bounding box center [107, 136] width 100 height 16
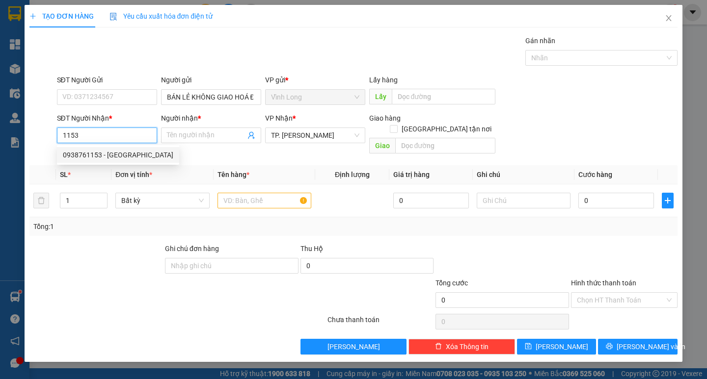
drag, startPoint x: 140, startPoint y: 149, endPoint x: 233, endPoint y: 202, distance: 106.6
click at [141, 151] on div "0938761153 - [GEOGRAPHIC_DATA]" at bounding box center [118, 155] width 122 height 16
type input "0938761153"
type input "HOÀ HIẾU"
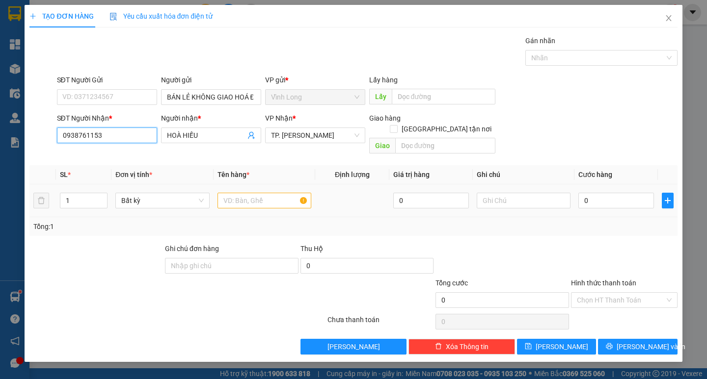
type input "0938761153"
click at [242, 196] on input "text" at bounding box center [264, 201] width 94 height 16
type input "HỘP NP"
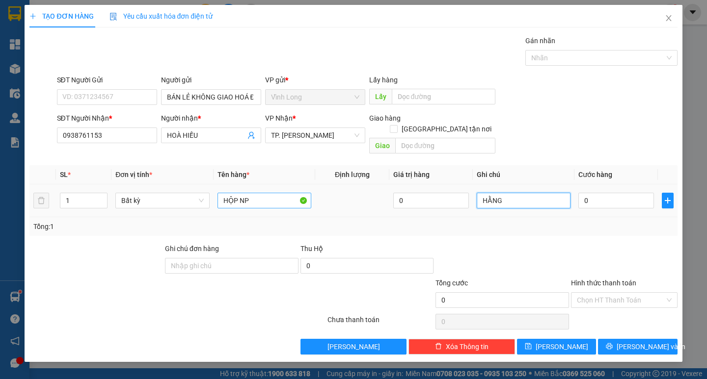
type input "HẰNG"
type input "4"
type input "40"
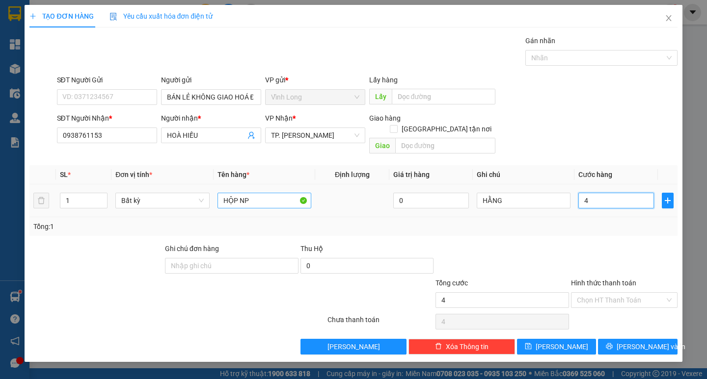
type input "40"
type input "40.000"
click at [608, 243] on div at bounding box center [624, 260] width 108 height 34
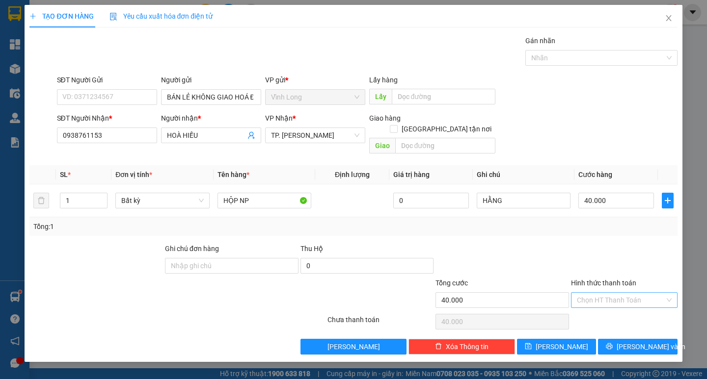
click at [619, 293] on input "Hình thức thanh toán" at bounding box center [621, 300] width 88 height 15
click at [622, 305] on div "Tại văn phòng" at bounding box center [624, 309] width 95 height 11
type input "0"
click at [637, 341] on span "[PERSON_NAME] và In" at bounding box center [650, 346] width 69 height 11
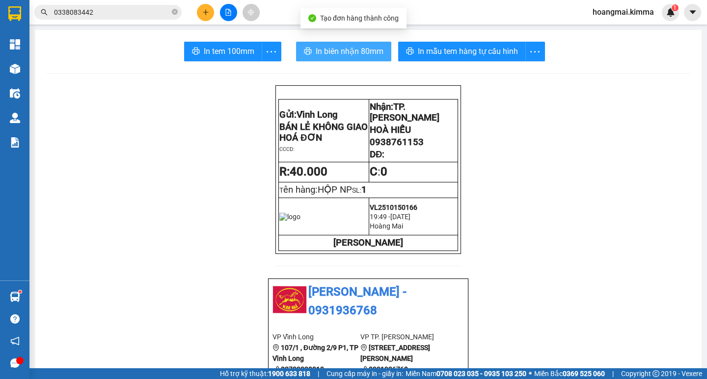
click at [342, 53] on span "In biên nhận 80mm" at bounding box center [349, 51] width 68 height 12
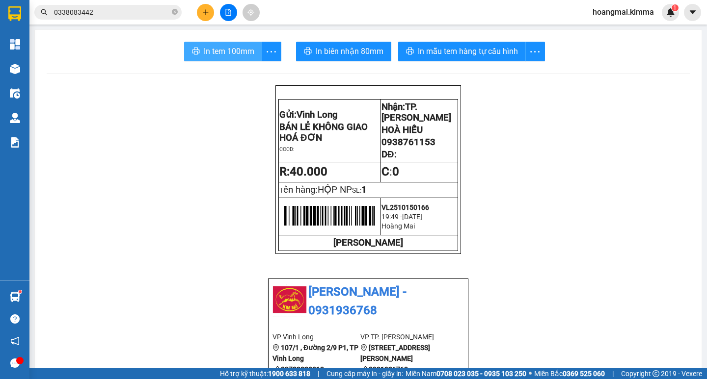
click at [219, 51] on span "In tem 100mm" at bounding box center [229, 51] width 51 height 12
click at [203, 4] on div at bounding box center [228, 12] width 74 height 17
click at [202, 17] on button at bounding box center [205, 12] width 17 height 17
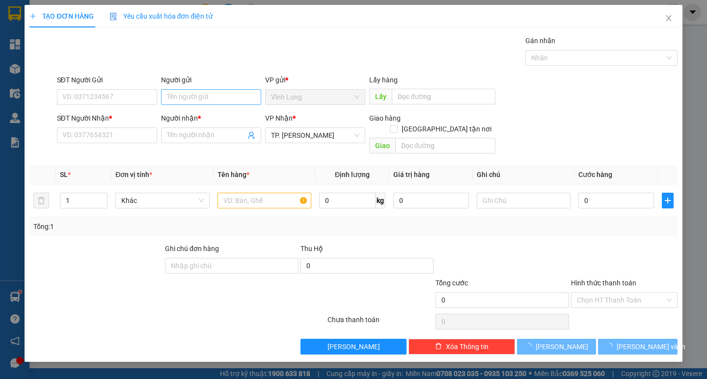
drag, startPoint x: 192, startPoint y: 107, endPoint x: 195, endPoint y: 102, distance: 6.4
click at [192, 107] on div "Người gửi Tên người gửi" at bounding box center [211, 92] width 100 height 34
click at [195, 102] on input "Người gửi" at bounding box center [211, 97] width 100 height 16
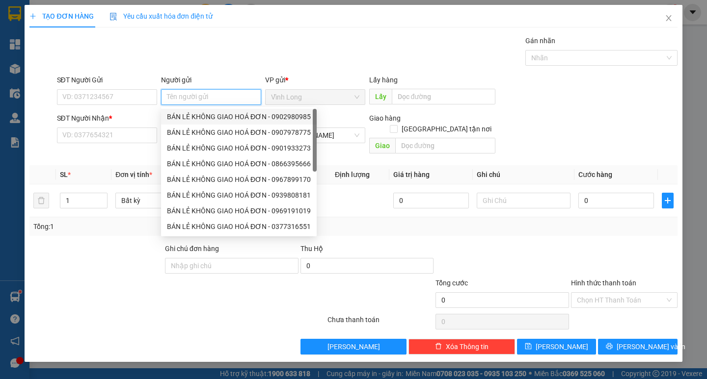
drag, startPoint x: 197, startPoint y: 115, endPoint x: 147, endPoint y: 117, distance: 50.1
click at [184, 115] on div "BÁN LẺ KHÔNG GIAO HOÁ ĐƠN - 0902980985" at bounding box center [239, 116] width 144 height 11
type input "0902980985"
type input "BÁN LẺ KHÔNG GIAO HOÁ ĐƠN"
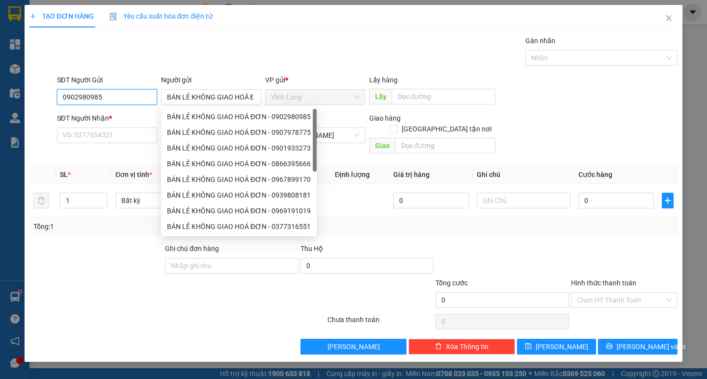
click at [124, 100] on input "0902980985" at bounding box center [107, 97] width 100 height 16
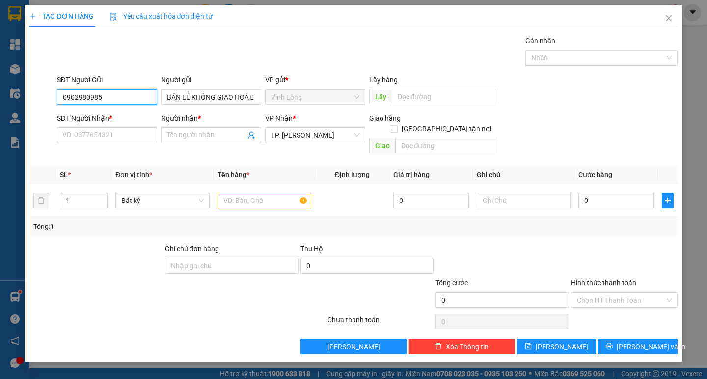
click at [124, 100] on input "0902980985" at bounding box center [107, 97] width 100 height 16
click at [130, 131] on input "SĐT Người Nhận *" at bounding box center [107, 136] width 100 height 16
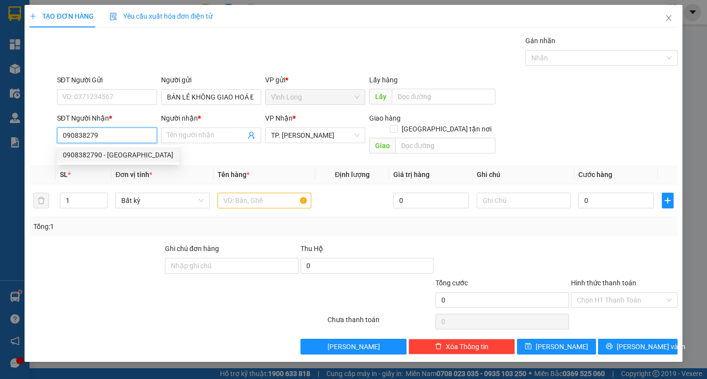
drag, startPoint x: 135, startPoint y: 157, endPoint x: 222, endPoint y: 171, distance: 87.9
click at [135, 157] on div "0908382790 - [GEOGRAPHIC_DATA]" at bounding box center [118, 155] width 110 height 11
type input "0908382790"
type input "BÉ TI"
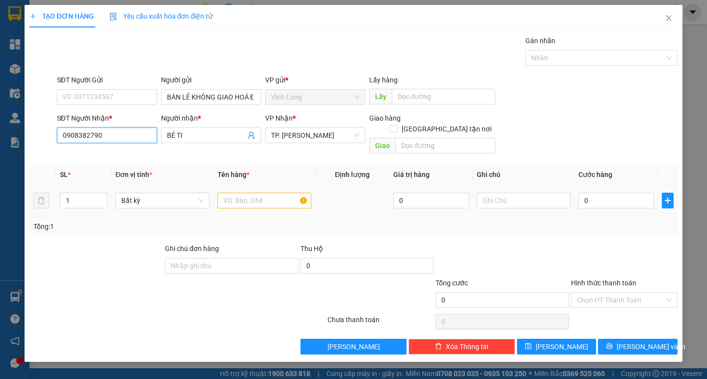
type input "0908382790"
click at [244, 193] on input "text" at bounding box center [264, 201] width 94 height 16
type input "GÓI XANH"
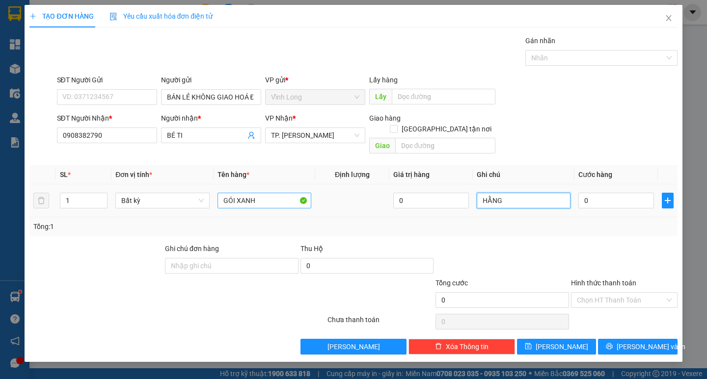
type input "HẰNG"
type input "3"
type input "30"
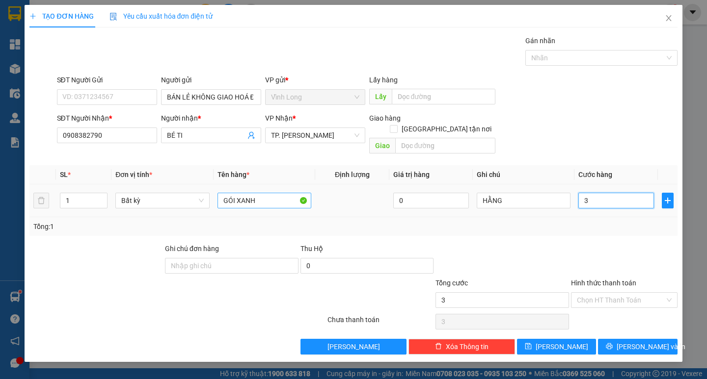
type input "30"
type input "30.000"
click at [646, 293] on input "Hình thức thanh toán" at bounding box center [621, 300] width 88 height 15
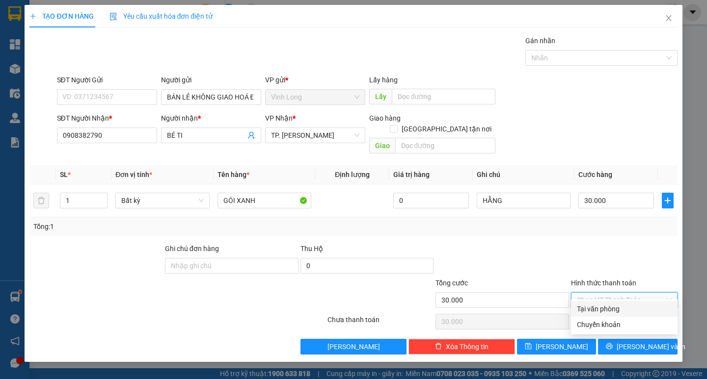
click at [647, 303] on div "Tại văn phòng" at bounding box center [624, 309] width 106 height 16
type input "0"
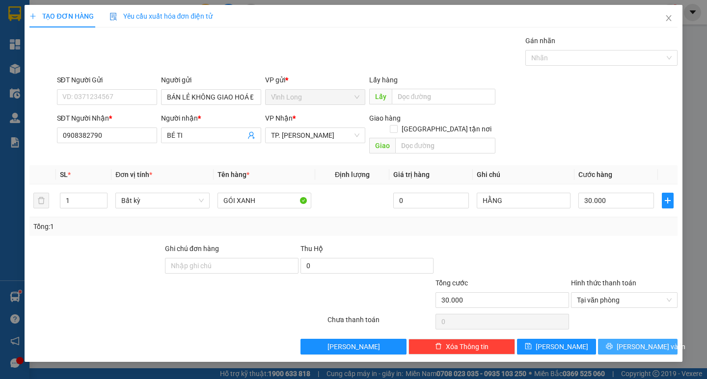
click at [658, 339] on button "[PERSON_NAME] và In" at bounding box center [637, 347] width 79 height 16
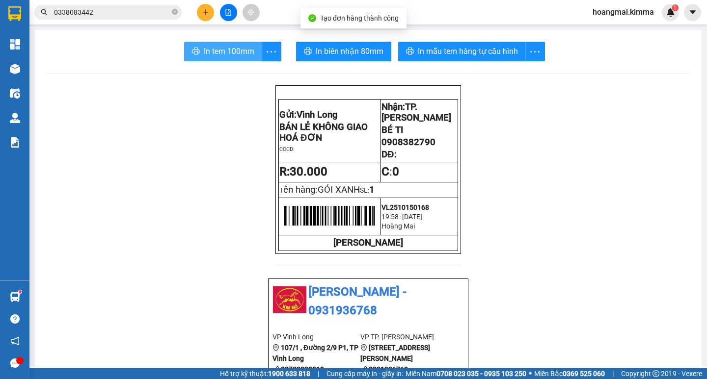
click at [185, 51] on button "In tem 100mm" at bounding box center [223, 52] width 78 height 20
click at [202, 14] on icon "plus" at bounding box center [205, 12] width 7 height 7
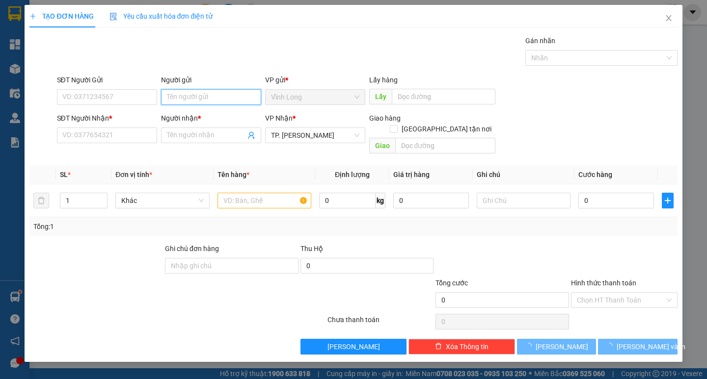
click at [224, 94] on input "Người gửi" at bounding box center [211, 97] width 100 height 16
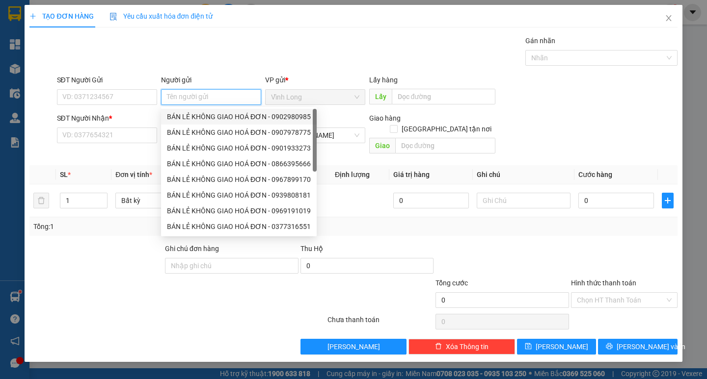
click at [215, 113] on div "BÁN LẺ KHÔNG GIAO HOÁ ĐƠN - 0902980985" at bounding box center [239, 116] width 144 height 11
type input "0902980985"
type input "BÁN LẺ KHÔNG GIAO HOÁ ĐƠN"
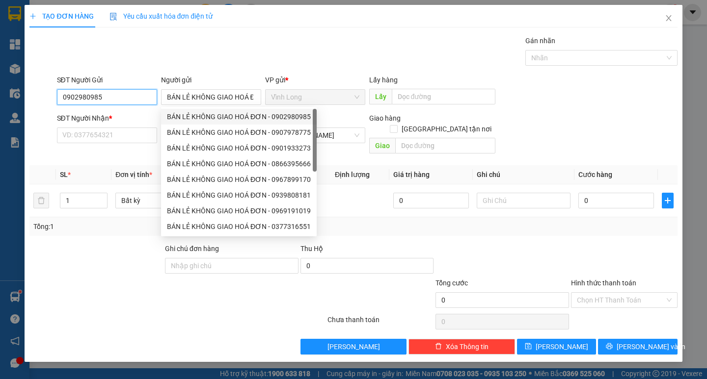
click at [101, 93] on input "0902980985" at bounding box center [107, 97] width 100 height 16
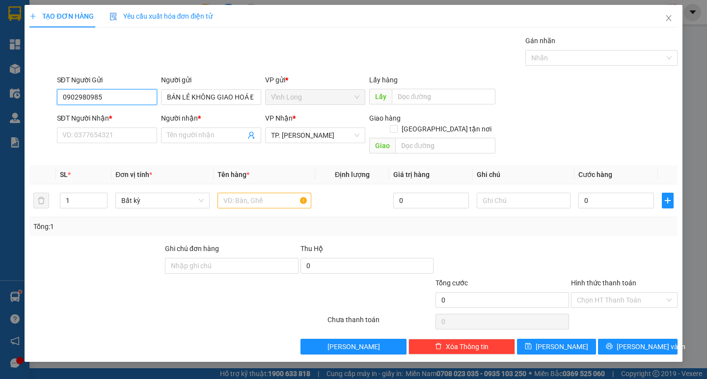
click at [101, 93] on input "0902980985" at bounding box center [107, 97] width 100 height 16
click at [101, 131] on input "SĐT Người Nhận *" at bounding box center [107, 136] width 100 height 16
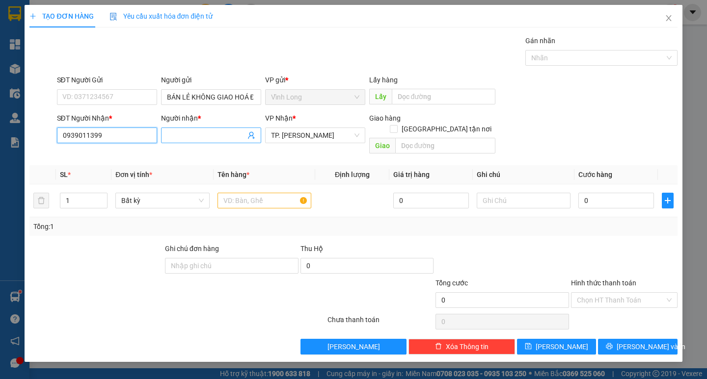
type input "0939011399"
click at [197, 135] on input "Người nhận *" at bounding box center [206, 135] width 79 height 11
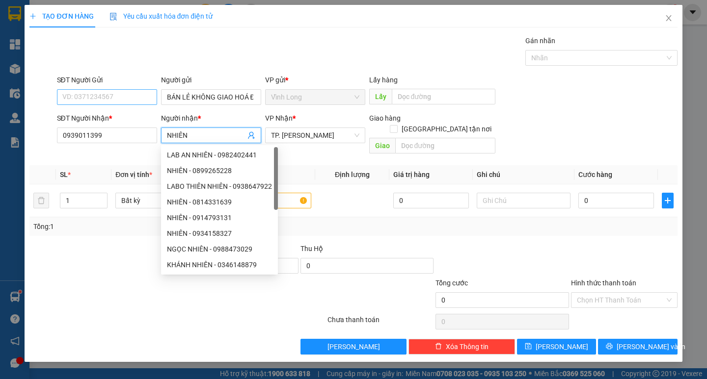
type input "NHIÊN"
click at [133, 101] on input "SĐT Người Gửi" at bounding box center [107, 97] width 100 height 16
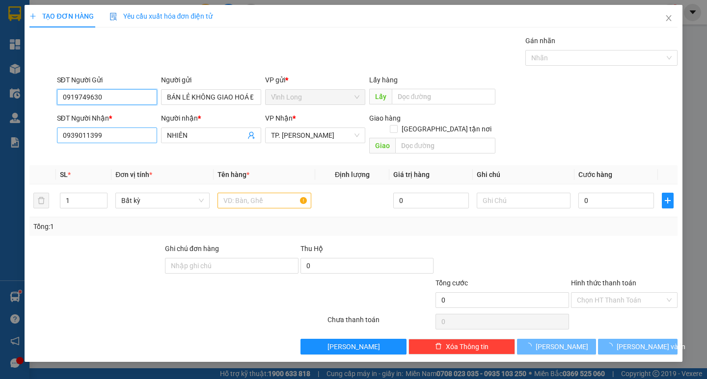
type input "0919749630"
click at [111, 137] on input "0939011399" at bounding box center [107, 136] width 100 height 16
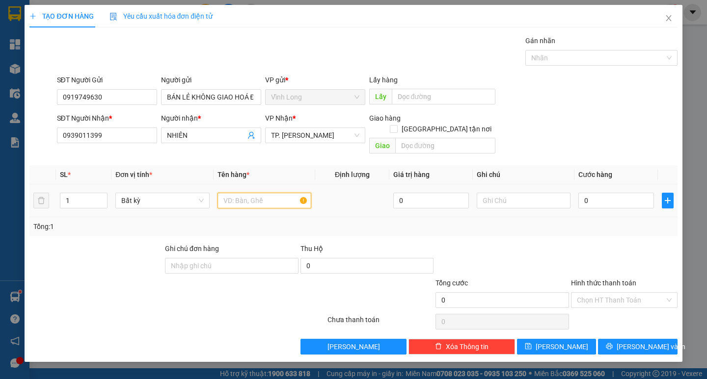
click at [236, 193] on input "text" at bounding box center [264, 201] width 94 height 16
type input "THÙNG"
type input "HẰNG"
type input "3"
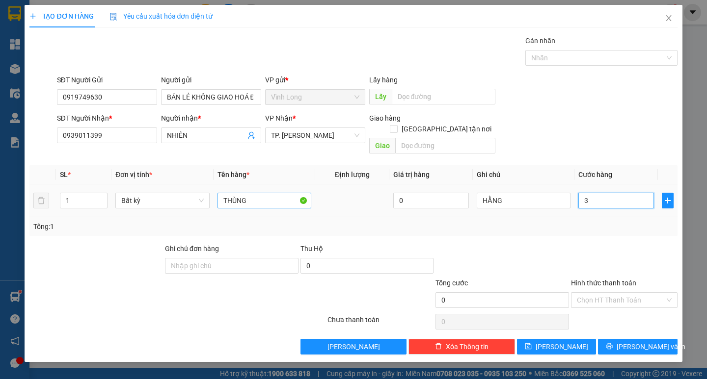
type input "3"
type input "30"
click at [572, 229] on div "Transit Pickup Surcharge Ids Transit Deliver Surcharge Ids Transit Deliver Surc…" at bounding box center [352, 194] width 647 height 319
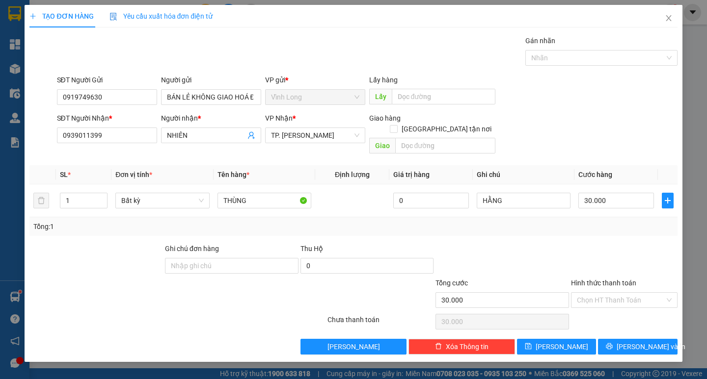
drag, startPoint x: 618, startPoint y: 289, endPoint x: 618, endPoint y: 299, distance: 9.3
click at [618, 293] on input "Hình thức thanh toán" at bounding box center [621, 300] width 88 height 15
click at [618, 305] on div "Tại văn phòng" at bounding box center [624, 309] width 95 height 11
click at [612, 343] on icon "printer" at bounding box center [608, 346] width 7 height 7
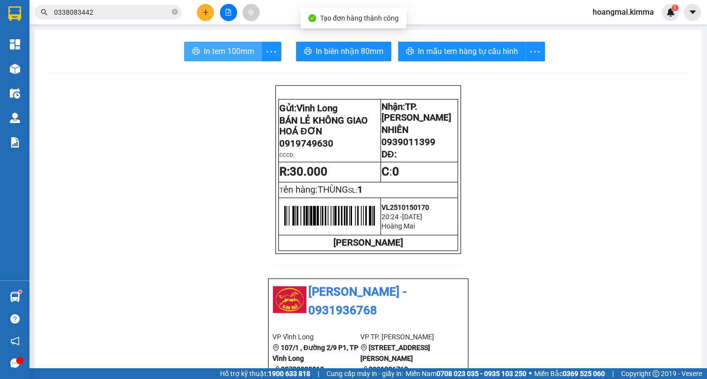
click at [228, 44] on button "In tem 100mm" at bounding box center [223, 52] width 78 height 20
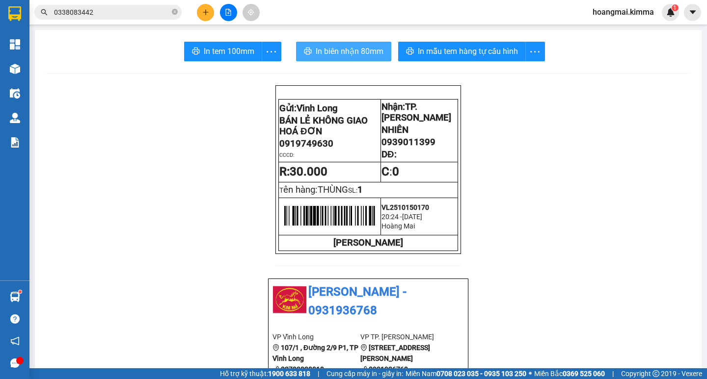
click at [358, 43] on button "In biên nhận 80mm" at bounding box center [343, 52] width 95 height 20
click at [201, 12] on button at bounding box center [205, 12] width 17 height 17
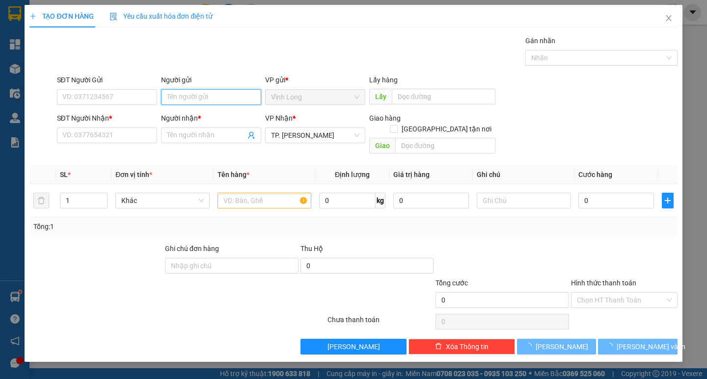
click at [190, 101] on input "Người gửi" at bounding box center [211, 97] width 100 height 16
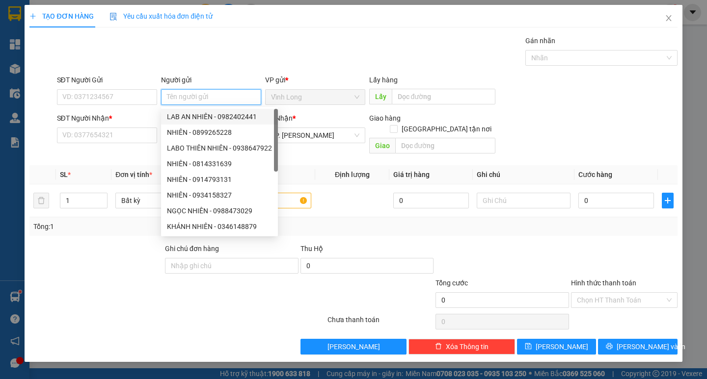
click at [199, 111] on div "LAB AN NHIÊN - 0982402441" at bounding box center [219, 116] width 105 height 11
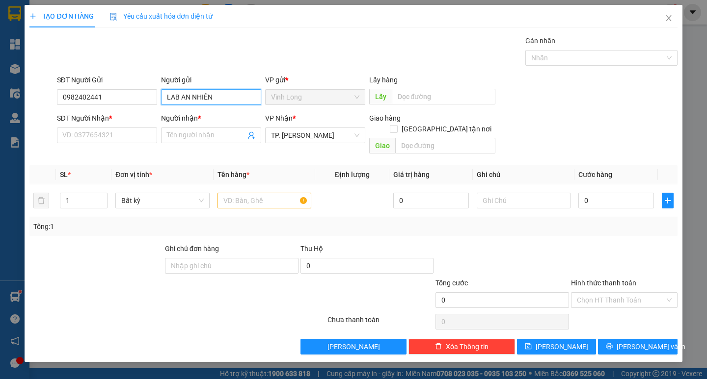
click at [214, 100] on input "LAB AN NHIÊN" at bounding box center [211, 97] width 100 height 16
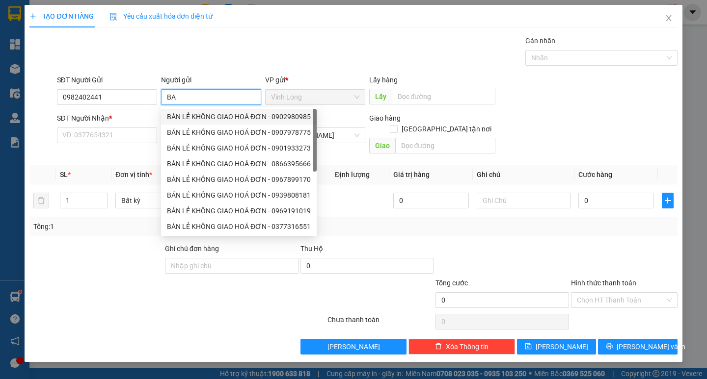
click at [209, 118] on div "BÁN LẺ KHÔNG GIAO HOÁ ĐƠN - 0902980985" at bounding box center [239, 116] width 144 height 11
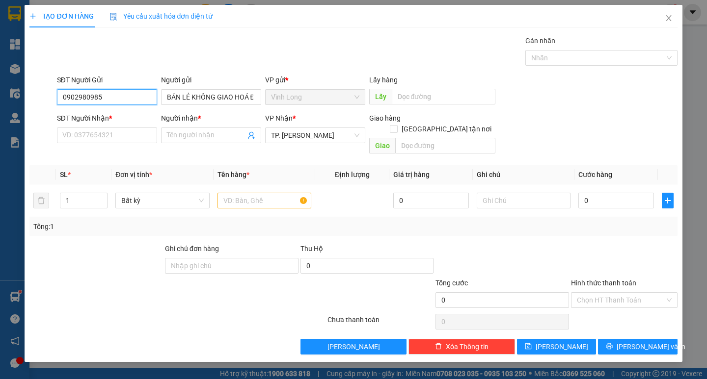
click at [122, 91] on input "0902980985" at bounding box center [107, 97] width 100 height 16
click at [120, 134] on input "SĐT Người Nhận *" at bounding box center [107, 136] width 100 height 16
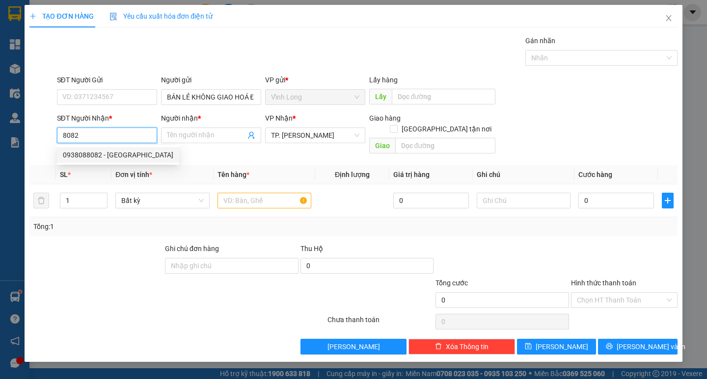
click at [129, 133] on input "8082" at bounding box center [107, 136] width 100 height 16
click at [202, 133] on input "Người nhận *" at bounding box center [206, 135] width 79 height 11
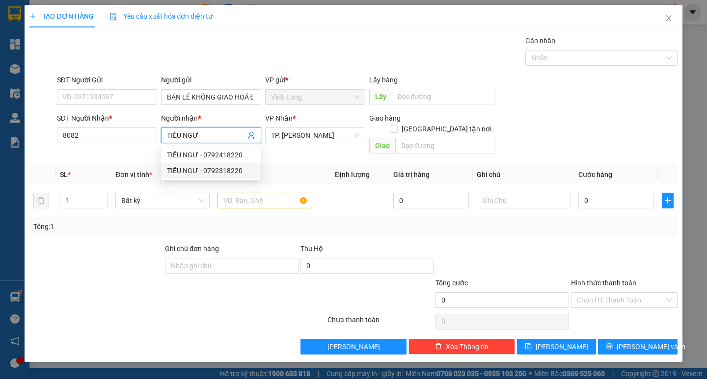
click at [196, 169] on div "TIỂU NGƯ - 0792318220" at bounding box center [211, 170] width 88 height 11
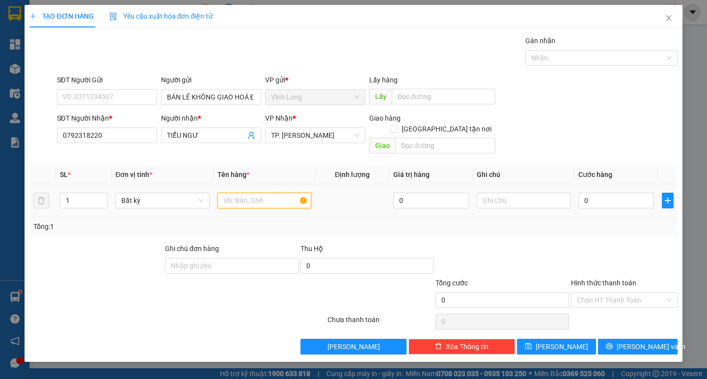
click at [239, 196] on input "text" at bounding box center [264, 201] width 94 height 16
click at [549, 243] on div at bounding box center [501, 260] width 135 height 34
drag, startPoint x: 602, startPoint y: 287, endPoint x: 597, endPoint y: 308, distance: 21.2
click at [602, 293] on input "Hình thức thanh toán" at bounding box center [621, 300] width 88 height 15
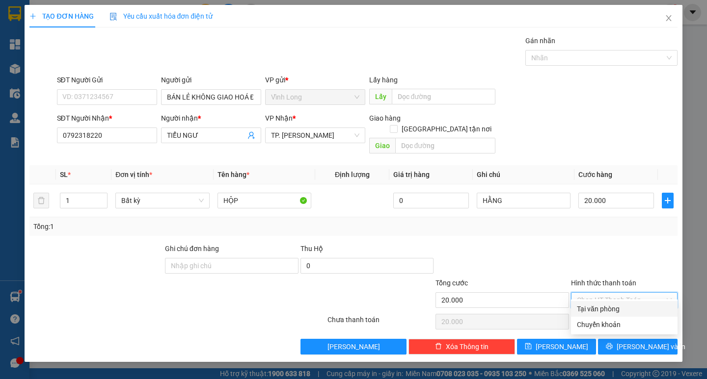
click at [596, 311] on div "Tại văn phòng" at bounding box center [624, 309] width 95 height 11
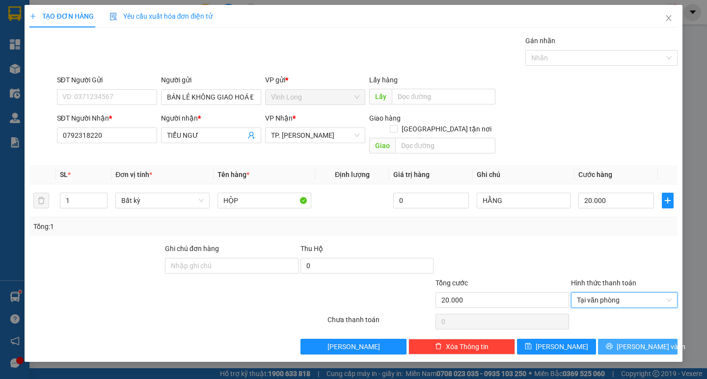
click at [638, 341] on span "[PERSON_NAME] và In" at bounding box center [650, 346] width 69 height 11
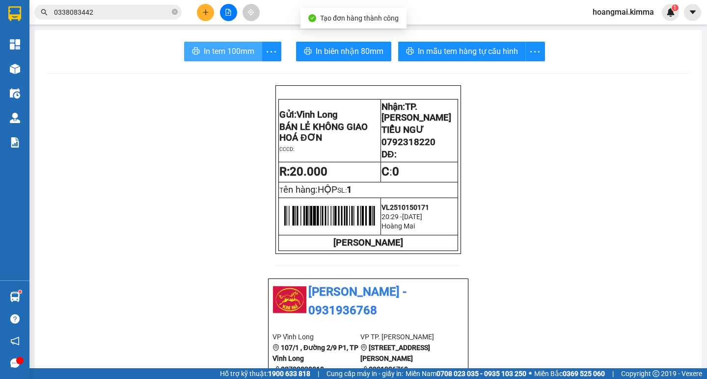
click at [223, 46] on span "In tem 100mm" at bounding box center [229, 51] width 51 height 12
